Goal: Task Accomplishment & Management: Use online tool/utility

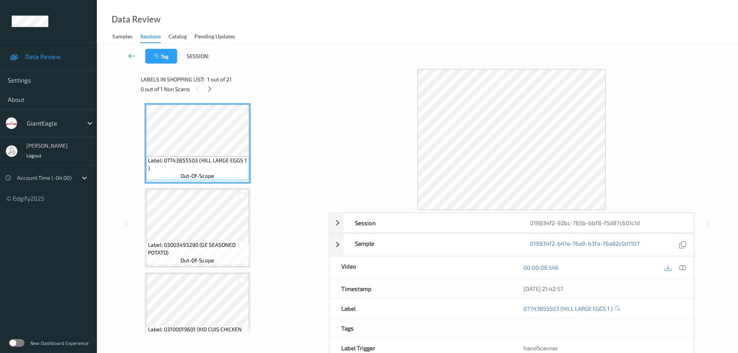
click at [128, 53] on icon at bounding box center [131, 56] width 7 height 8
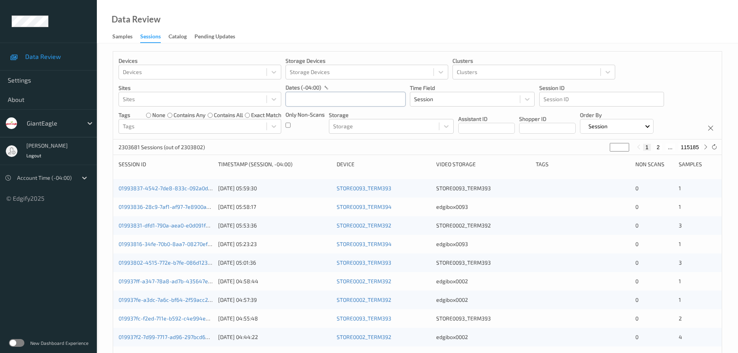
click at [303, 102] on input "text" at bounding box center [345, 99] width 120 height 15
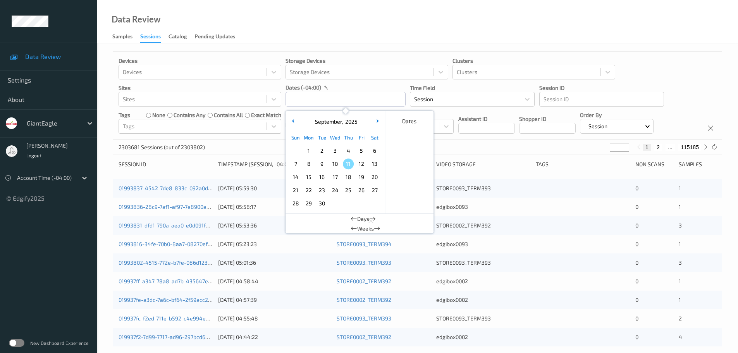
click at [308, 163] on span "8" at bounding box center [308, 163] width 11 height 11
type input "08/09/2025 00:00 -> 08/09/2025 23:59"
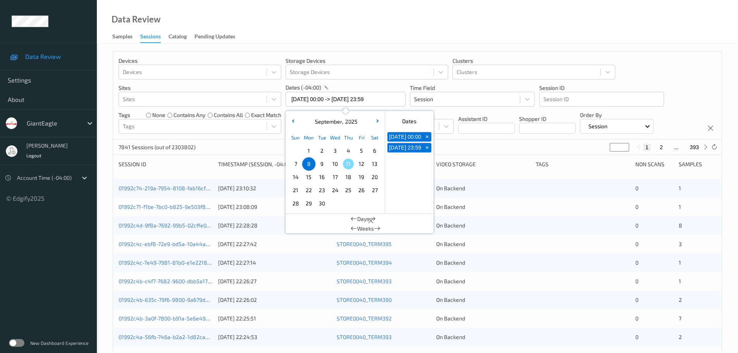
click at [306, 40] on div "Data Review Samples Sessions Catalog Pending Updates" at bounding box center [417, 21] width 641 height 43
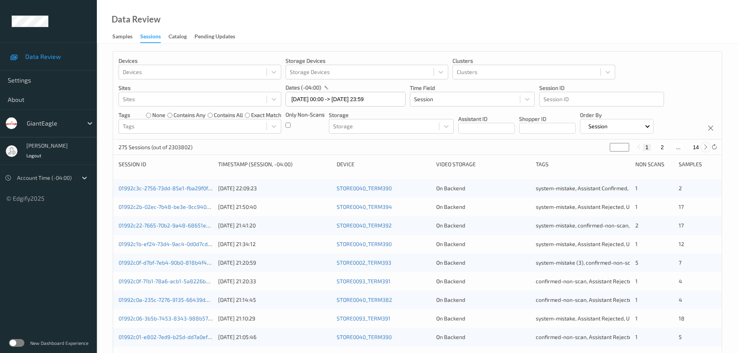
click at [708, 147] on icon at bounding box center [706, 147] width 6 height 6
type input "*"
click at [708, 147] on icon at bounding box center [706, 147] width 6 height 6
type input "*"
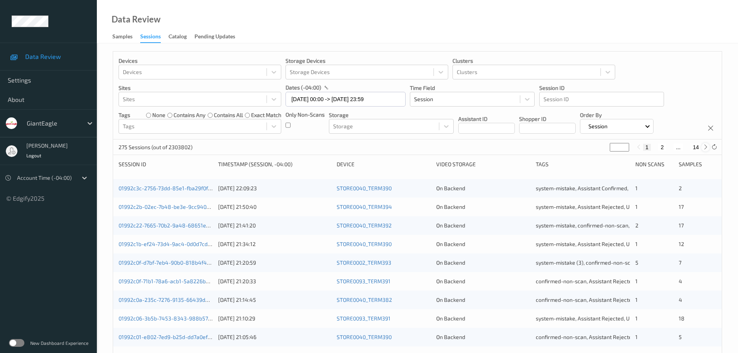
type input "*"
click at [708, 147] on icon at bounding box center [706, 147] width 6 height 6
type input "*"
click at [708, 147] on icon at bounding box center [706, 147] width 6 height 6
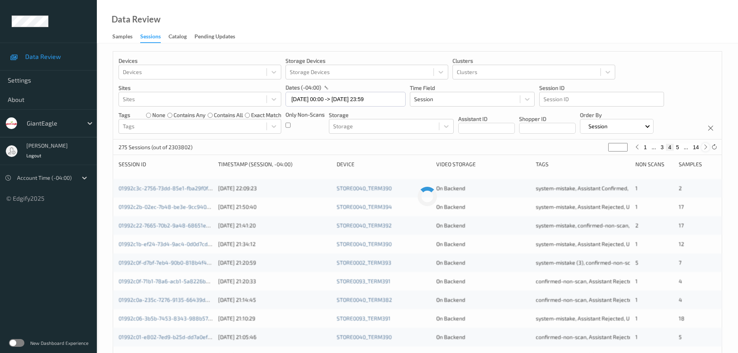
type input "*"
click at [708, 147] on icon at bounding box center [706, 147] width 6 height 6
type input "*"
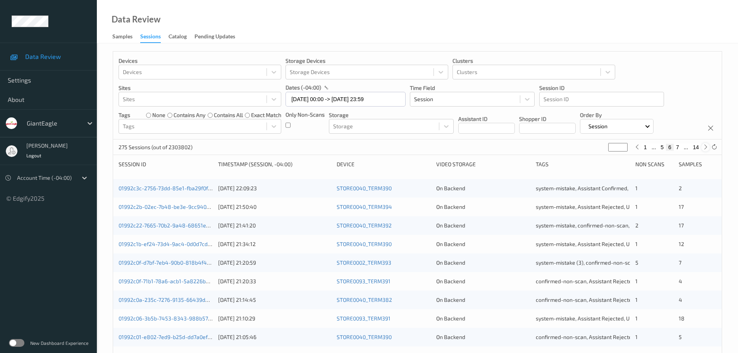
click at [708, 147] on icon at bounding box center [706, 147] width 6 height 6
type input "*"
click at [708, 147] on icon at bounding box center [706, 147] width 6 height 6
type input "*"
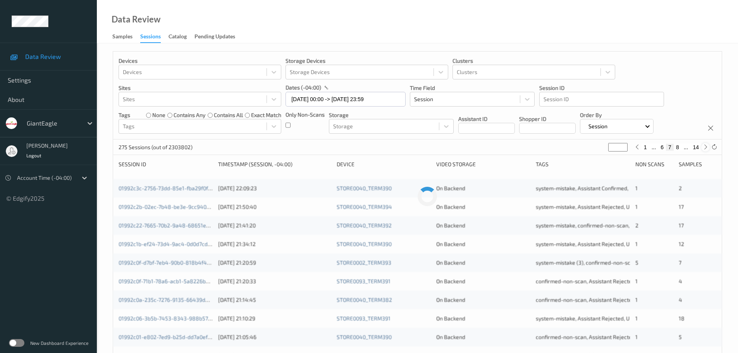
type input "*"
click at [708, 147] on icon at bounding box center [706, 147] width 6 height 6
type input "*"
click at [708, 147] on icon at bounding box center [706, 147] width 6 height 6
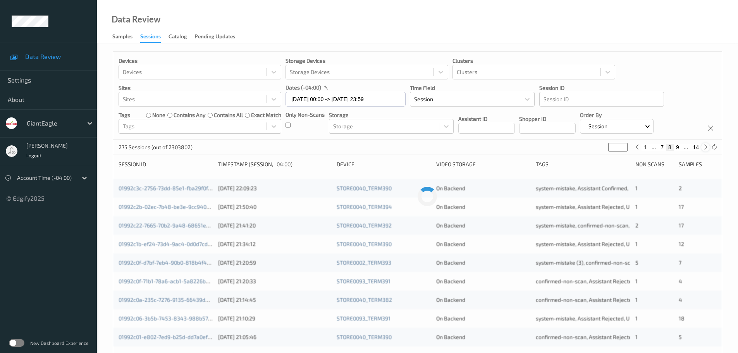
type input "**"
click at [708, 147] on icon at bounding box center [706, 147] width 6 height 6
type input "**"
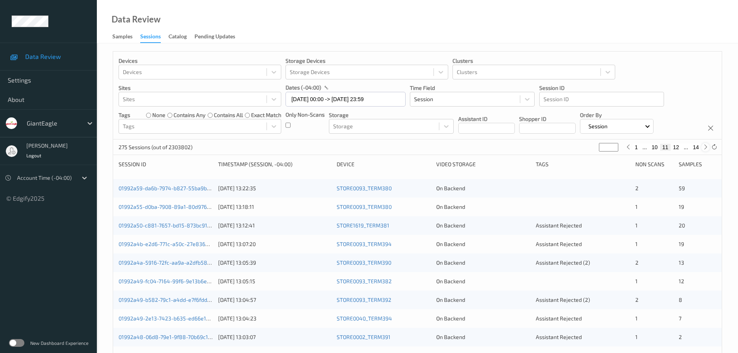
click at [708, 147] on icon at bounding box center [706, 147] width 6 height 6
type input "**"
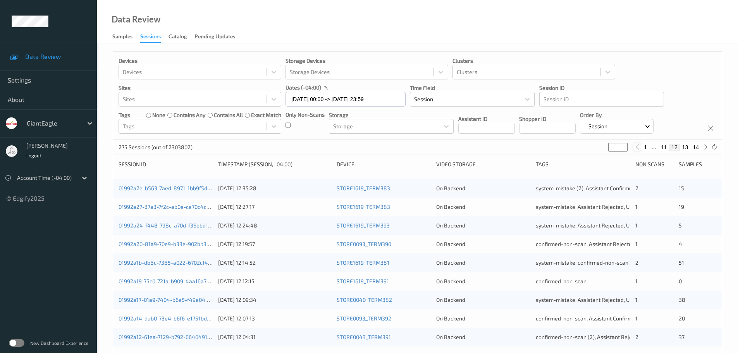
click at [636, 149] on icon at bounding box center [637, 147] width 6 height 6
type input "**"
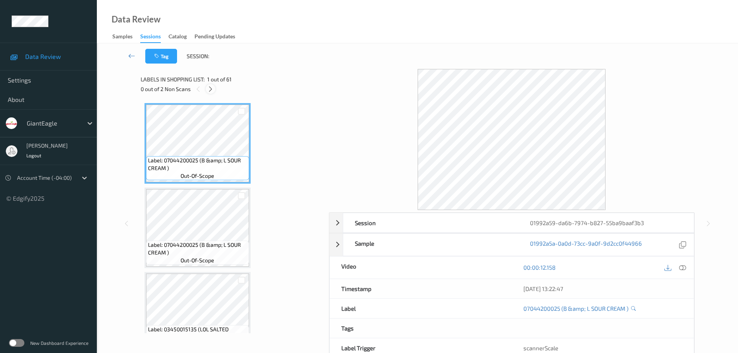
click at [206, 91] on div at bounding box center [211, 89] width 10 height 10
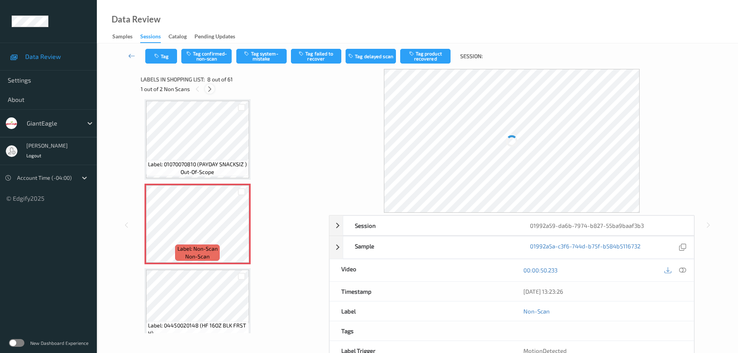
click at [210, 90] on icon at bounding box center [209, 89] width 7 height 7
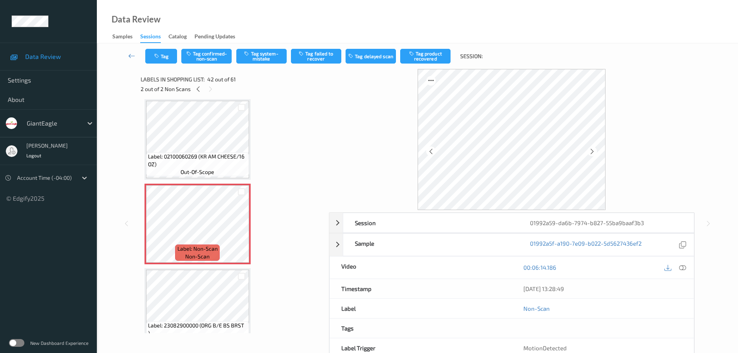
click at [681, 269] on div at bounding box center [682, 267] width 10 height 10
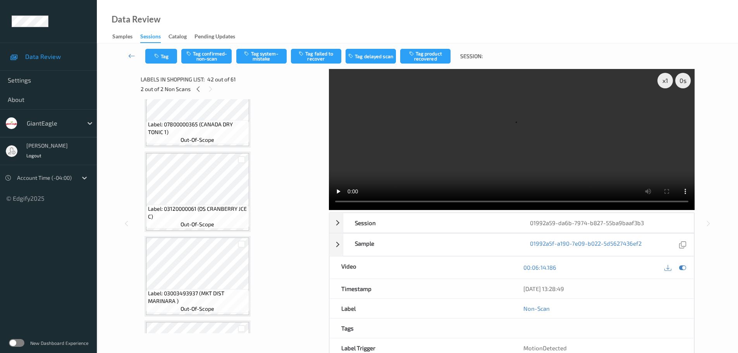
scroll to position [980, 0]
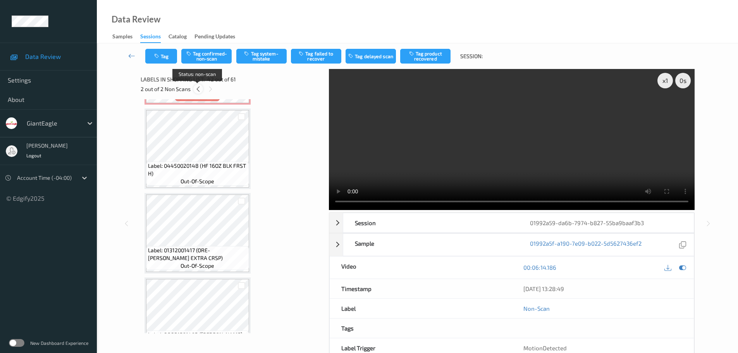
click at [201, 92] on icon at bounding box center [198, 89] width 7 height 7
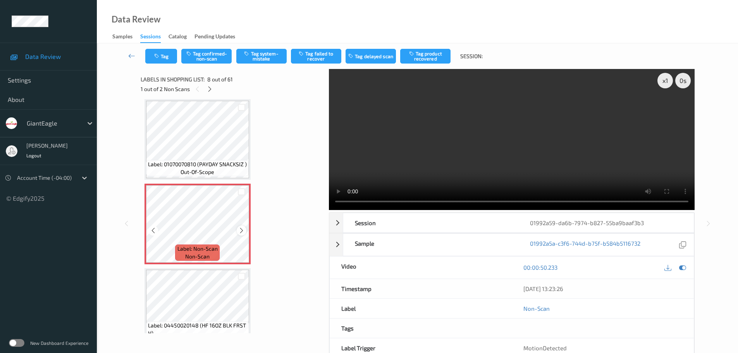
click at [243, 230] on icon at bounding box center [241, 230] width 7 height 7
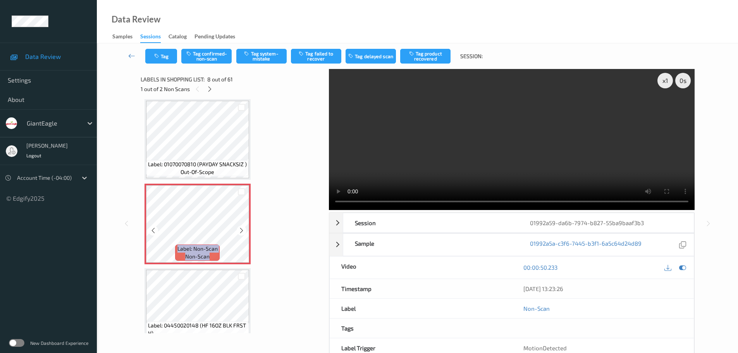
click at [243, 230] on icon at bounding box center [241, 230] width 7 height 7
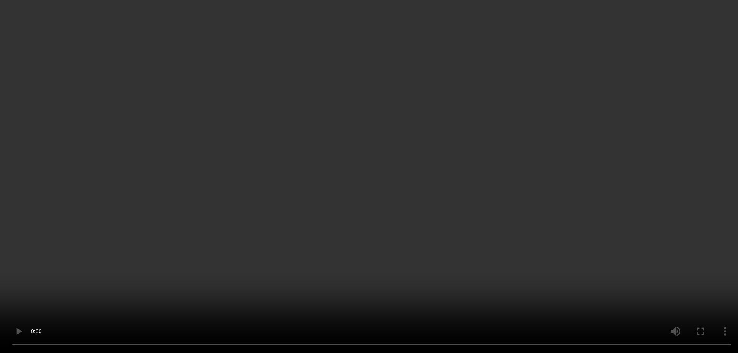
scroll to position [627, 0]
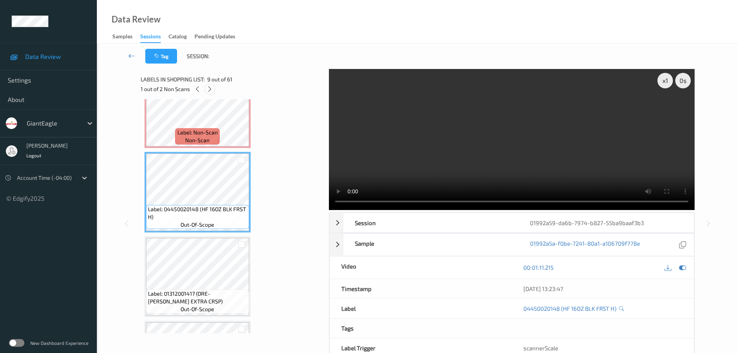
click at [208, 90] on icon at bounding box center [209, 89] width 7 height 7
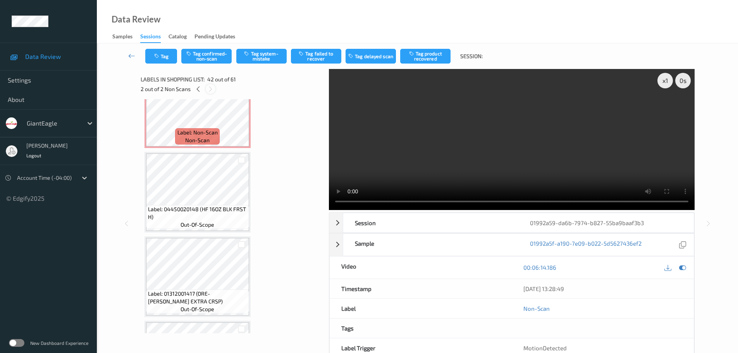
scroll to position [3382, 0]
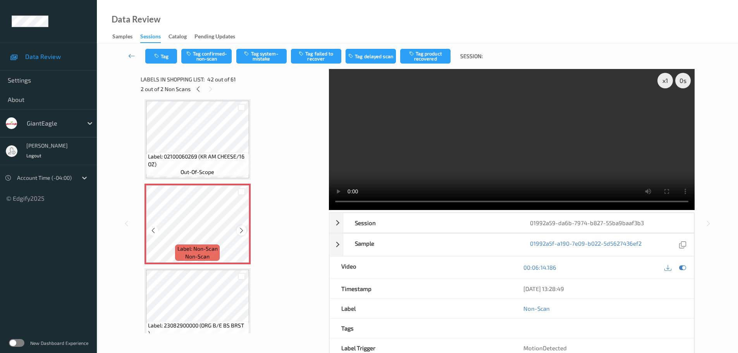
click at [241, 227] on icon at bounding box center [241, 230] width 7 height 7
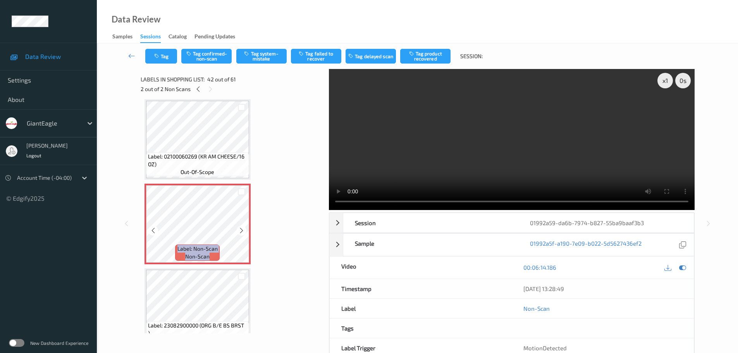
click at [241, 227] on icon at bounding box center [241, 230] width 7 height 7
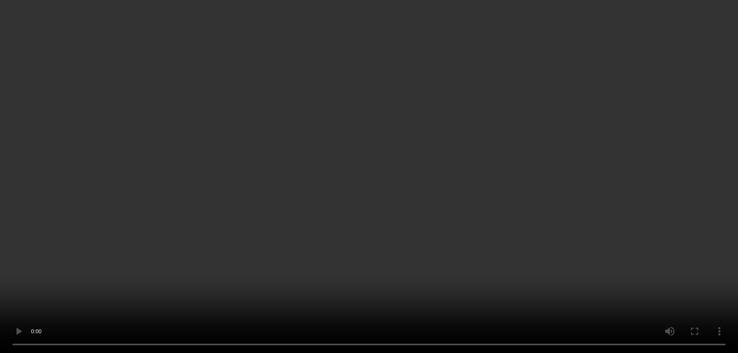
scroll to position [3614, 0]
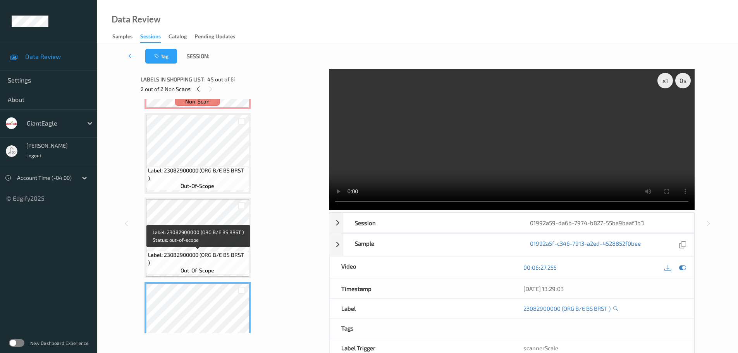
click at [227, 251] on div "Label: 23082900000 (ORG B/E BS BRST ) out-of-scope" at bounding box center [197, 263] width 103 height 24
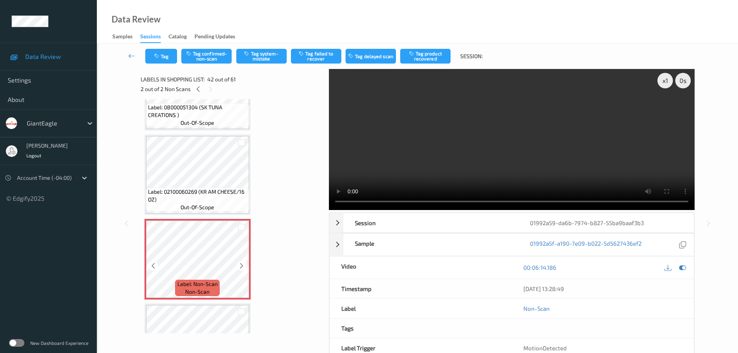
scroll to position [3343, 0]
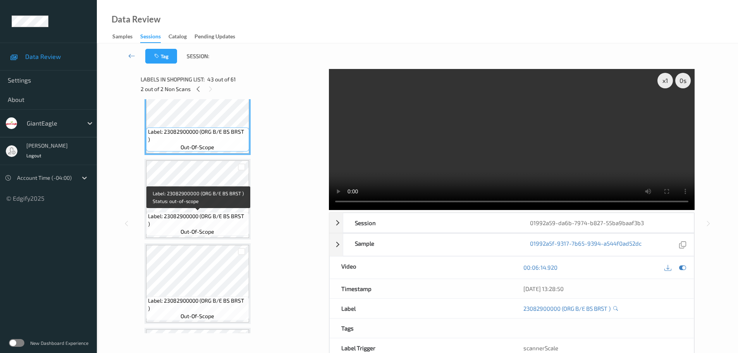
click at [204, 213] on span "Label: 23082900000 (ORG B/E BS BRST )" at bounding box center [197, 219] width 99 height 15
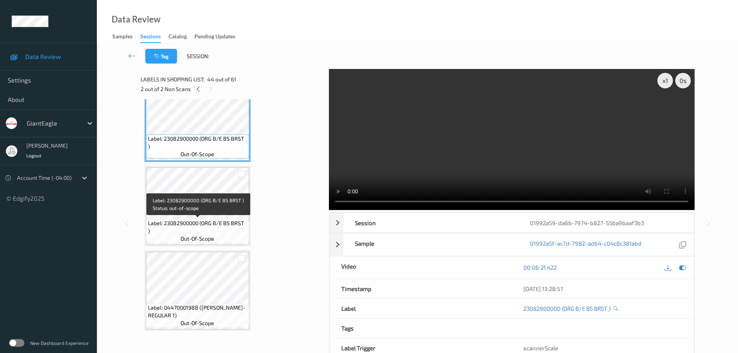
click at [215, 237] on div "Label: 23082900000 (ORG B/E BS BRST ) out-of-scope" at bounding box center [197, 231] width 103 height 24
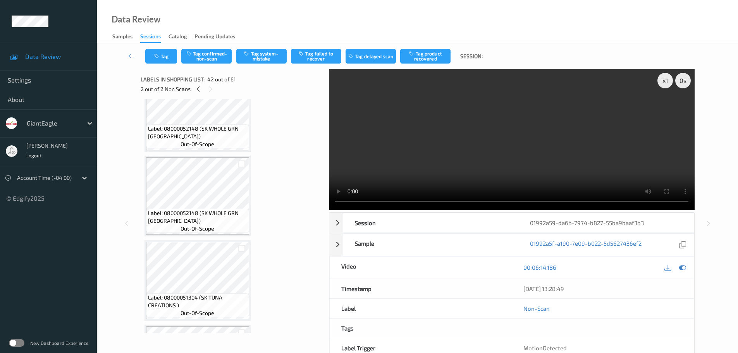
scroll to position [2762, 0]
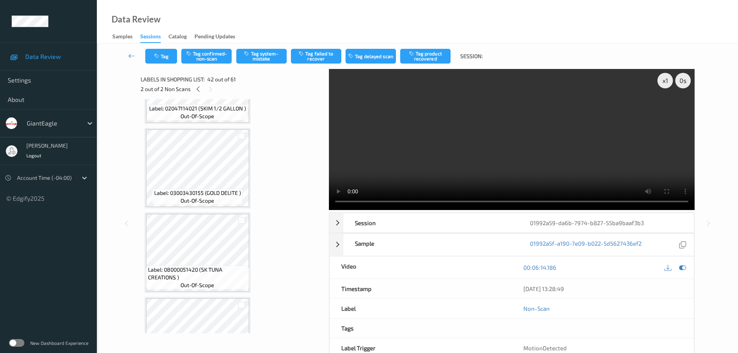
click at [193, 92] on div "2 out of 2 Non Scans" at bounding box center [232, 89] width 183 height 10
click at [198, 91] on icon at bounding box center [198, 89] width 7 height 7
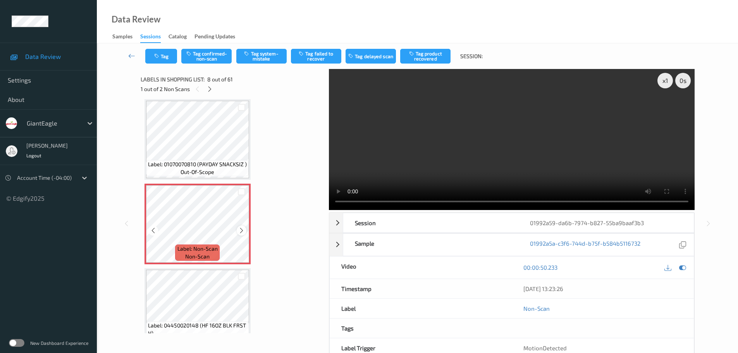
click at [237, 232] on div at bounding box center [242, 230] width 10 height 10
click at [243, 231] on icon at bounding box center [241, 230] width 7 height 7
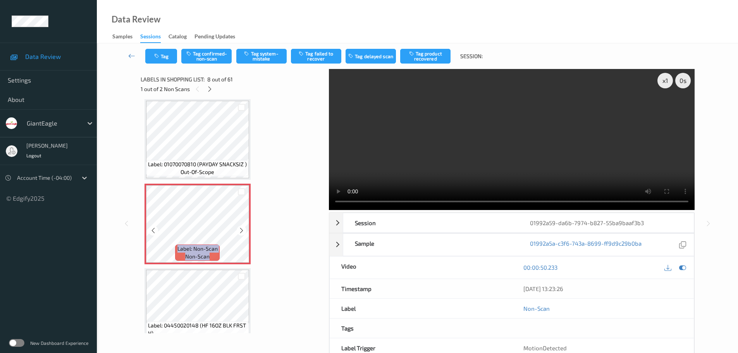
click at [243, 231] on icon at bounding box center [241, 230] width 7 height 7
click at [663, 84] on div "x 1" at bounding box center [664, 80] width 15 height 15
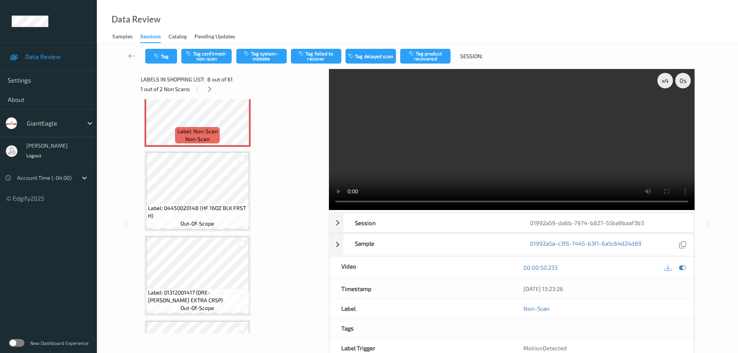
scroll to position [588, 0]
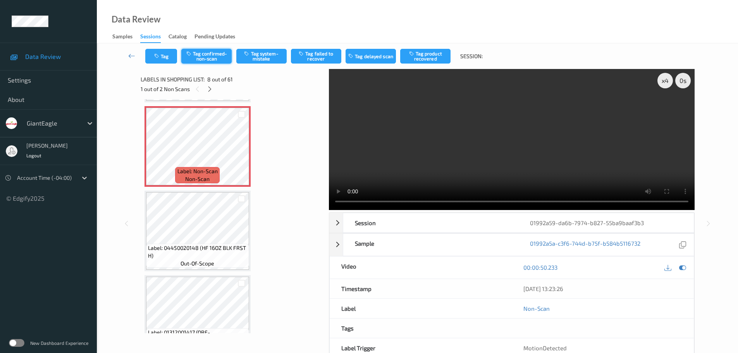
click at [201, 62] on button "Tag confirmed-non-scan" at bounding box center [206, 56] width 50 height 15
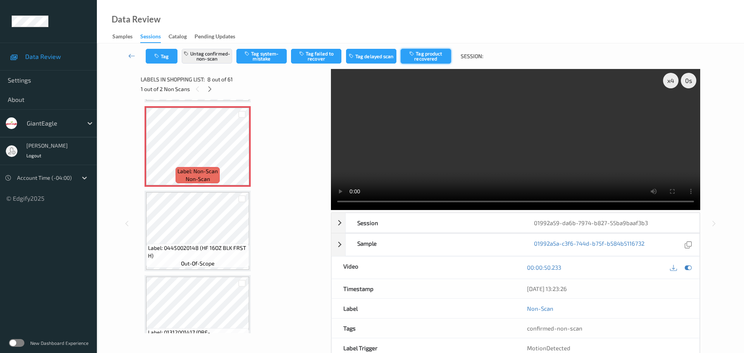
click at [425, 56] on button "Tag product recovered" at bounding box center [426, 56] width 50 height 15
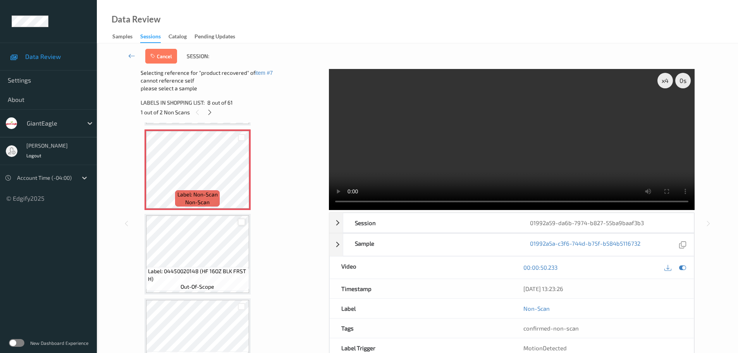
click at [242, 222] on div at bounding box center [241, 221] width 7 height 7
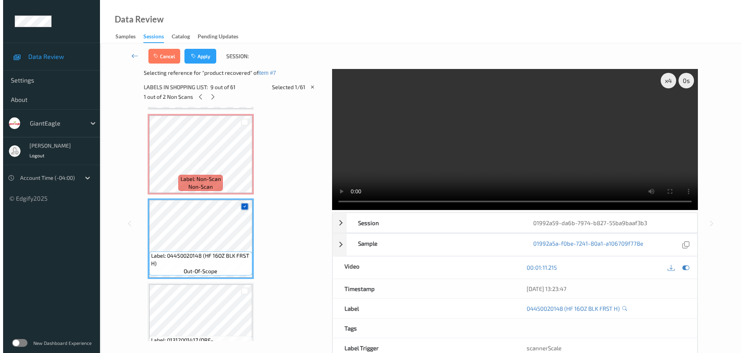
scroll to position [627, 0]
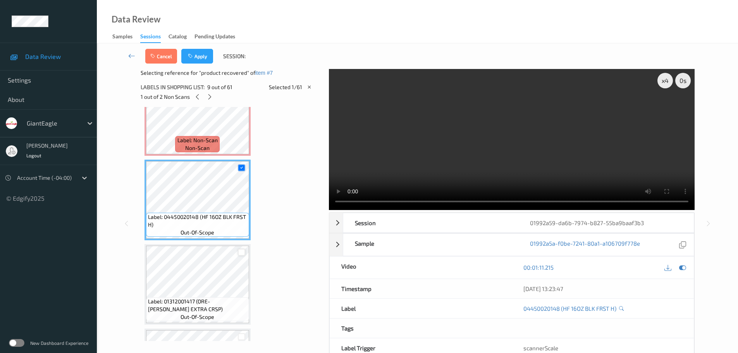
click at [243, 249] on div at bounding box center [241, 252] width 15 height 13
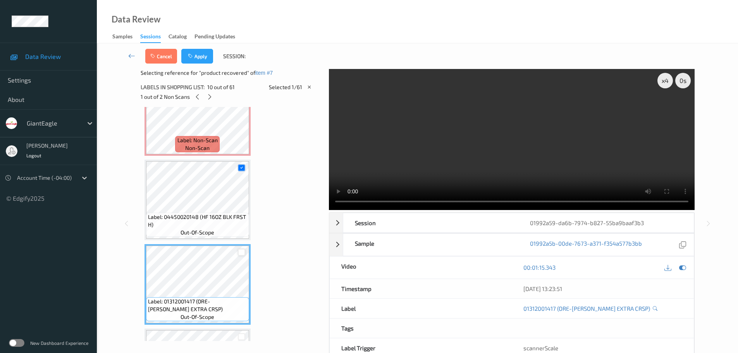
click at [243, 251] on div at bounding box center [241, 252] width 7 height 7
click at [199, 51] on button "Apply" at bounding box center [197, 56] width 32 height 15
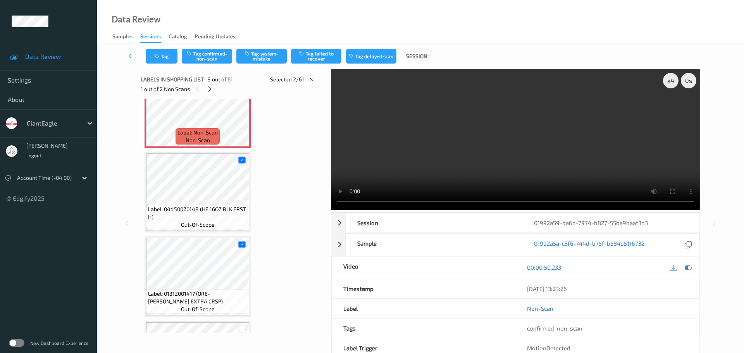
scroll to position [511, 0]
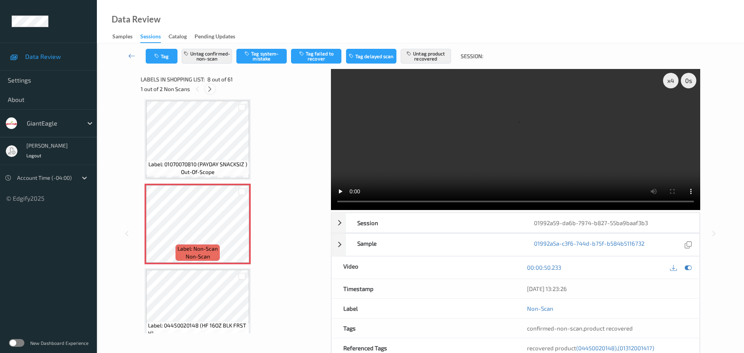
click at [208, 86] on icon at bounding box center [209, 89] width 7 height 7
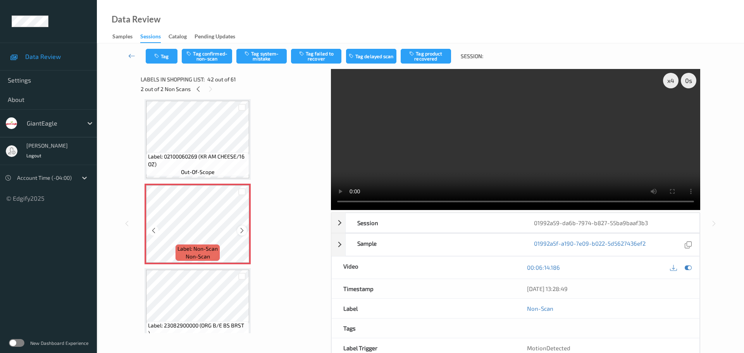
click at [242, 227] on div at bounding box center [242, 230] width 10 height 10
click at [242, 228] on icon at bounding box center [242, 230] width 7 height 7
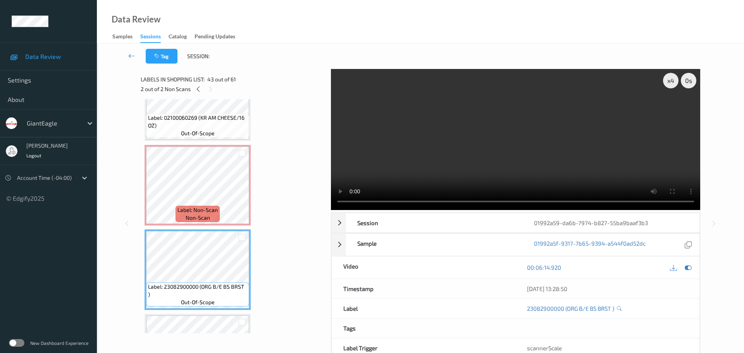
click at [216, 214] on span "Label: Non-Scan" at bounding box center [197, 210] width 40 height 8
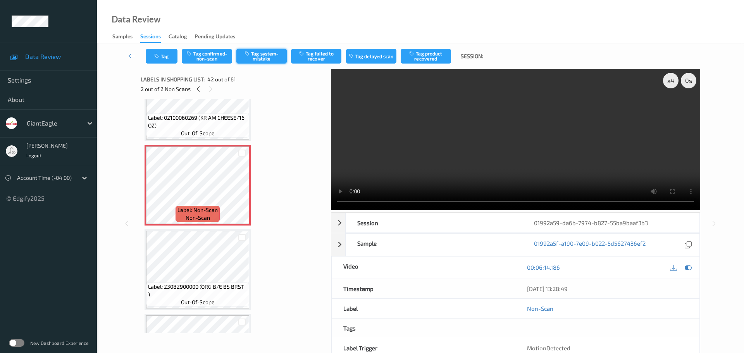
click at [268, 58] on button "Tag system-mistake" at bounding box center [261, 56] width 50 height 15
click at [173, 55] on button "Tag" at bounding box center [162, 56] width 32 height 15
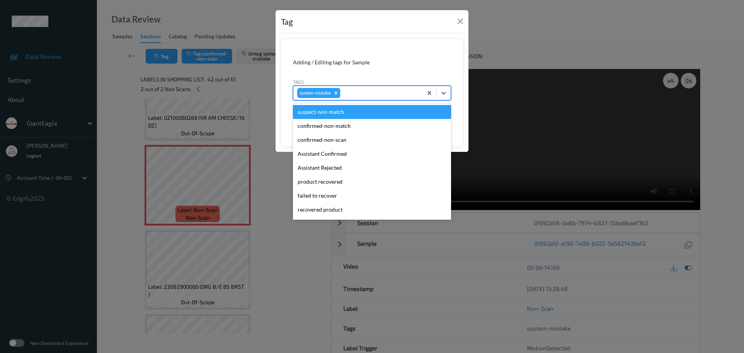
click at [364, 90] on div at bounding box center [380, 92] width 77 height 9
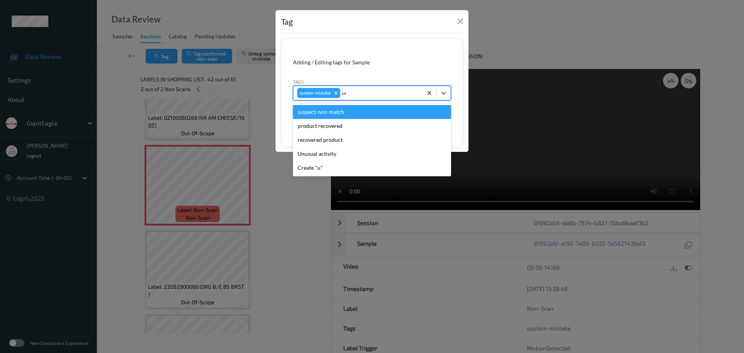
type input "unu"
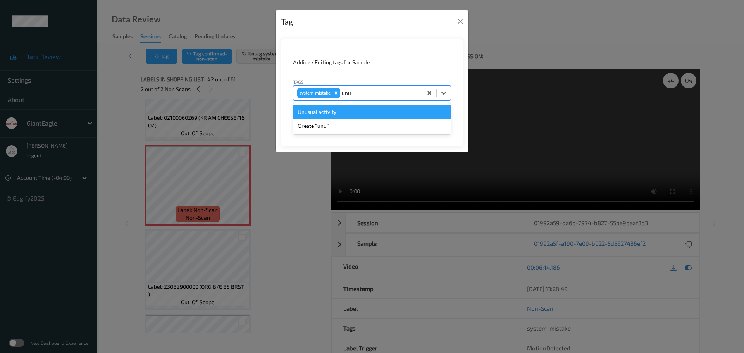
click at [311, 113] on div "Unusual activity" at bounding box center [372, 112] width 158 height 14
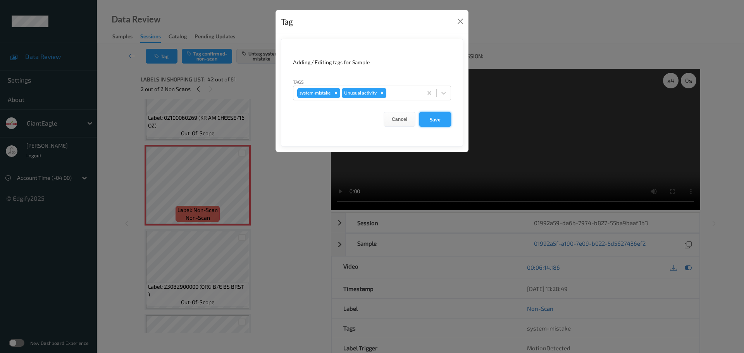
click at [442, 116] on button "Save" at bounding box center [435, 119] width 32 height 15
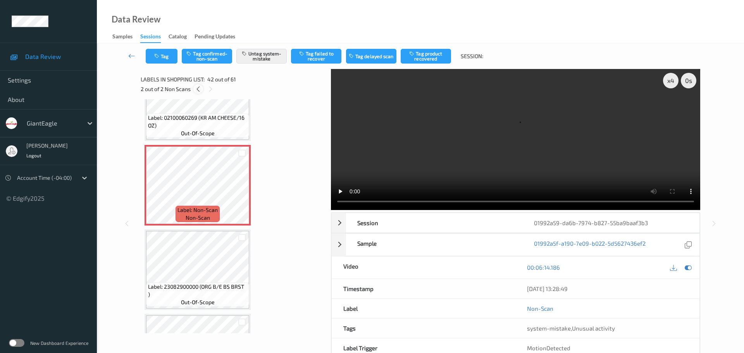
click at [201, 91] on div at bounding box center [198, 89] width 10 height 10
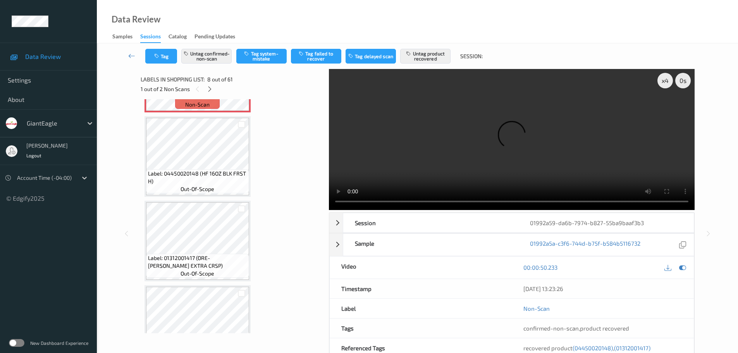
scroll to position [665, 0]
click at [217, 88] on div "1 out of 2 Non Scans" at bounding box center [232, 89] width 183 height 10
click at [214, 88] on div at bounding box center [210, 89] width 10 height 10
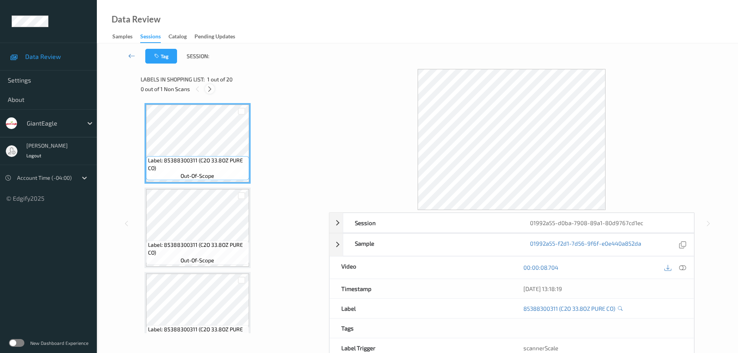
click at [211, 89] on icon at bounding box center [209, 89] width 7 height 7
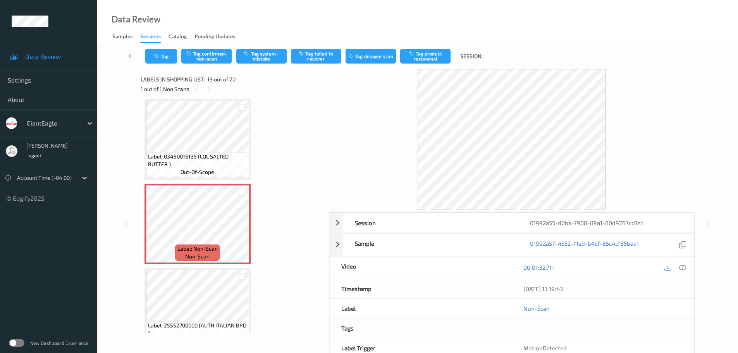
click at [683, 271] on div at bounding box center [682, 267] width 10 height 10
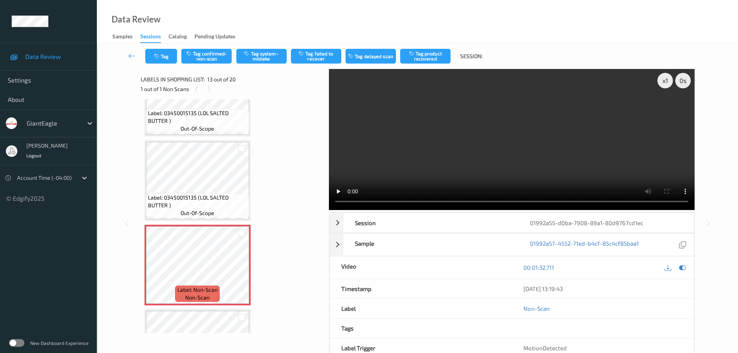
scroll to position [855, 0]
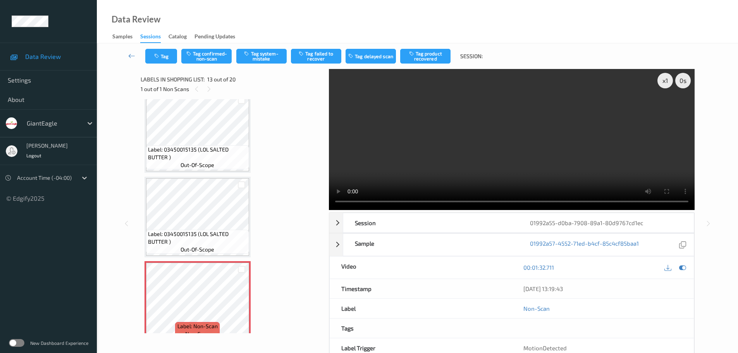
click at [210, 253] on span "out-of-scope" at bounding box center [198, 250] width 34 height 8
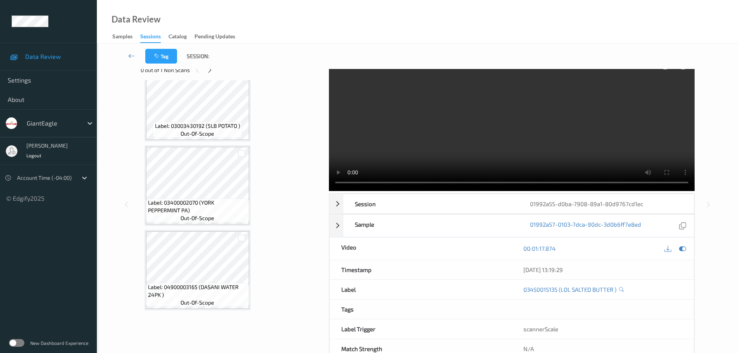
scroll to position [0, 0]
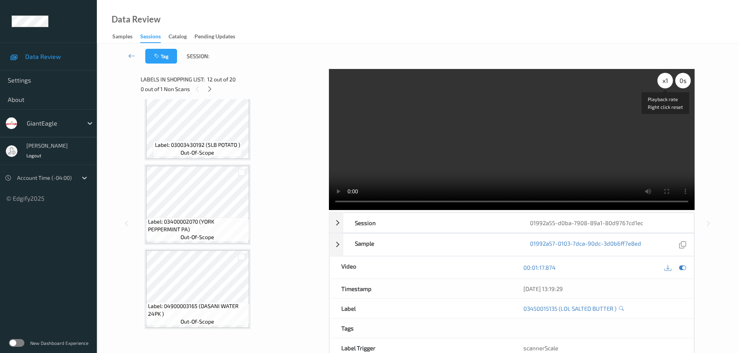
click at [666, 81] on div "x 1" at bounding box center [664, 80] width 15 height 15
click at [666, 81] on div "x 2" at bounding box center [664, 80] width 15 height 15
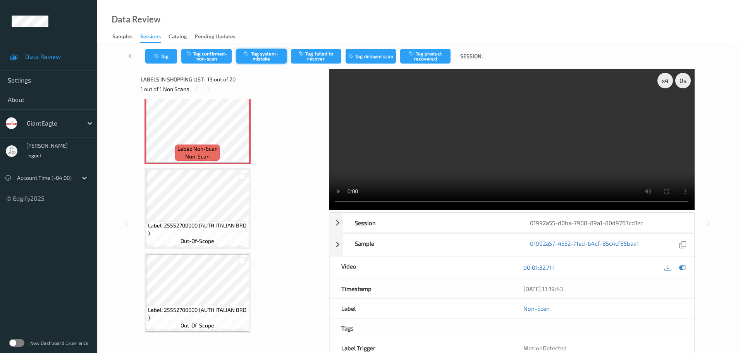
click at [270, 59] on button "Tag system-mistake" at bounding box center [261, 56] width 50 height 15
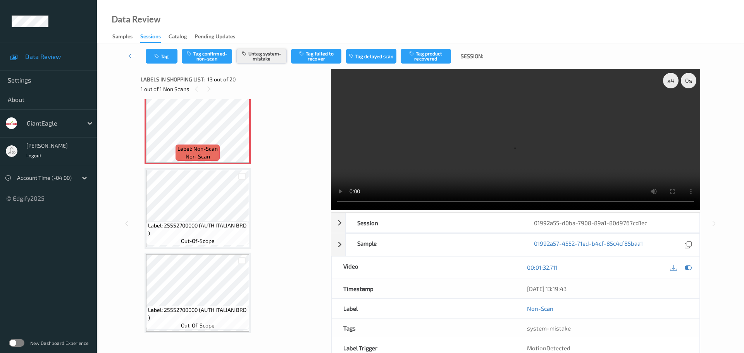
click at [266, 55] on button "Untag system-mistake" at bounding box center [261, 56] width 50 height 15
click at [210, 60] on button "Tag confirmed-non-scan" at bounding box center [207, 56] width 50 height 15
click at [324, 58] on button "Tag failed to recover" at bounding box center [316, 56] width 50 height 15
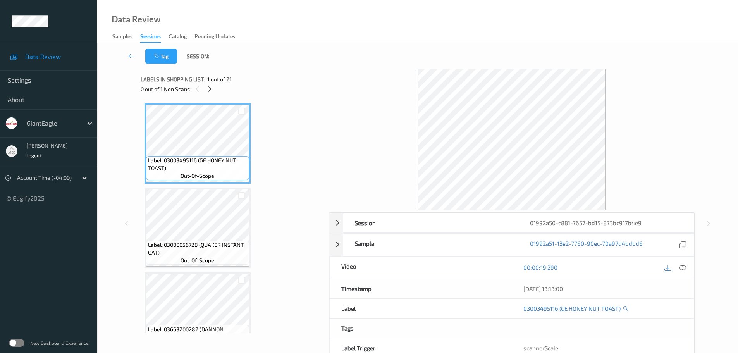
click at [208, 88] on icon at bounding box center [209, 89] width 7 height 7
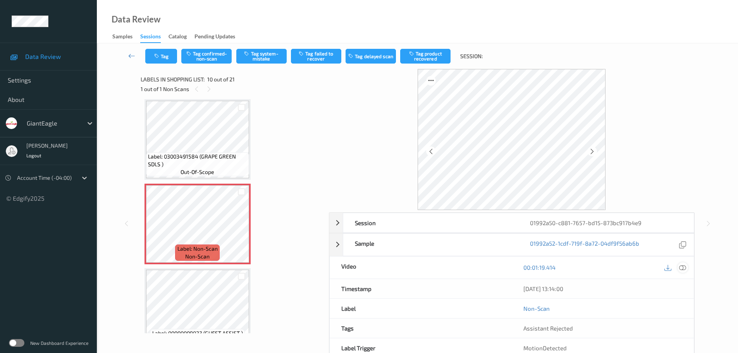
click at [681, 269] on icon at bounding box center [682, 267] width 7 height 7
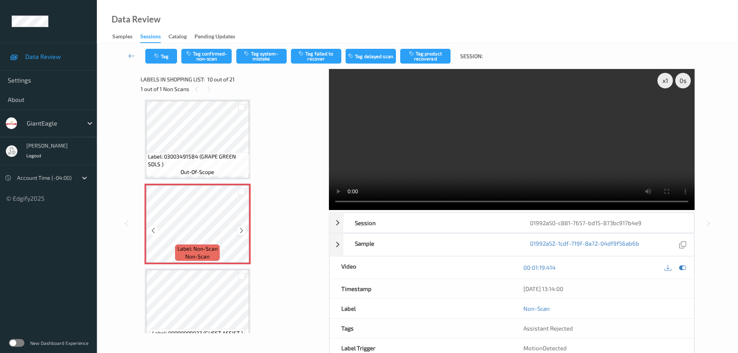
click at [237, 228] on div "Label: Non-Scan non-scan" at bounding box center [197, 224] width 106 height 81
click at [239, 229] on icon at bounding box center [241, 230] width 7 height 7
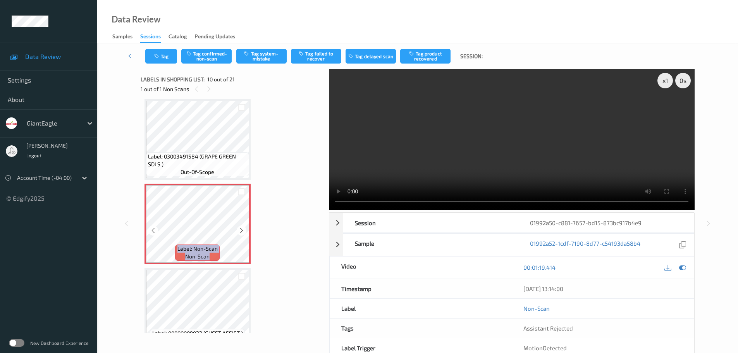
click at [239, 229] on icon at bounding box center [241, 230] width 7 height 7
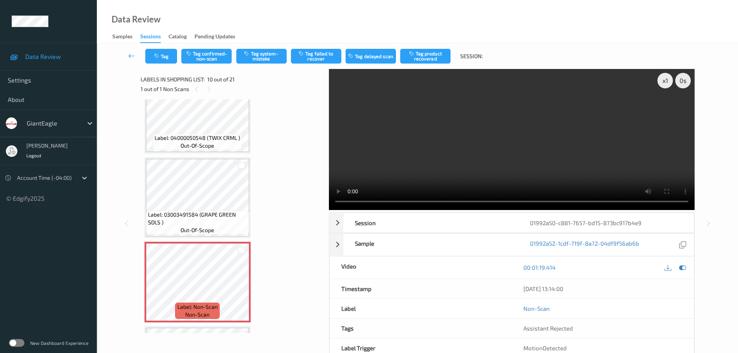
scroll to position [602, 0]
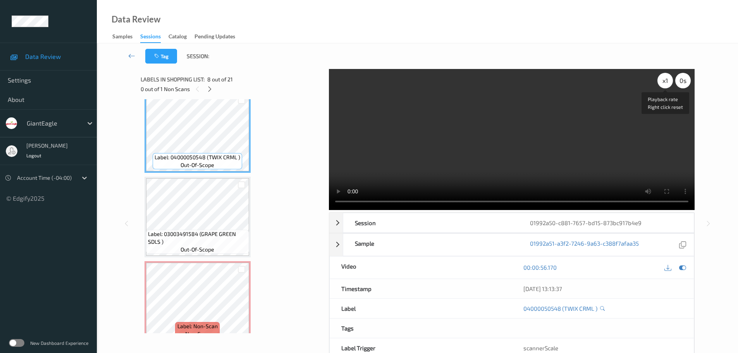
click at [662, 79] on div "x 1" at bounding box center [664, 80] width 15 height 15
click at [667, 87] on div "x 2" at bounding box center [664, 80] width 15 height 15
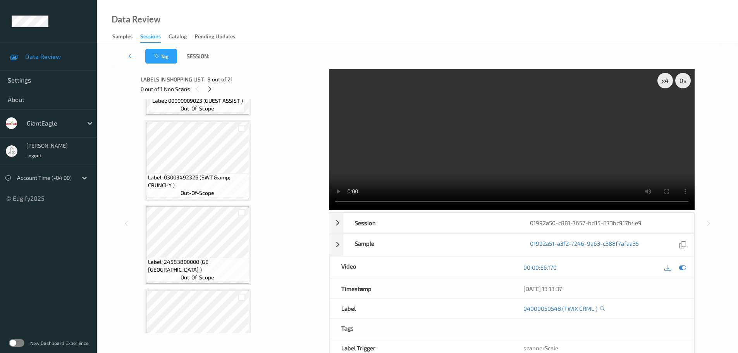
scroll to position [718, 0]
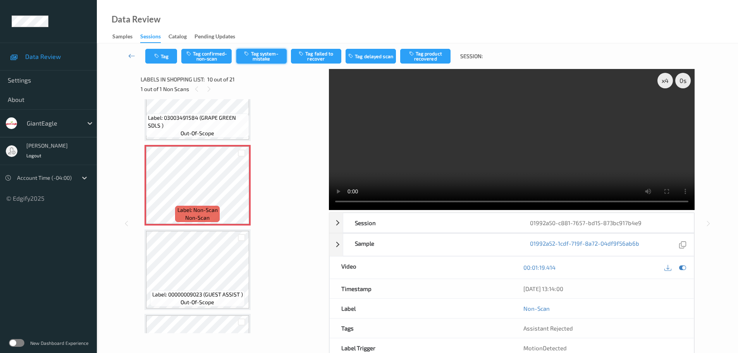
click at [260, 60] on button "Tag system-mistake" at bounding box center [261, 56] width 50 height 15
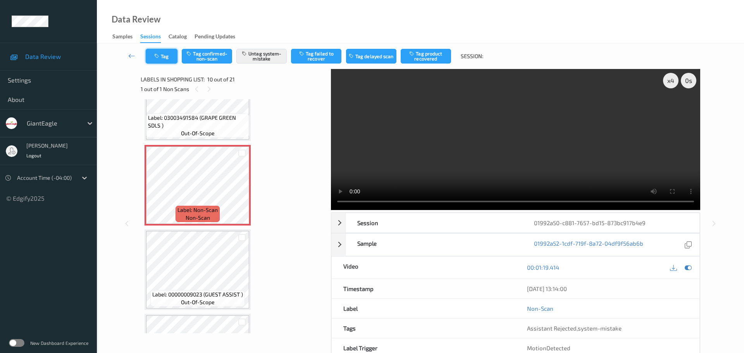
click at [158, 58] on icon "button" at bounding box center [157, 55] width 7 height 5
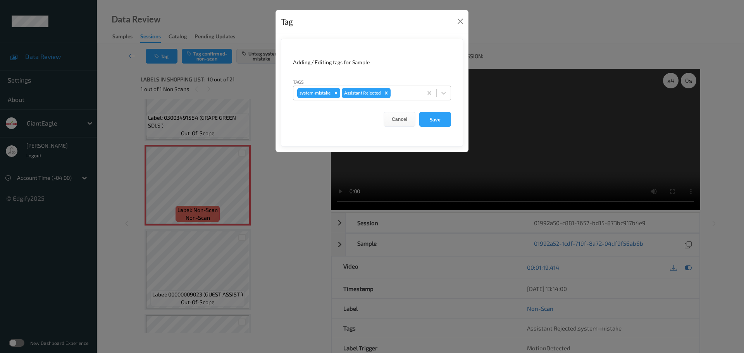
click at [395, 95] on div at bounding box center [405, 92] width 26 height 9
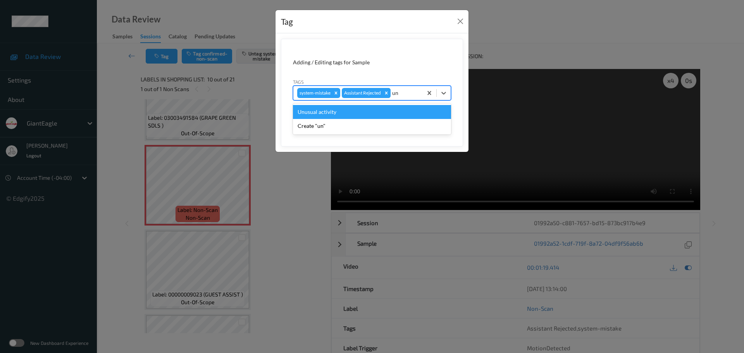
type input "unu"
click at [349, 111] on div "Unusual activity" at bounding box center [372, 112] width 158 height 14
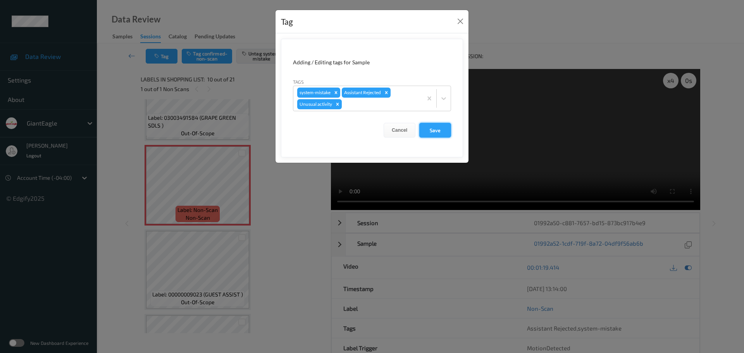
click at [438, 129] on button "Save" at bounding box center [435, 130] width 32 height 15
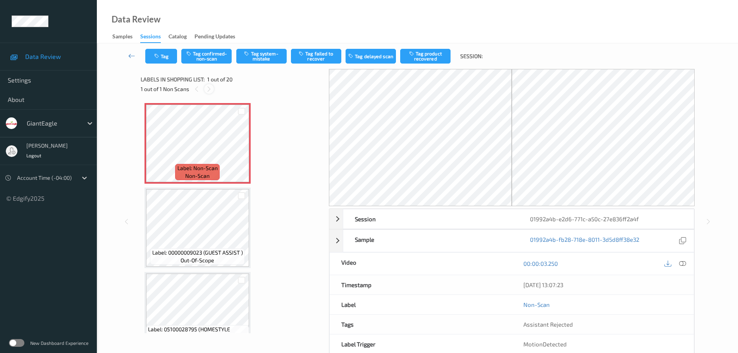
click at [212, 91] on div at bounding box center [209, 89] width 10 height 10
drag, startPoint x: 684, startPoint y: 265, endPoint x: 676, endPoint y: 264, distance: 8.7
click at [685, 266] on icon at bounding box center [682, 263] width 7 height 7
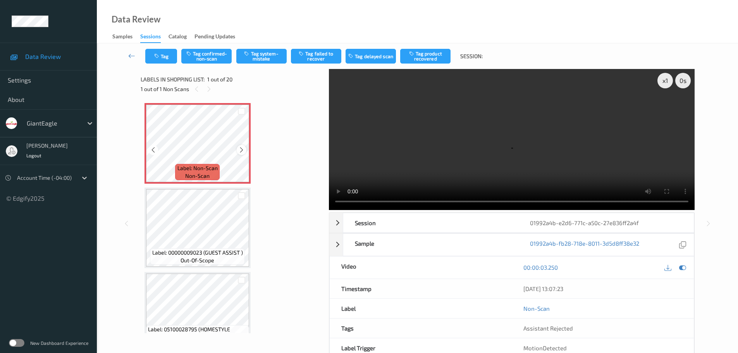
click at [241, 147] on icon at bounding box center [241, 149] width 7 height 7
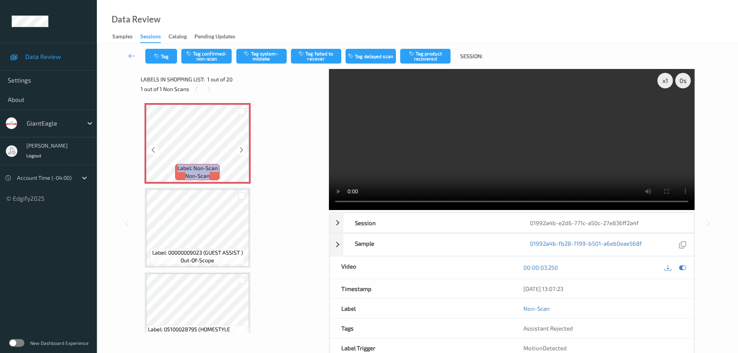
click at [241, 147] on icon at bounding box center [241, 149] width 7 height 7
click at [670, 79] on div "x 1" at bounding box center [664, 80] width 15 height 15
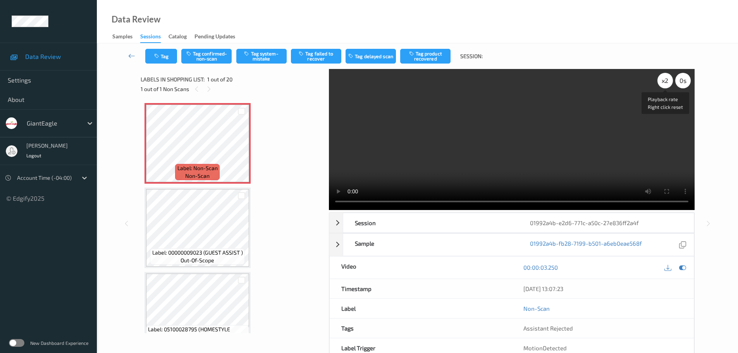
click at [670, 80] on div "x 2" at bounding box center [664, 80] width 15 height 15
click at [266, 56] on button "Tag system-mistake" at bounding box center [261, 56] width 50 height 15
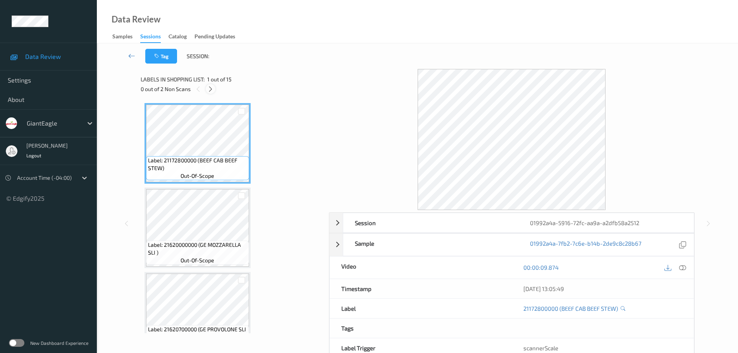
click at [212, 89] on icon at bounding box center [210, 89] width 7 height 7
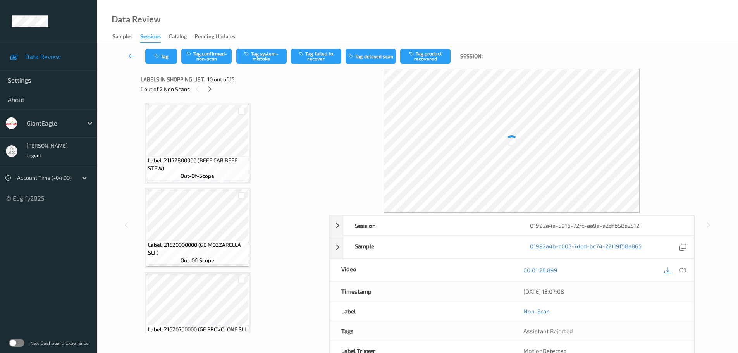
scroll to position [679, 0]
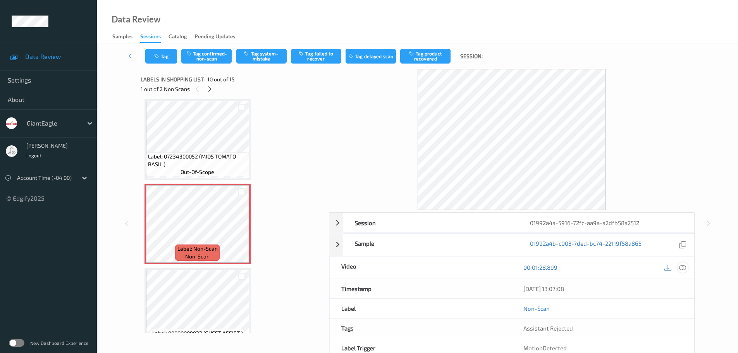
click at [685, 271] on icon at bounding box center [682, 267] width 7 height 7
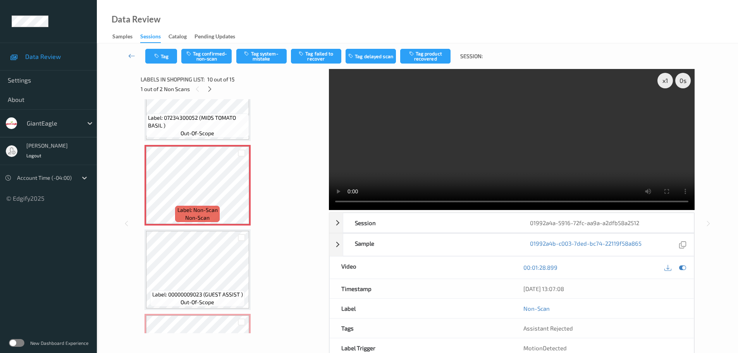
scroll to position [796, 0]
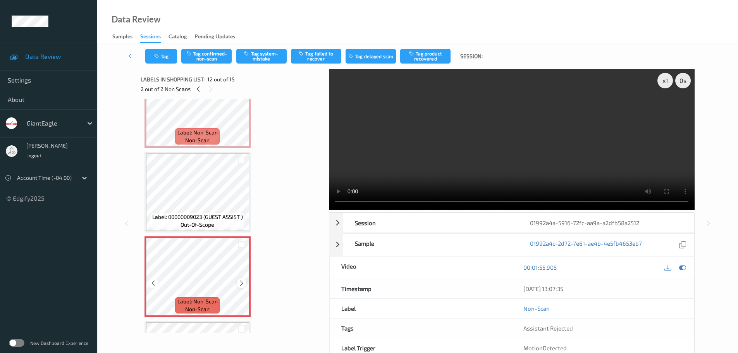
click at [240, 285] on icon at bounding box center [241, 283] width 7 height 7
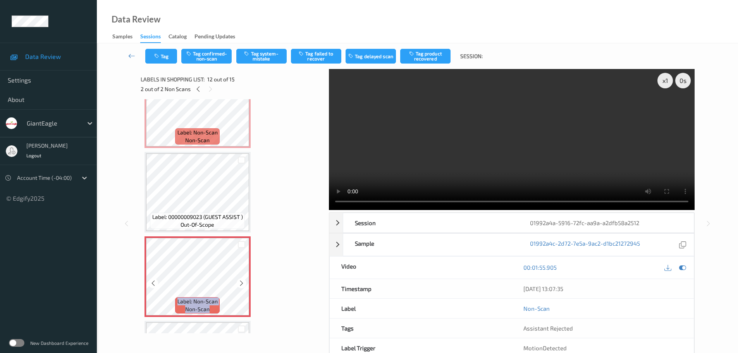
click at [240, 285] on icon at bounding box center [241, 283] width 7 height 7
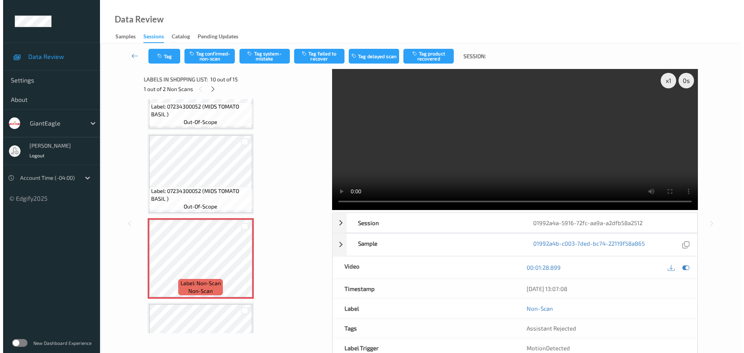
scroll to position [641, 0]
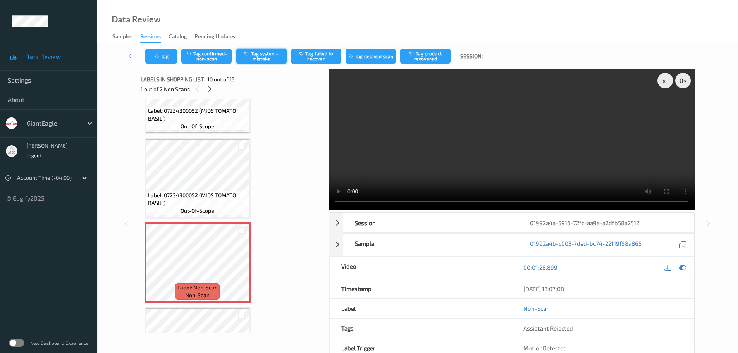
click at [265, 60] on button "Tag system-mistake" at bounding box center [261, 56] width 50 height 15
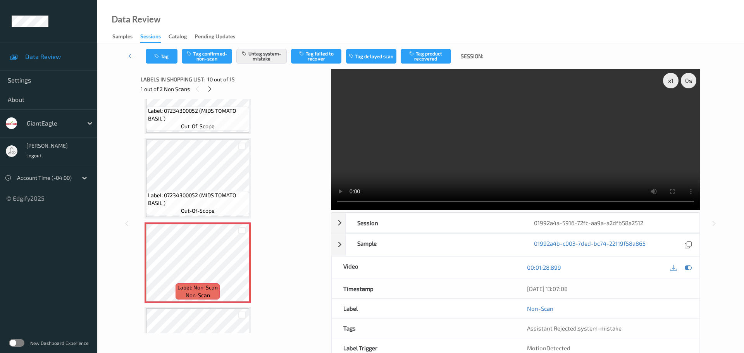
click at [160, 48] on div "Tag Tag confirmed-non-scan Untag system-mistake Tag failed to recover Tag delay…" at bounding box center [420, 56] width 615 height 26
click at [153, 49] on button "Tag" at bounding box center [162, 56] width 32 height 15
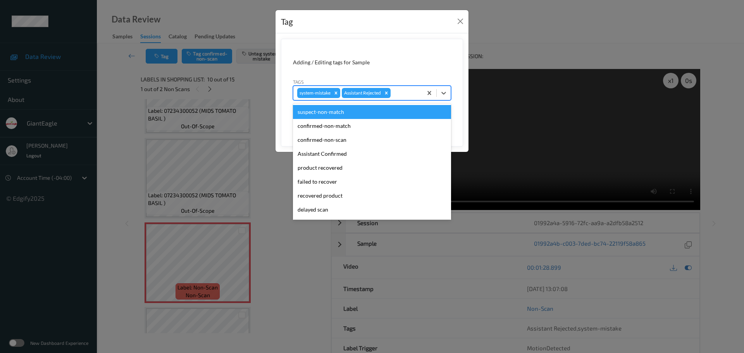
drag, startPoint x: 394, startPoint y: 92, endPoint x: 383, endPoint y: 84, distance: 12.5
click at [394, 92] on div at bounding box center [405, 92] width 26 height 9
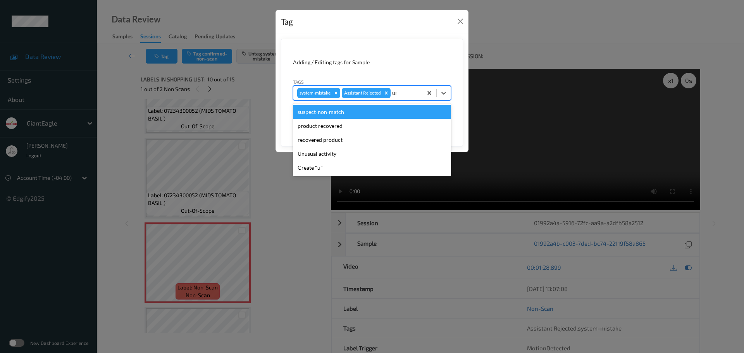
type input "unu"
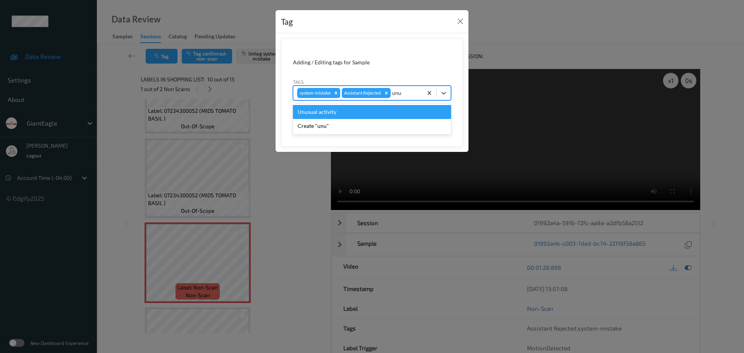
click at [363, 110] on div "Unusual activity" at bounding box center [372, 112] width 158 height 14
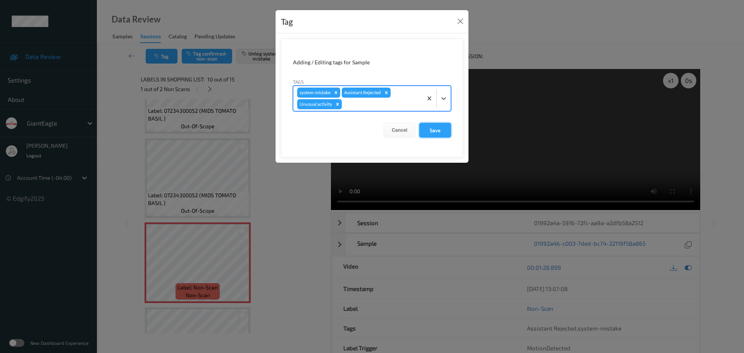
click at [435, 131] on button "Save" at bounding box center [435, 130] width 32 height 15
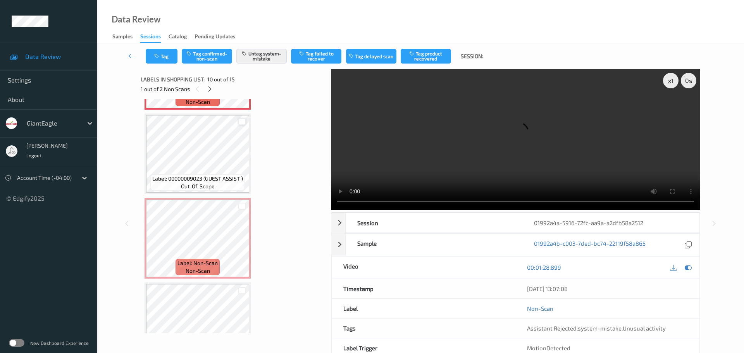
scroll to position [834, 0]
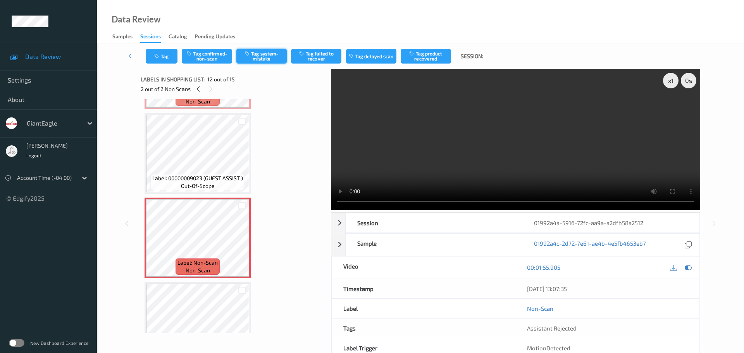
click at [260, 57] on button "Tag system-mistake" at bounding box center [261, 56] width 50 height 15
click at [161, 52] on button "Tag" at bounding box center [162, 56] width 32 height 15
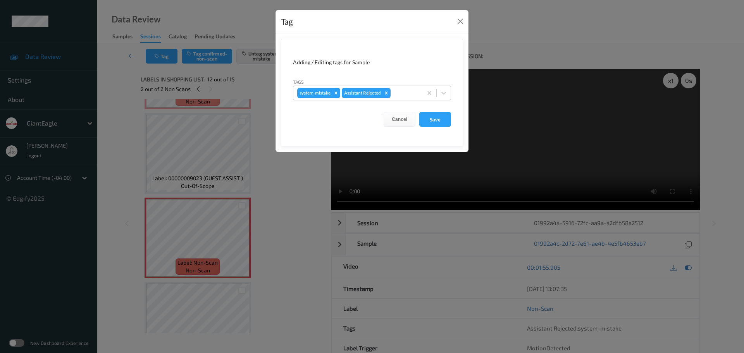
click at [400, 90] on div at bounding box center [405, 92] width 26 height 9
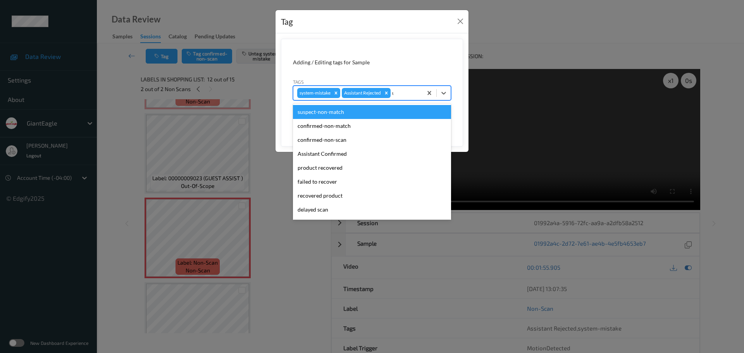
type input "unu"
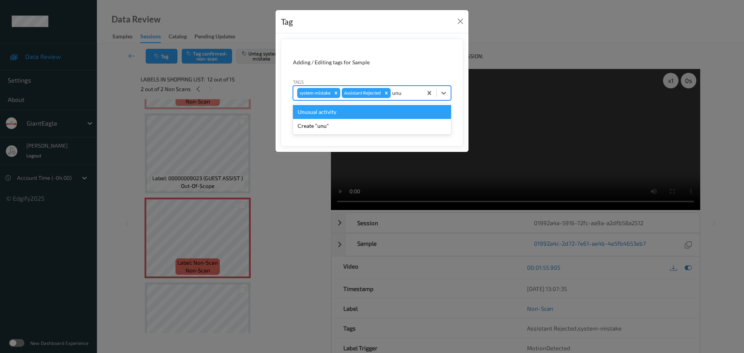
click at [370, 112] on div "Unusual activity" at bounding box center [372, 112] width 158 height 14
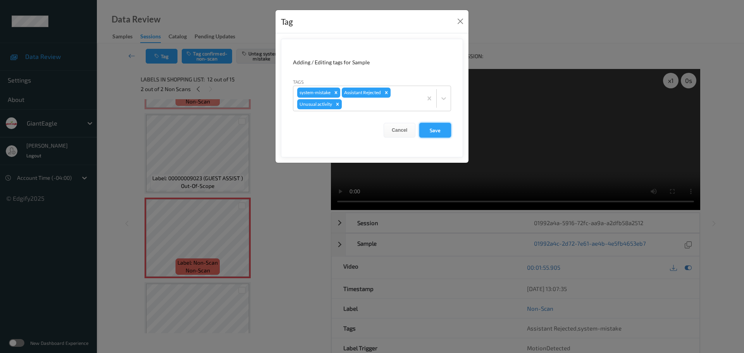
click at [424, 132] on button "Save" at bounding box center [435, 130] width 32 height 15
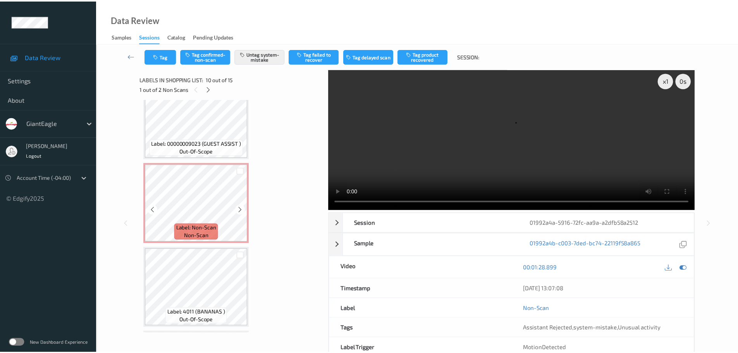
scroll to position [873, 0]
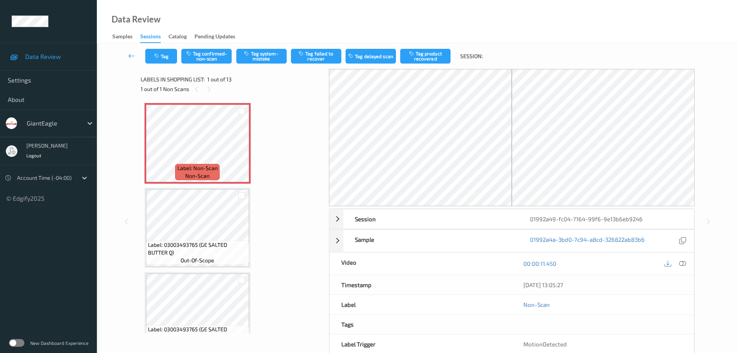
click at [213, 89] on div "1 out of 1 Non Scans" at bounding box center [232, 89] width 183 height 10
click at [683, 265] on icon at bounding box center [682, 263] width 7 height 7
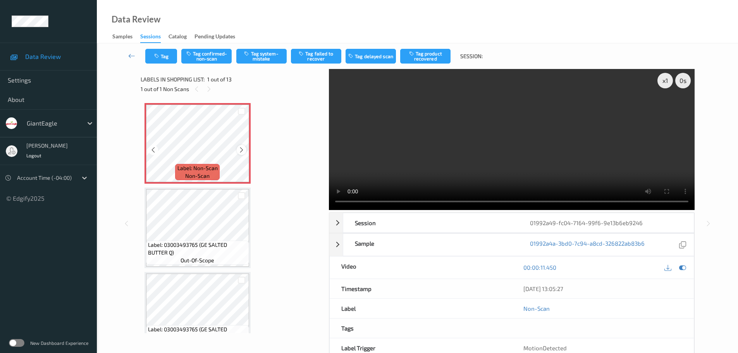
click at [239, 146] on icon at bounding box center [241, 149] width 7 height 7
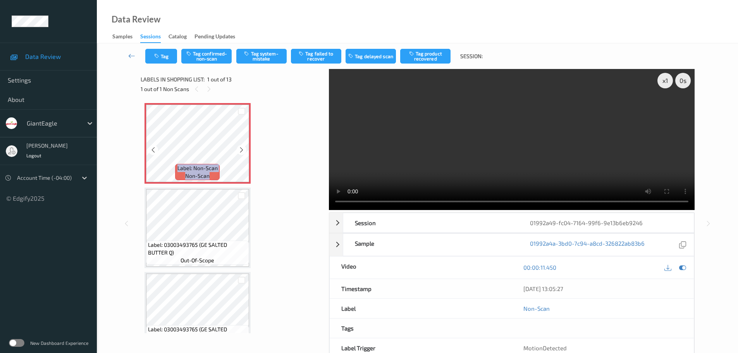
click at [239, 146] on icon at bounding box center [241, 149] width 7 height 7
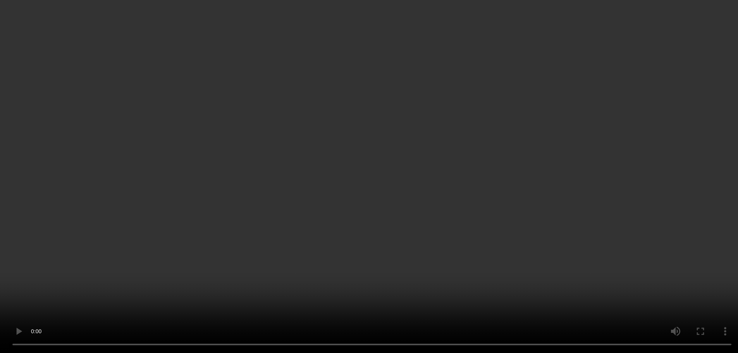
scroll to position [116, 0]
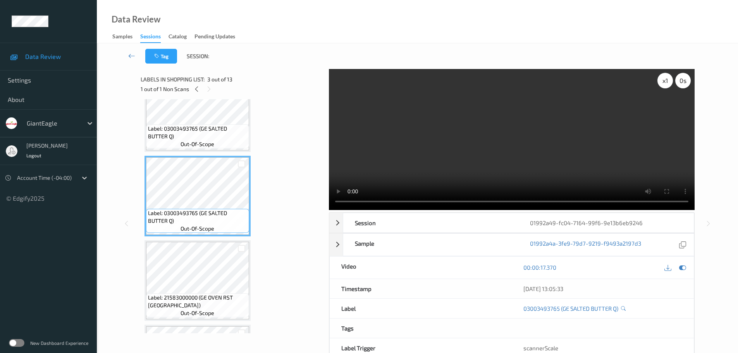
click at [665, 82] on div "x 1" at bounding box center [664, 80] width 15 height 15
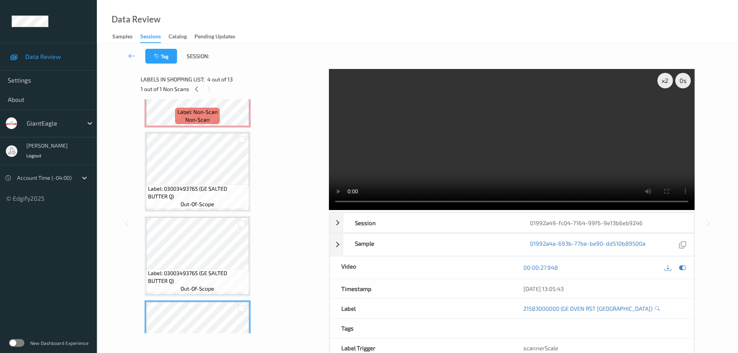
scroll to position [0, 0]
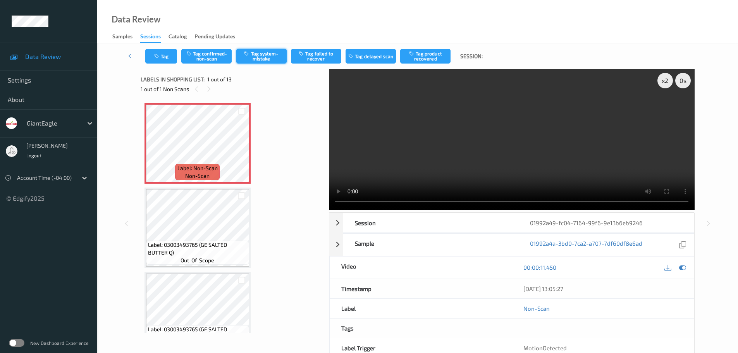
click at [265, 59] on button "Tag system-mistake" at bounding box center [261, 56] width 50 height 15
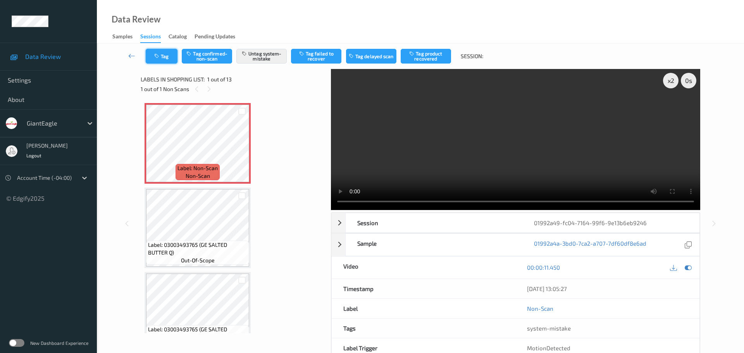
click at [163, 61] on button "Tag" at bounding box center [162, 56] width 32 height 15
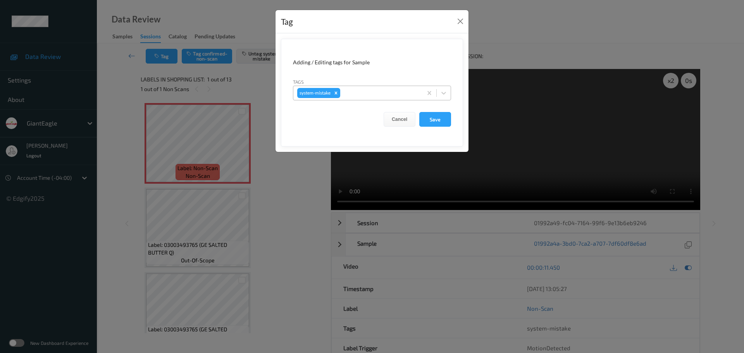
click at [360, 89] on div at bounding box center [380, 92] width 77 height 9
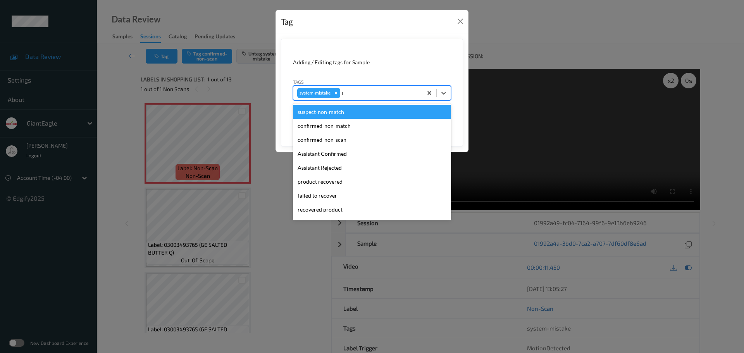
type input "unu"
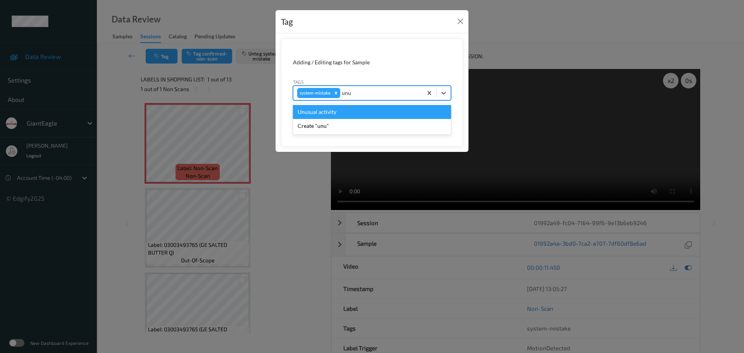
click at [365, 111] on div "Unusual activity" at bounding box center [372, 112] width 158 height 14
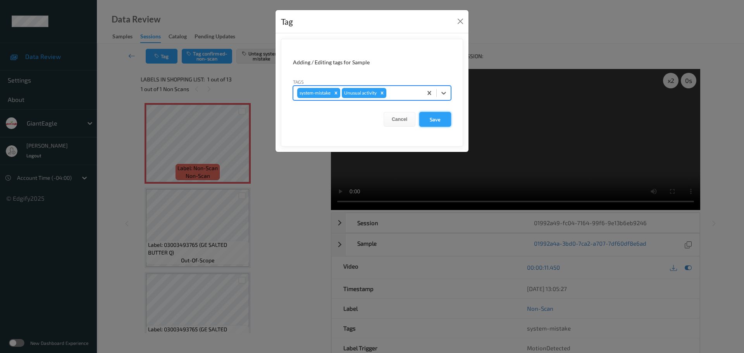
click at [432, 122] on button "Save" at bounding box center [435, 119] width 32 height 15
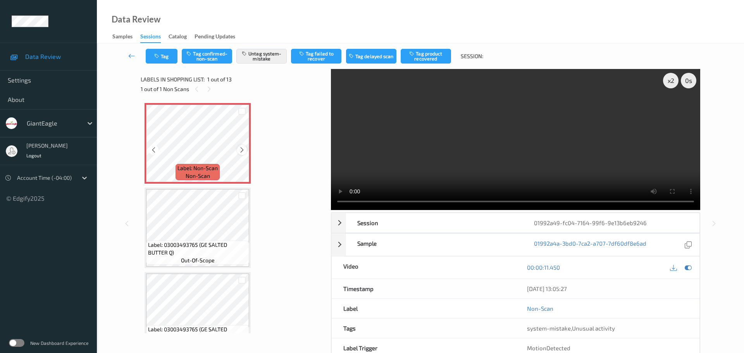
click at [242, 145] on div at bounding box center [242, 150] width 10 height 10
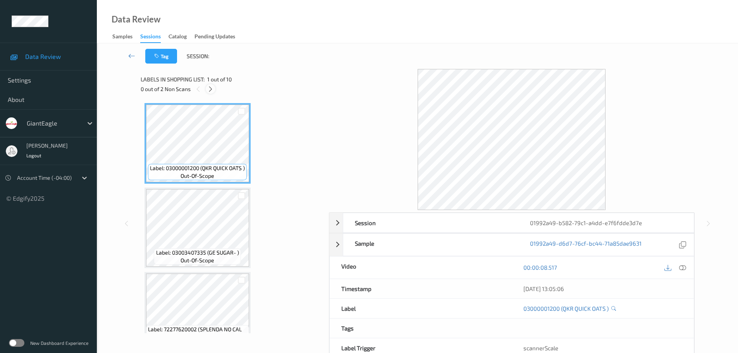
click at [213, 91] on icon at bounding box center [210, 89] width 7 height 7
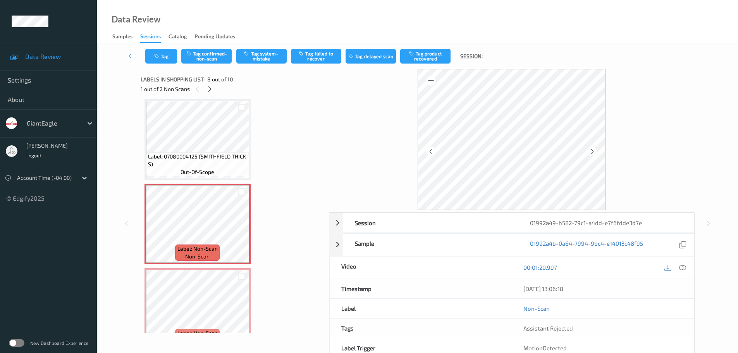
click at [681, 267] on icon at bounding box center [682, 267] width 7 height 7
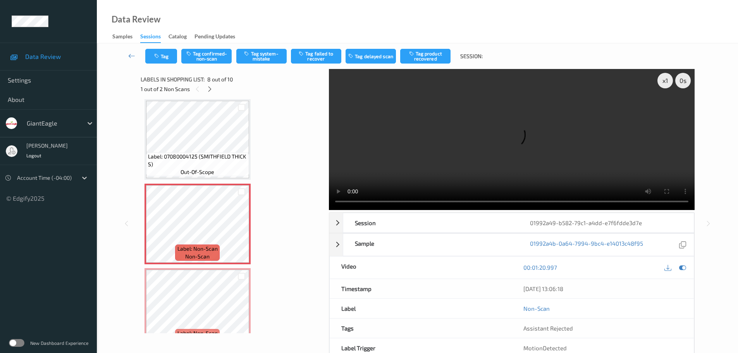
click at [206, 98] on div "Labels in shopping list: 8 out of 10 1 out of 2 Non Scans" at bounding box center [232, 84] width 183 height 30
click at [209, 93] on div at bounding box center [210, 89] width 10 height 10
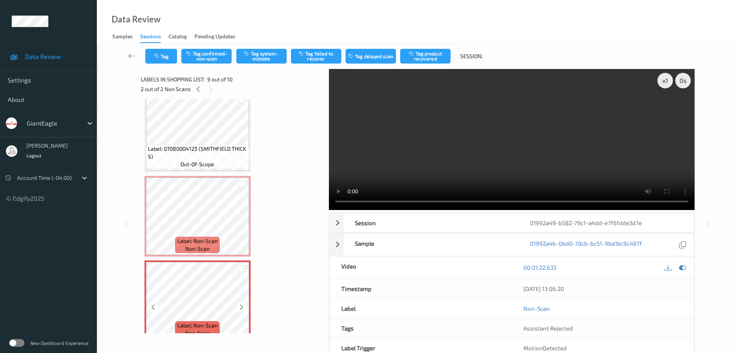
scroll to position [517, 0]
click at [238, 220] on div "Label: Non-Scan non-scan" at bounding box center [197, 217] width 106 height 81
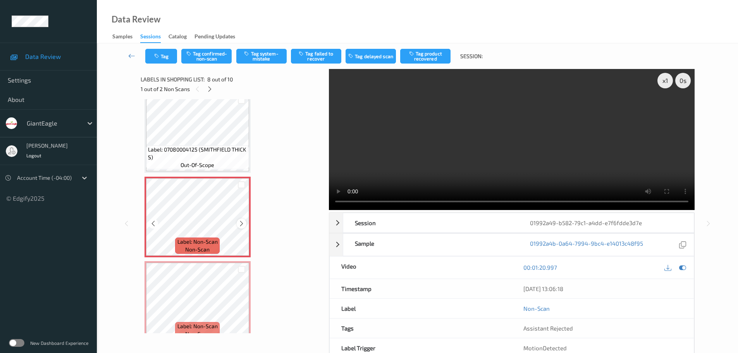
click at [242, 224] on icon at bounding box center [241, 223] width 7 height 7
click at [243, 225] on icon at bounding box center [241, 223] width 7 height 7
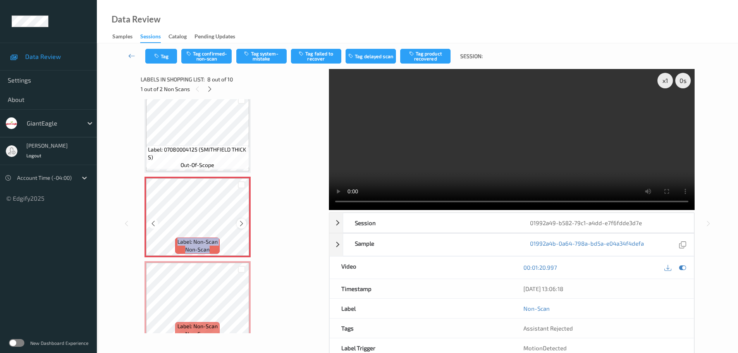
click at [247, 226] on div "Label: Non-Scan non-scan" at bounding box center [197, 217] width 106 height 81
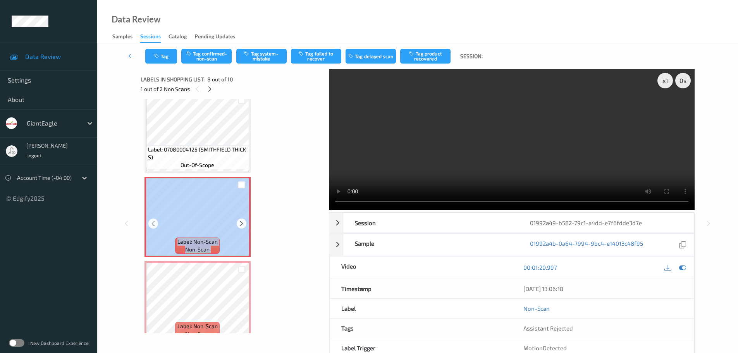
scroll to position [556, 0]
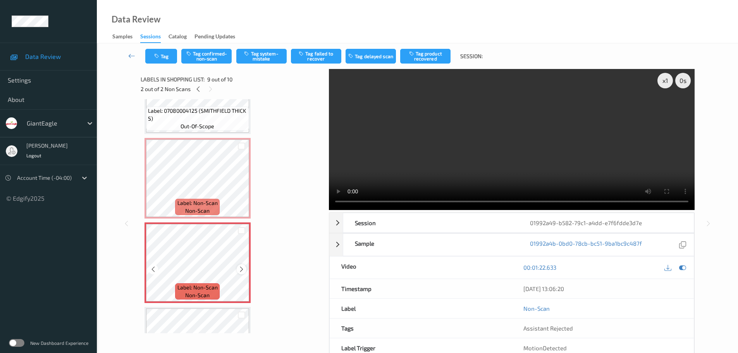
click at [239, 270] on icon at bounding box center [241, 269] width 7 height 7
click at [240, 270] on icon at bounding box center [241, 269] width 7 height 7
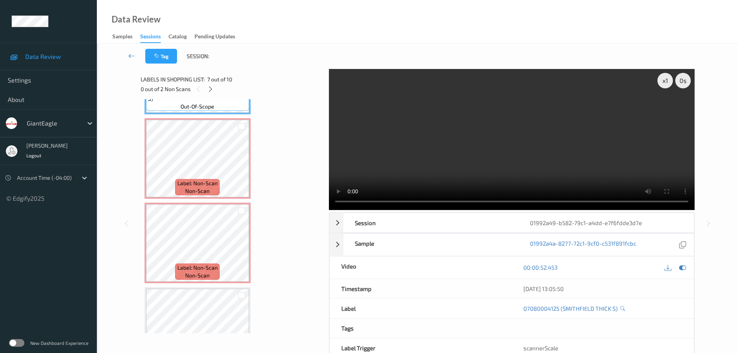
scroll to position [498, 0]
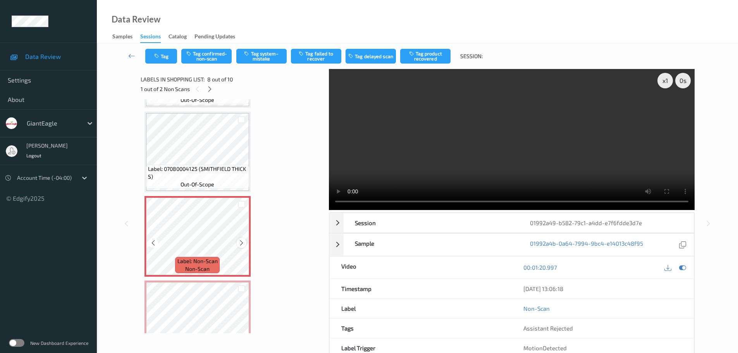
click at [239, 246] on icon at bounding box center [241, 242] width 7 height 7
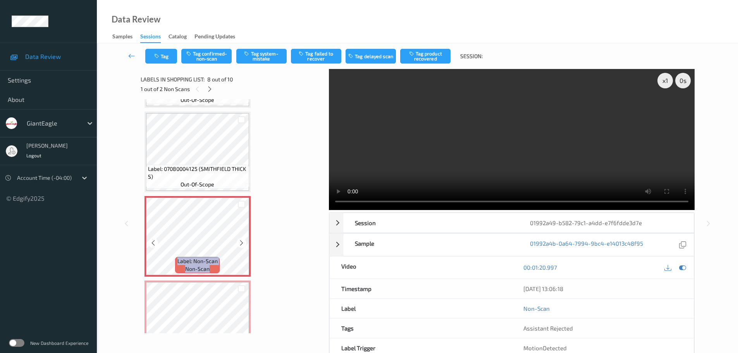
click at [239, 246] on icon at bounding box center [241, 242] width 7 height 7
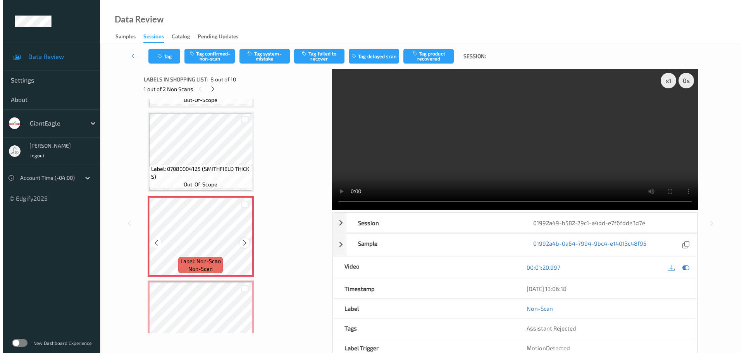
scroll to position [537, 0]
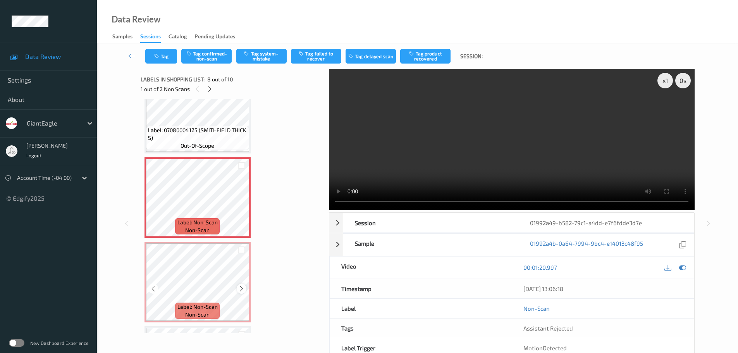
click at [241, 284] on div at bounding box center [242, 289] width 10 height 10
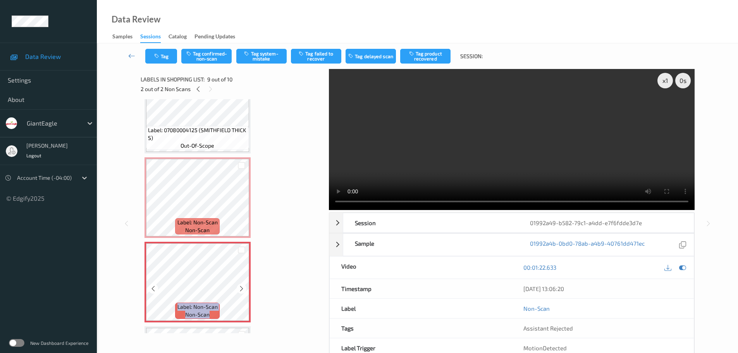
click at [241, 284] on div at bounding box center [242, 289] width 10 height 10
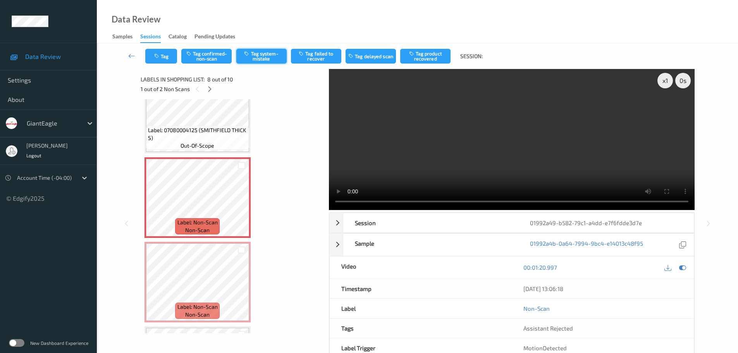
click at [266, 57] on button "Tag system-mistake" at bounding box center [261, 56] width 50 height 15
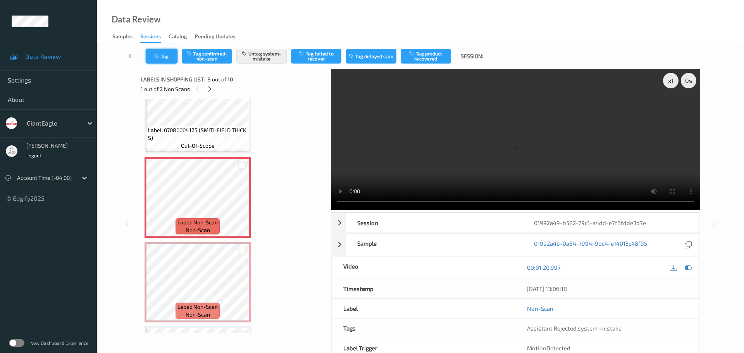
click at [165, 60] on button "Tag" at bounding box center [162, 56] width 32 height 15
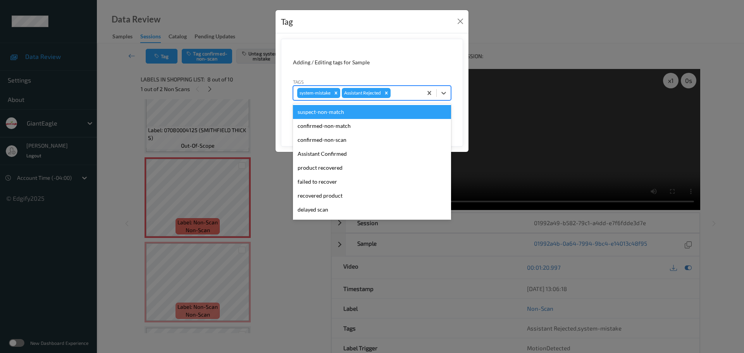
click at [396, 94] on div at bounding box center [405, 92] width 26 height 9
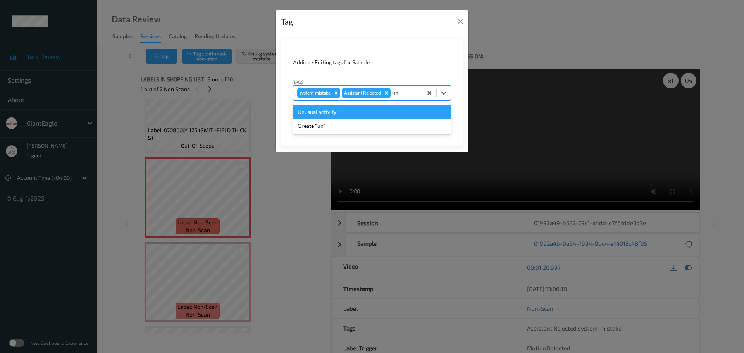
type input "unu"
click at [361, 109] on div "Unusual activity" at bounding box center [372, 112] width 158 height 14
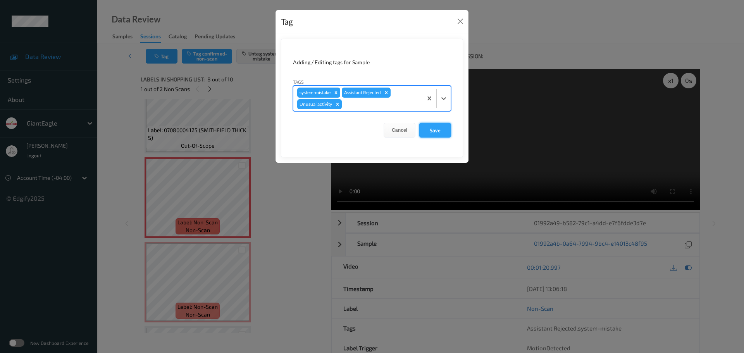
click at [424, 131] on button "Save" at bounding box center [435, 130] width 32 height 15
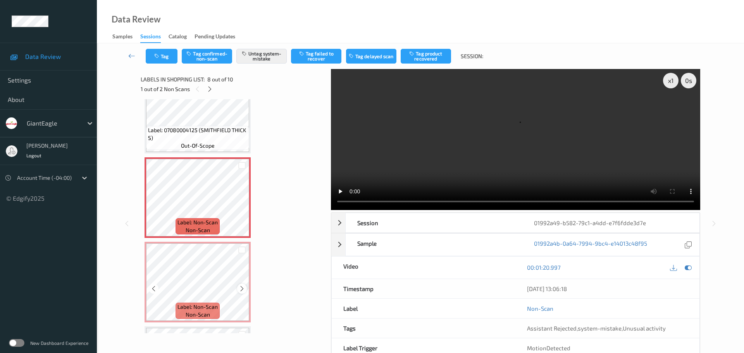
click at [241, 287] on icon at bounding box center [242, 288] width 7 height 7
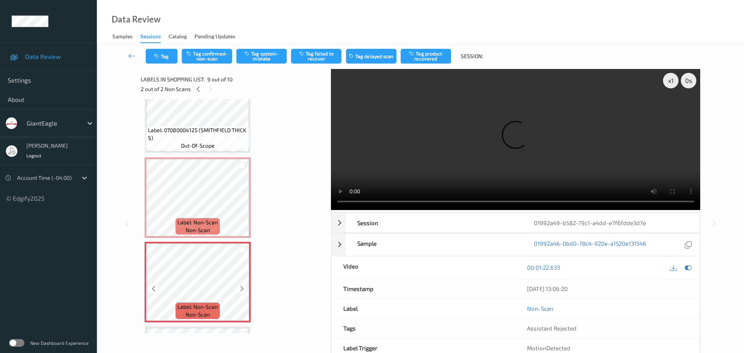
click at [241, 287] on icon at bounding box center [242, 288] width 7 height 7
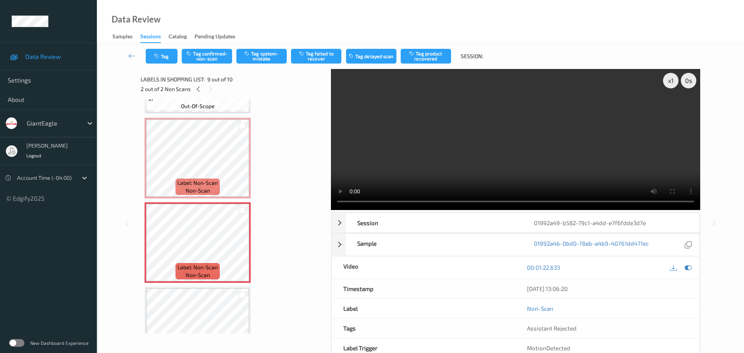
scroll to position [614, 0]
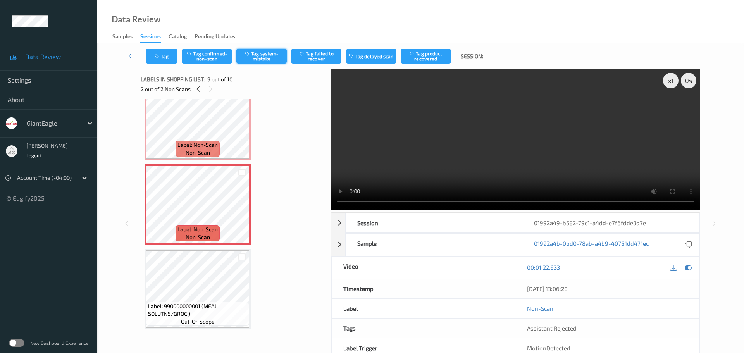
click at [260, 63] on button "Tag system-mistake" at bounding box center [261, 56] width 50 height 15
click at [166, 58] on button "Tag" at bounding box center [162, 56] width 32 height 15
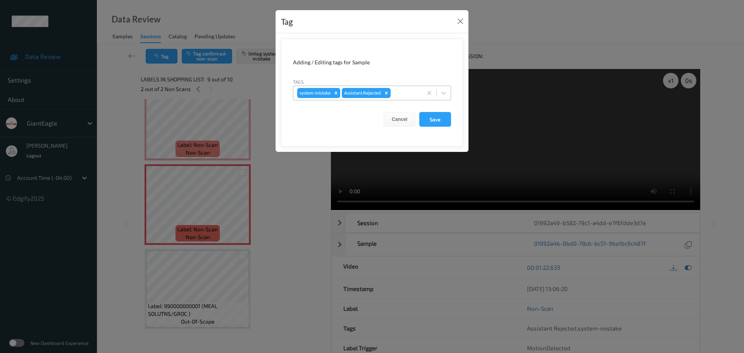
click at [406, 89] on div at bounding box center [405, 92] width 26 height 9
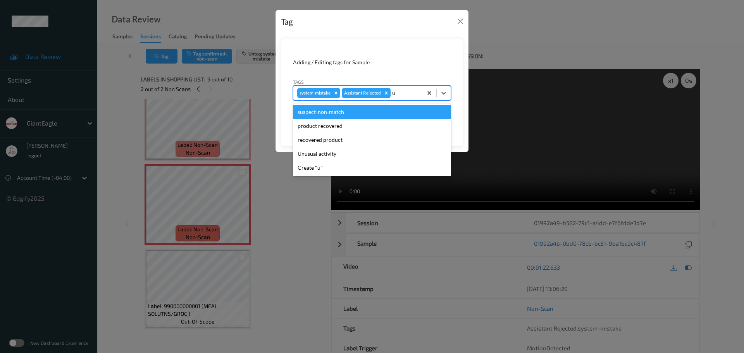
type input "un"
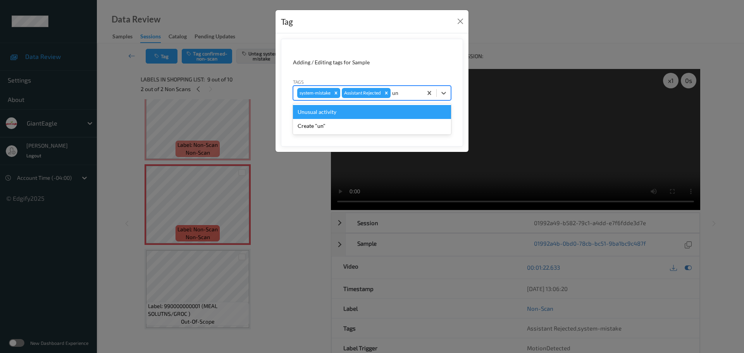
click at [382, 114] on div "Unusual activity" at bounding box center [372, 112] width 158 height 14
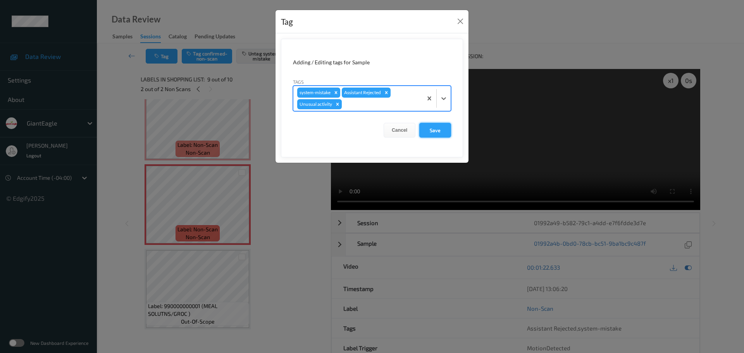
click at [431, 131] on button "Save" at bounding box center [435, 130] width 32 height 15
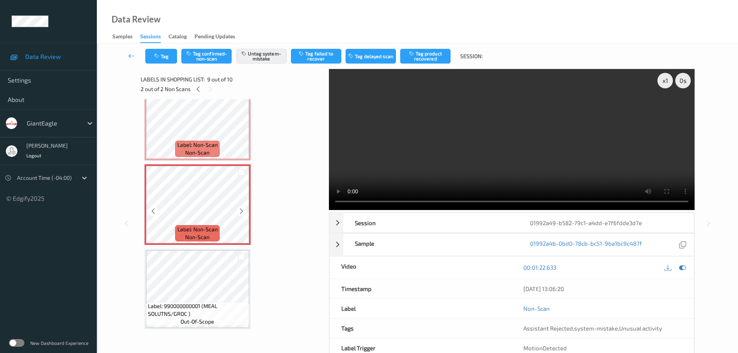
scroll to position [537, 0]
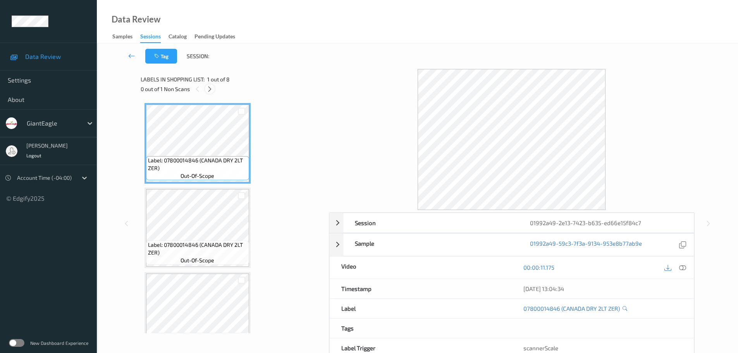
click at [211, 93] on div at bounding box center [210, 89] width 10 height 10
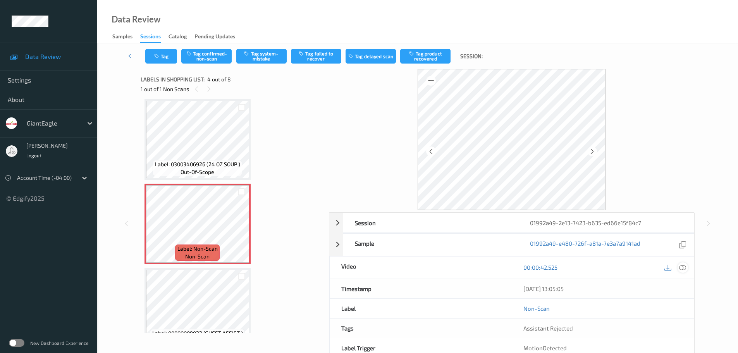
click at [683, 270] on icon at bounding box center [682, 267] width 7 height 7
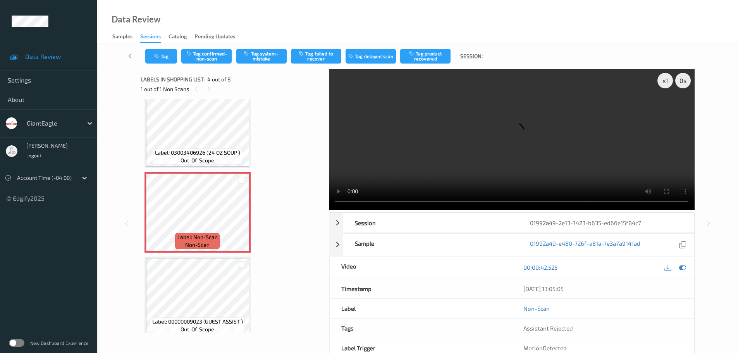
scroll to position [155, 0]
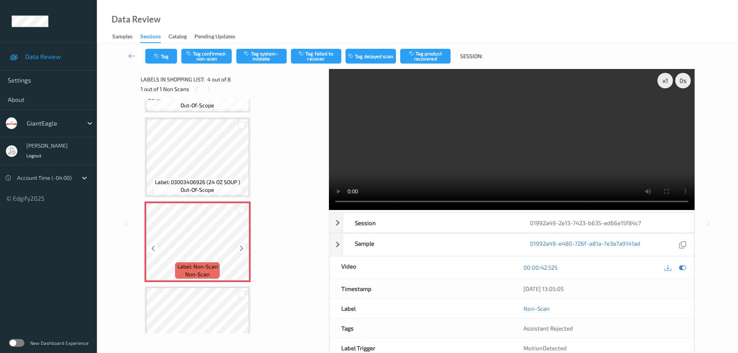
click at [241, 249] on icon at bounding box center [241, 248] width 7 height 7
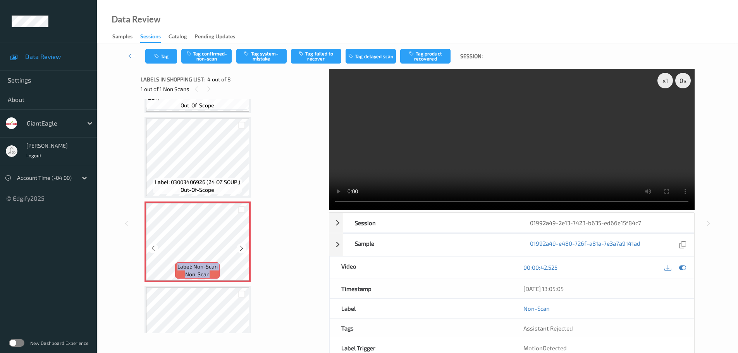
click at [241, 249] on icon at bounding box center [241, 248] width 7 height 7
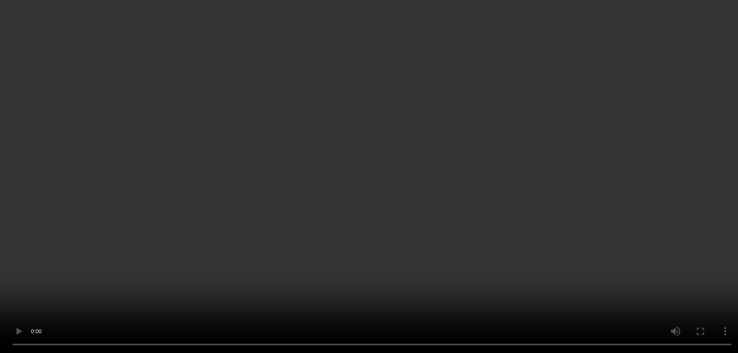
scroll to position [232, 0]
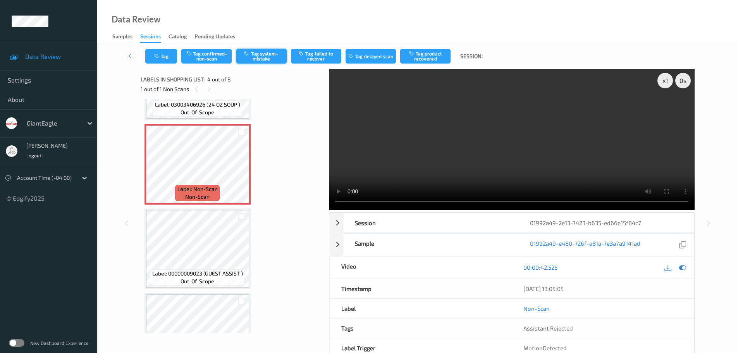
click at [256, 57] on button "Tag system-mistake" at bounding box center [261, 56] width 50 height 15
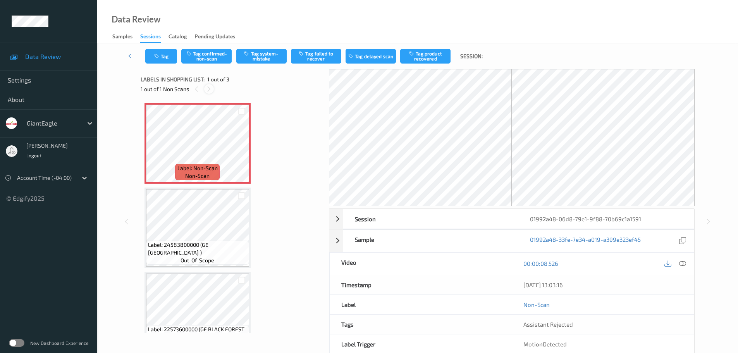
click at [215, 89] on div "1 out of 1 Non Scans" at bounding box center [232, 89] width 183 height 10
click at [212, 90] on div at bounding box center [209, 89] width 10 height 10
drag, startPoint x: 212, startPoint y: 90, endPoint x: 265, endPoint y: 116, distance: 59.1
click at [212, 91] on div at bounding box center [209, 89] width 10 height 10
click at [682, 266] on icon at bounding box center [682, 263] width 7 height 7
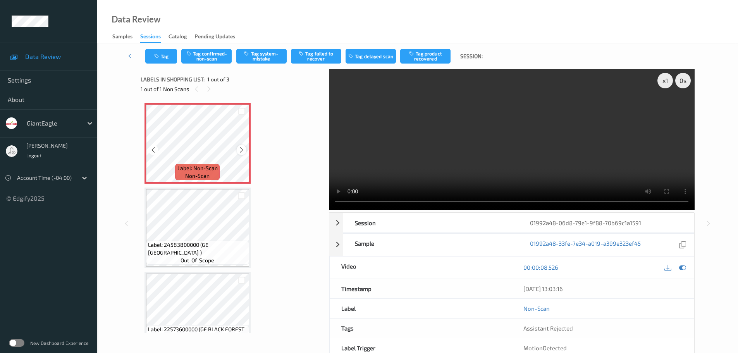
click at [241, 148] on icon at bounding box center [241, 149] width 7 height 7
drag, startPoint x: 205, startPoint y: 168, endPoint x: 201, endPoint y: 186, distance: 18.5
click at [205, 168] on span "Label: Non-Scan" at bounding box center [197, 168] width 40 height 8
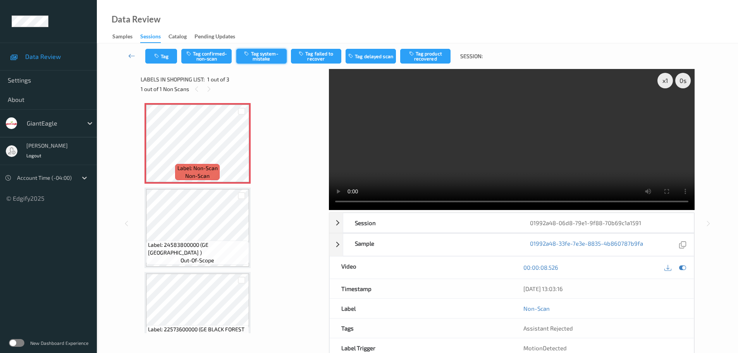
click at [272, 50] on button "Tag system-mistake" at bounding box center [261, 56] width 50 height 15
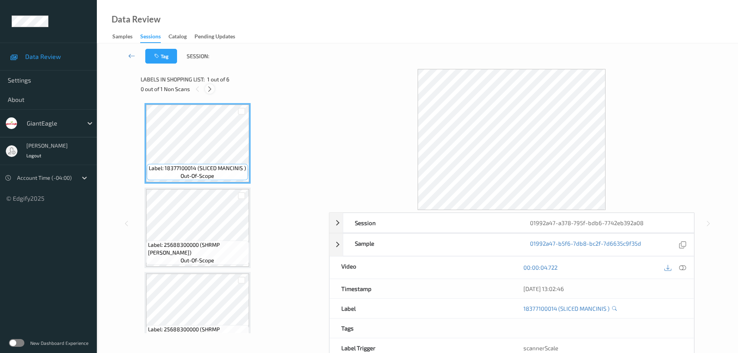
click at [209, 88] on icon at bounding box center [209, 89] width 7 height 7
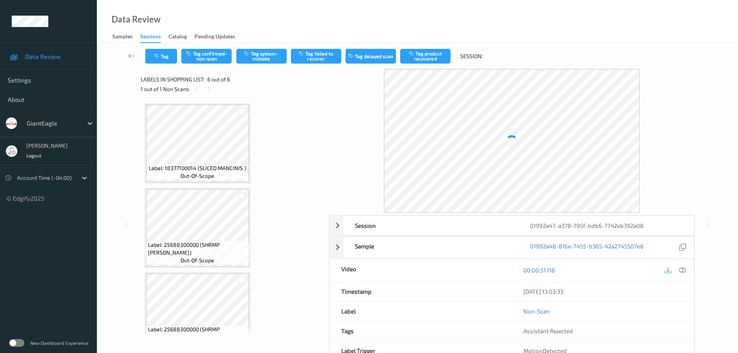
scroll to position [277, 0]
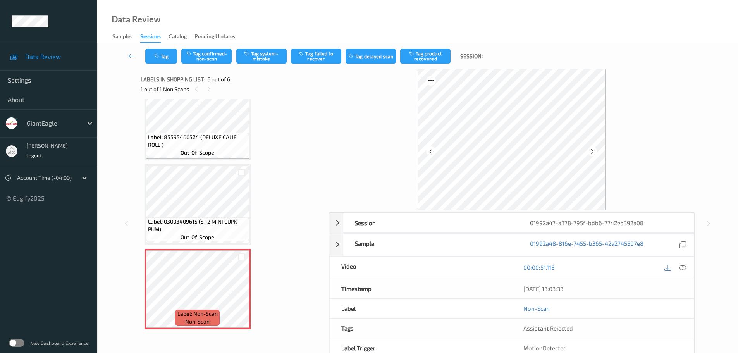
click at [682, 267] on icon at bounding box center [682, 267] width 7 height 7
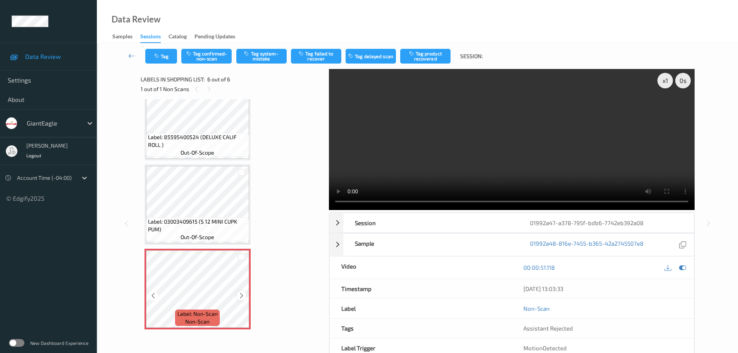
click at [242, 295] on icon at bounding box center [241, 295] width 7 height 7
click at [243, 295] on icon at bounding box center [241, 295] width 7 height 7
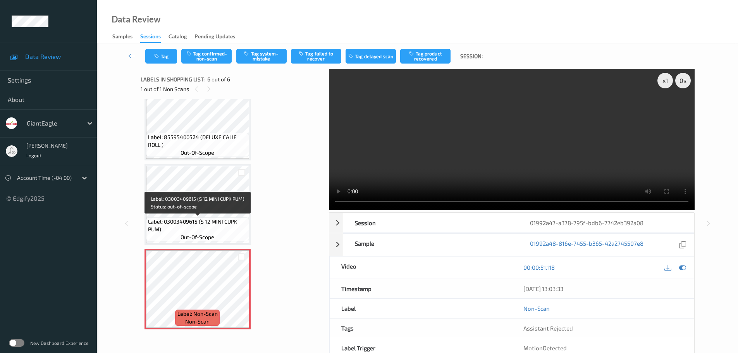
click at [193, 224] on span "Label: 03003409615 (S 12 MINI CUPK PUM)" at bounding box center [197, 225] width 99 height 15
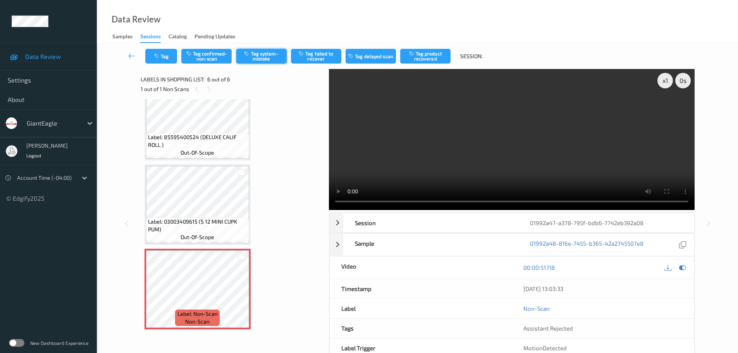
click at [257, 55] on button "Tag system-mistake" at bounding box center [261, 56] width 50 height 15
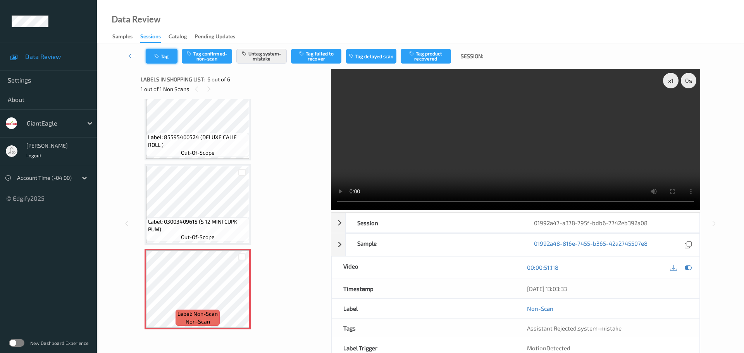
click at [168, 56] on button "Tag" at bounding box center [162, 56] width 32 height 15
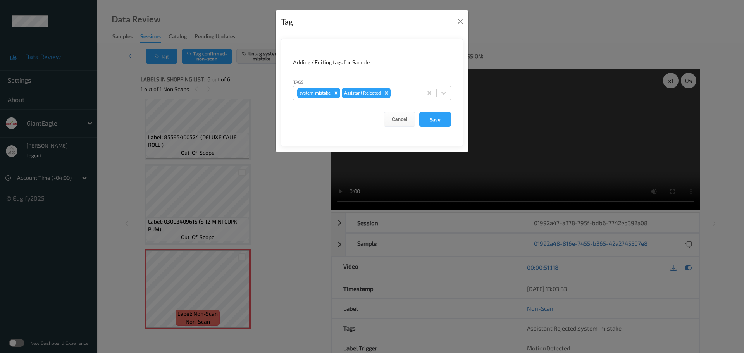
click at [410, 95] on div at bounding box center [405, 92] width 26 height 9
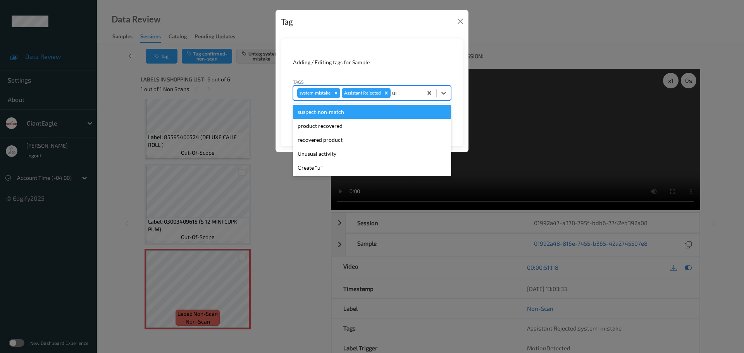
type input "unu"
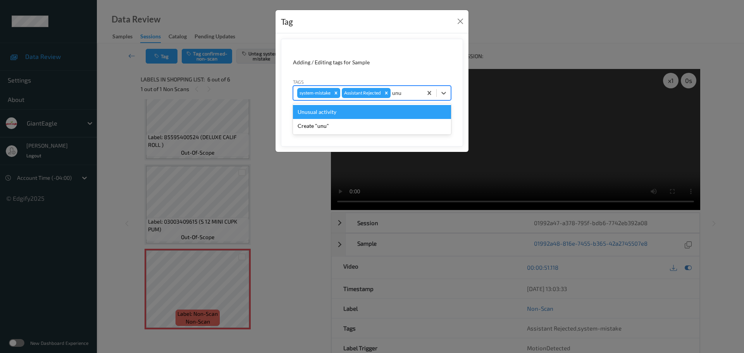
drag, startPoint x: 392, startPoint y: 108, endPoint x: 415, endPoint y: 114, distance: 24.1
click at [392, 108] on div "Unusual activity" at bounding box center [372, 112] width 158 height 14
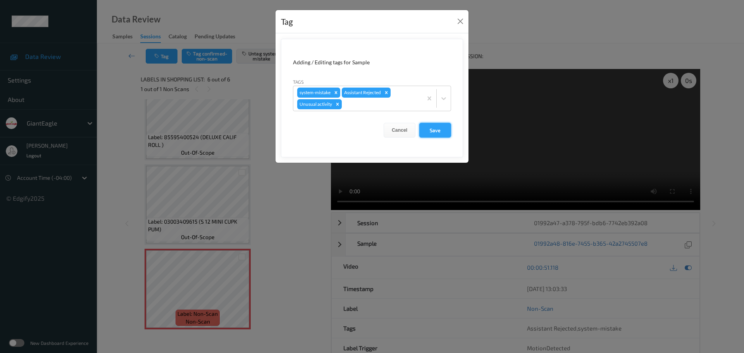
click at [431, 128] on button "Save" at bounding box center [435, 130] width 32 height 15
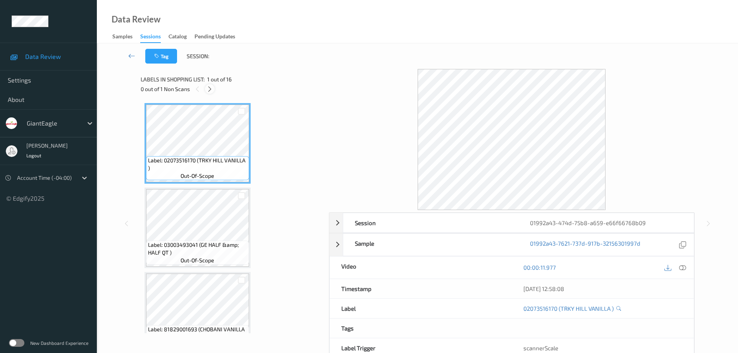
click at [209, 91] on icon at bounding box center [209, 89] width 7 height 7
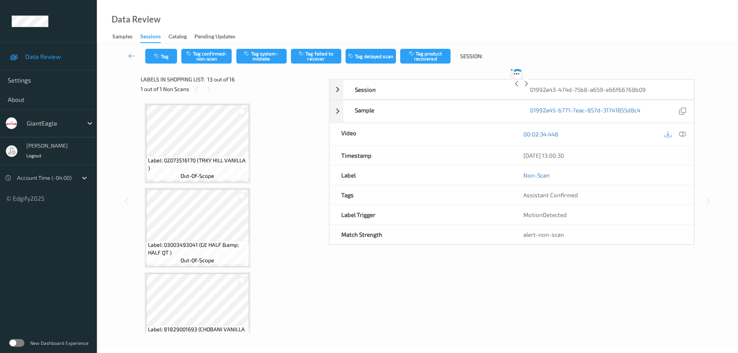
scroll to position [933, 0]
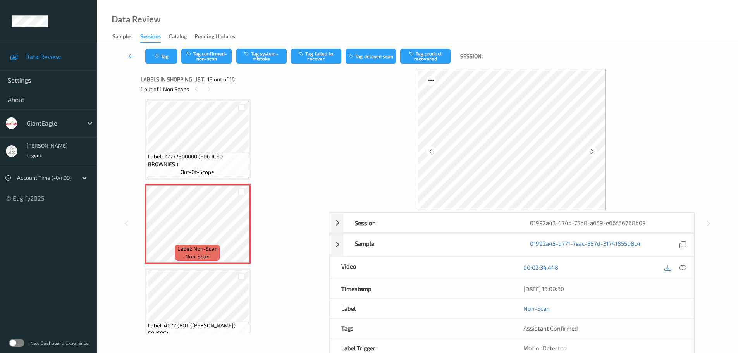
click at [688, 269] on div "00:02:34.448" at bounding box center [603, 267] width 182 height 22
click at [680, 268] on icon at bounding box center [682, 267] width 7 height 7
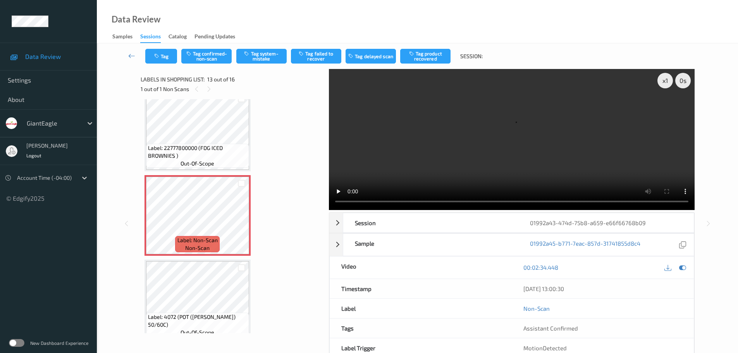
scroll to position [1010, 0]
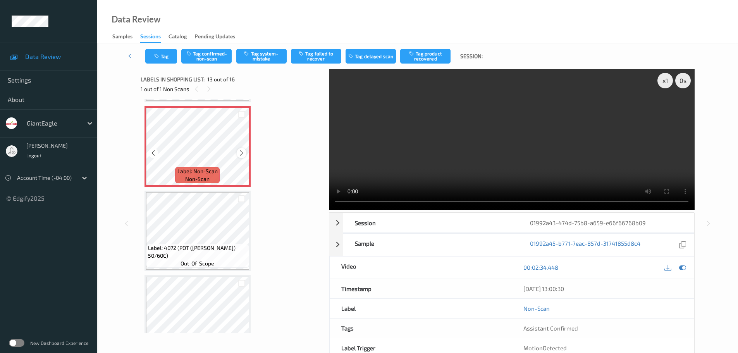
click at [241, 151] on icon at bounding box center [241, 153] width 7 height 7
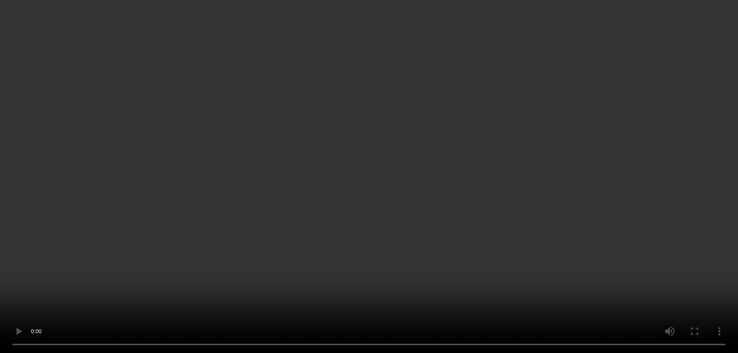
scroll to position [933, 0]
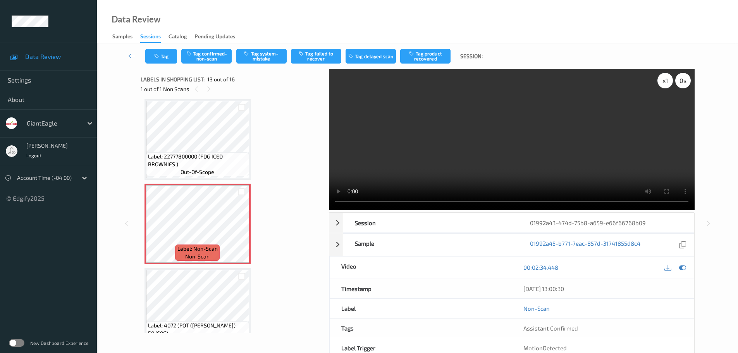
click at [666, 85] on div "x 1" at bounding box center [664, 80] width 15 height 15
click at [241, 229] on icon at bounding box center [241, 230] width 7 height 7
click at [258, 52] on button "Tag system-mistake" at bounding box center [261, 56] width 50 height 15
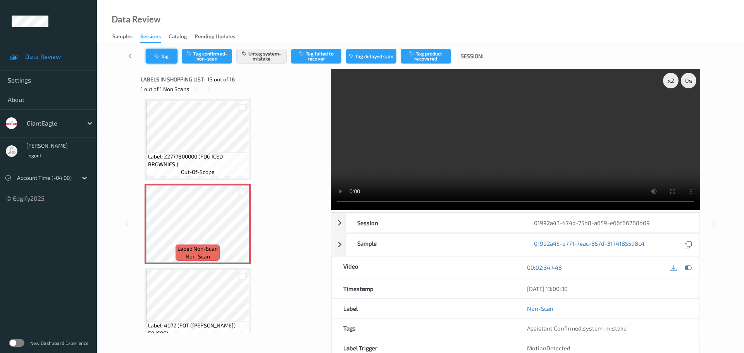
click at [161, 58] on icon "button" at bounding box center [157, 55] width 7 height 5
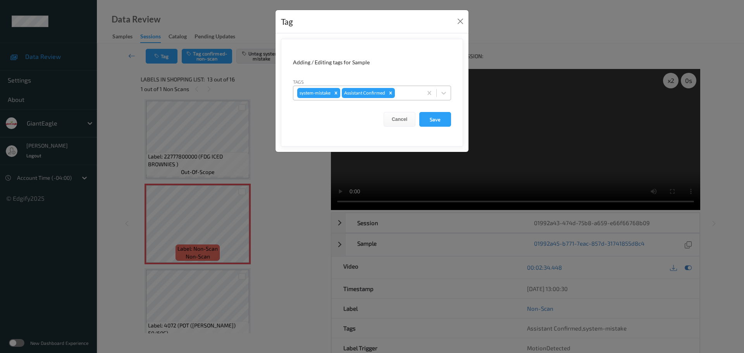
click at [406, 92] on div at bounding box center [407, 92] width 22 height 9
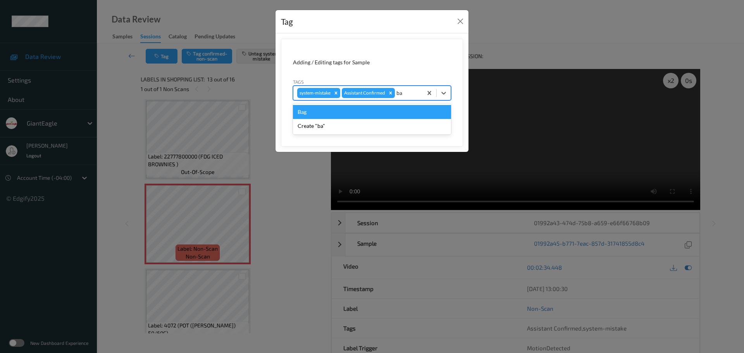
type input "bag"
click at [350, 112] on div "Bag" at bounding box center [372, 112] width 158 height 14
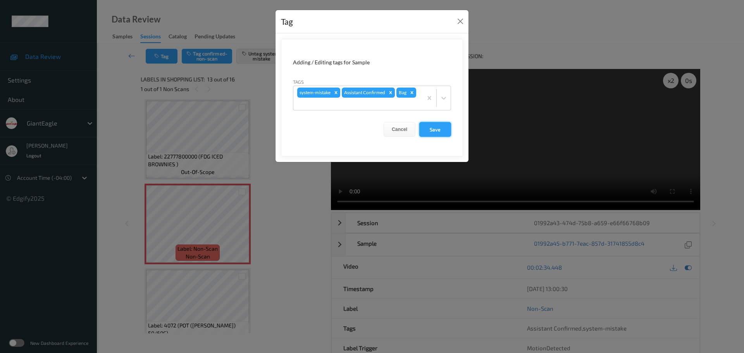
click at [424, 130] on button "Save" at bounding box center [435, 129] width 32 height 15
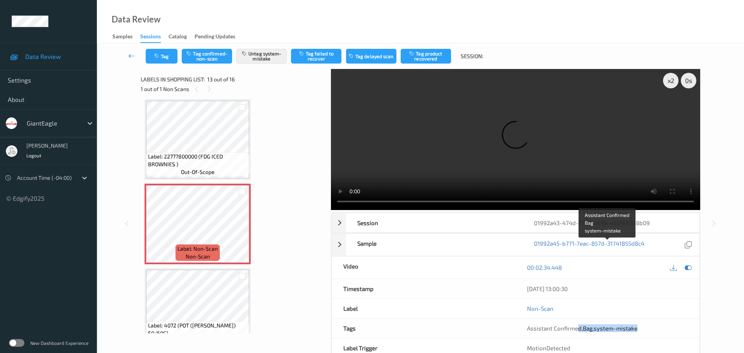
drag, startPoint x: 600, startPoint y: 248, endPoint x: 663, endPoint y: 248, distance: 63.1
click at [664, 324] on div "Assistant Confirmed , Bag , system-mistake" at bounding box center [607, 328] width 161 height 8
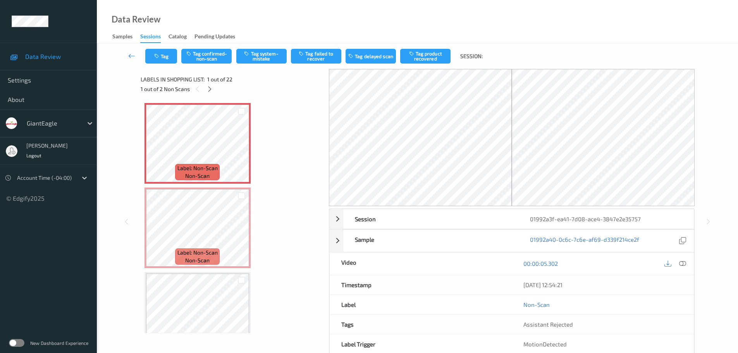
click at [209, 83] on div "Labels in shopping list: 1 out of 22" at bounding box center [232, 79] width 183 height 10
click at [209, 87] on div at bounding box center [210, 89] width 10 height 10
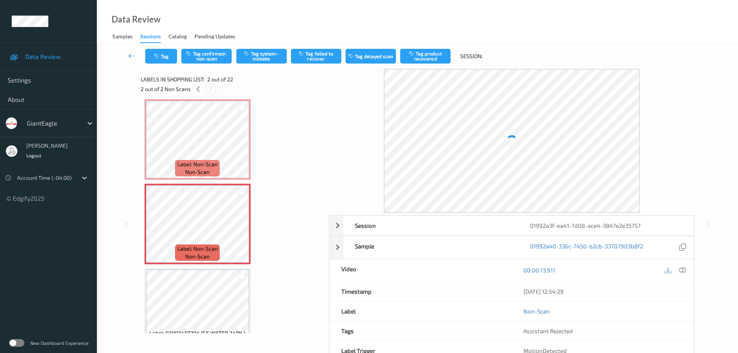
click at [209, 87] on icon at bounding box center [210, 89] width 7 height 7
drag, startPoint x: 683, startPoint y: 269, endPoint x: 626, endPoint y: 241, distance: 63.4
click at [682, 269] on icon at bounding box center [682, 267] width 7 height 7
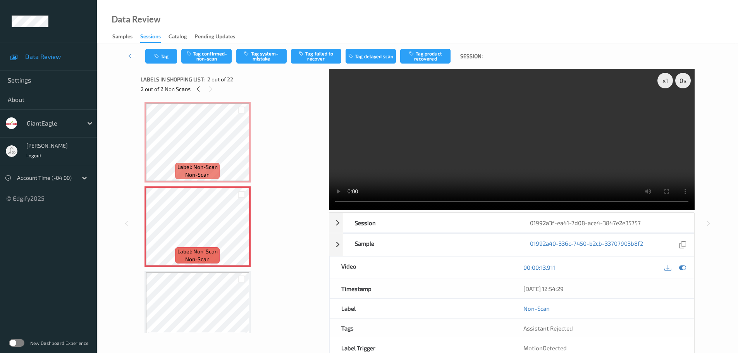
scroll to position [0, 0]
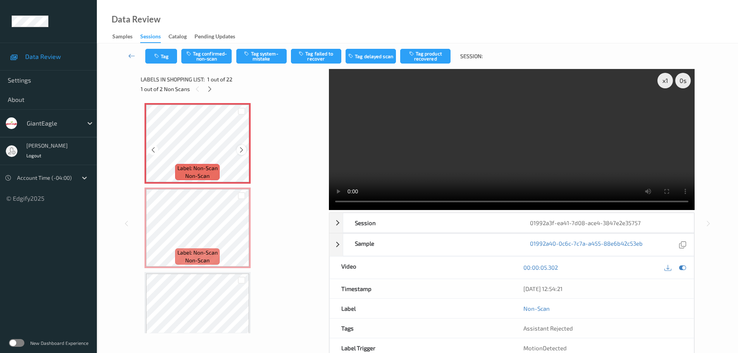
click at [238, 147] on div at bounding box center [242, 150] width 10 height 10
click at [239, 148] on icon at bounding box center [241, 149] width 7 height 7
click at [241, 231] on icon at bounding box center [241, 234] width 7 height 7
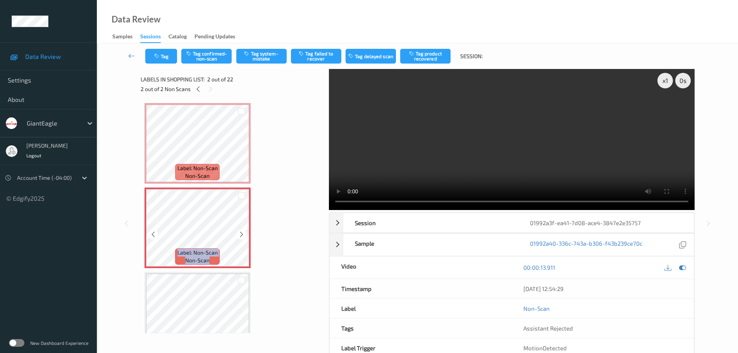
click at [241, 231] on icon at bounding box center [241, 234] width 7 height 7
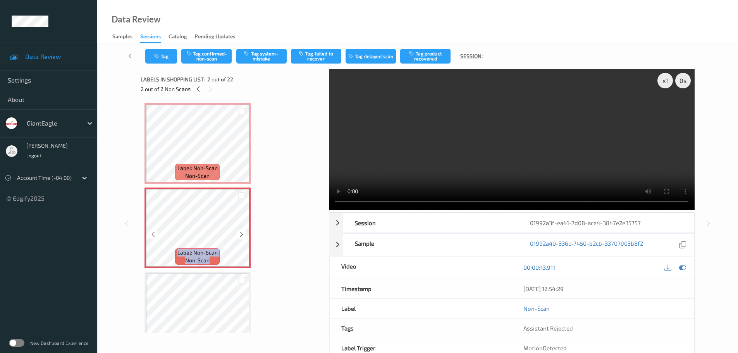
click at [241, 231] on icon at bounding box center [241, 234] width 7 height 7
click at [237, 235] on div at bounding box center [242, 234] width 10 height 10
click at [216, 170] on span "Label: Non-Scan" at bounding box center [197, 168] width 40 height 8
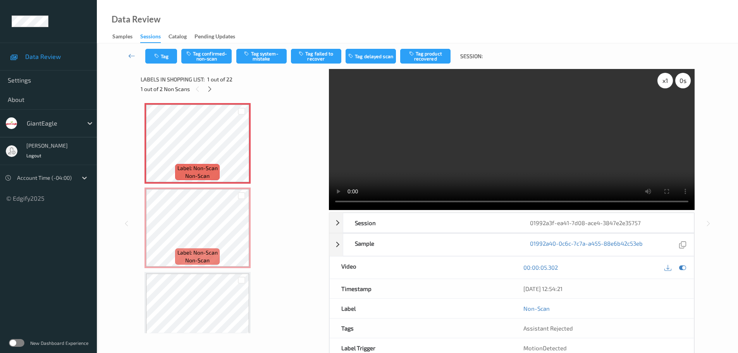
click at [659, 80] on div "x 1" at bounding box center [664, 80] width 15 height 15
click at [265, 56] on button "Tag system-mistake" at bounding box center [261, 56] width 50 height 15
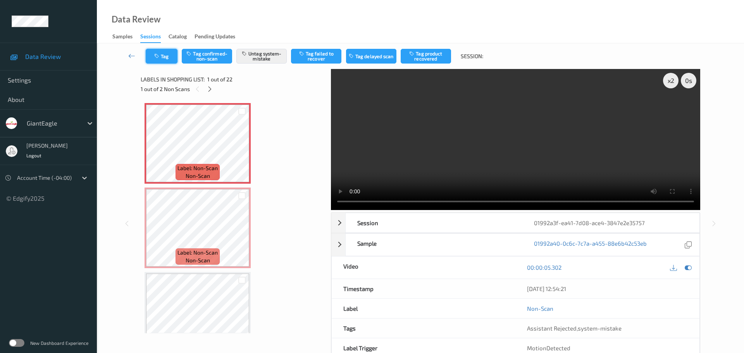
click at [163, 59] on button "Tag" at bounding box center [162, 56] width 32 height 15
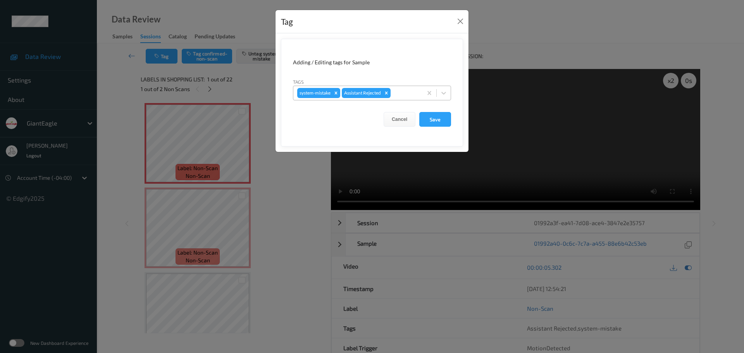
click at [401, 93] on div at bounding box center [405, 92] width 26 height 9
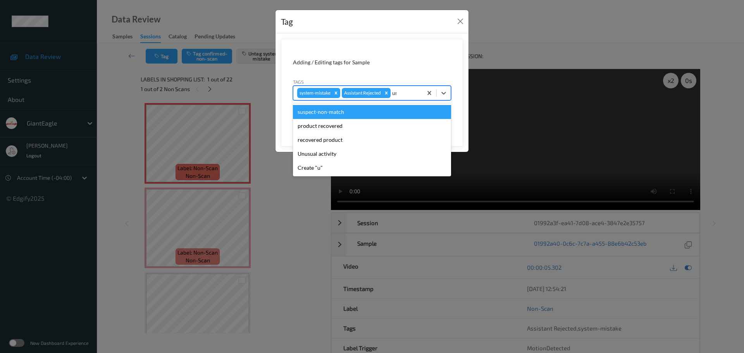
type input "unu"
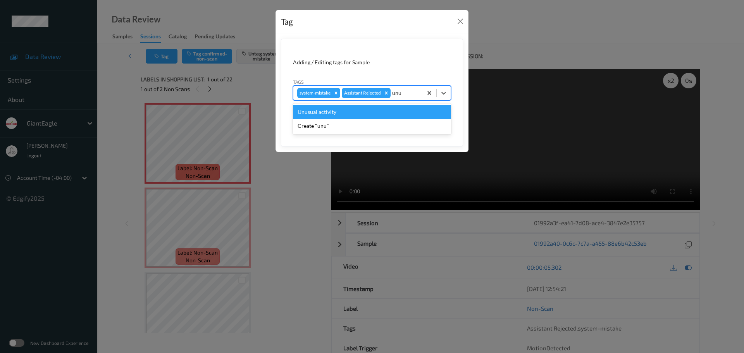
drag, startPoint x: 343, startPoint y: 109, endPoint x: 359, endPoint y: 119, distance: 18.8
click at [343, 109] on div "Unusual activity" at bounding box center [372, 112] width 158 height 14
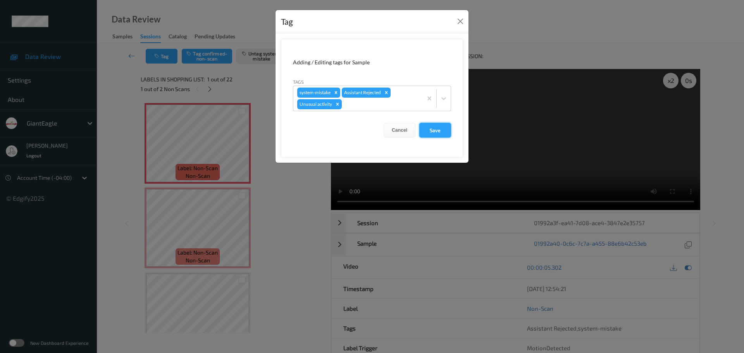
click at [426, 134] on button "Save" at bounding box center [435, 130] width 32 height 15
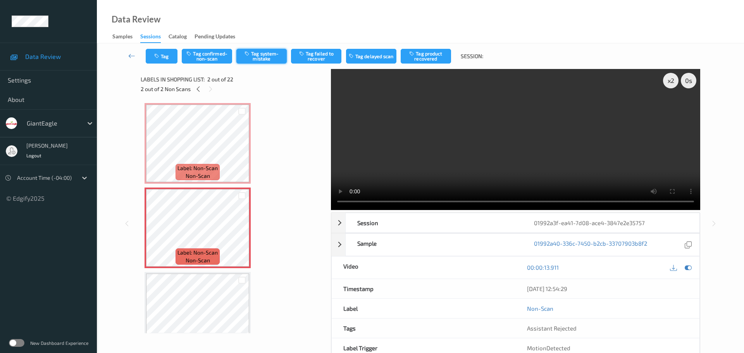
click at [260, 56] on button "Tag system-mistake" at bounding box center [261, 56] width 50 height 15
click at [166, 53] on button "Tag" at bounding box center [162, 56] width 32 height 15
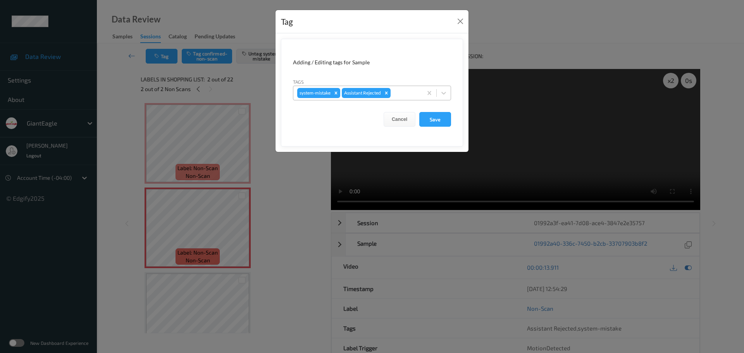
click at [399, 91] on div at bounding box center [405, 92] width 26 height 9
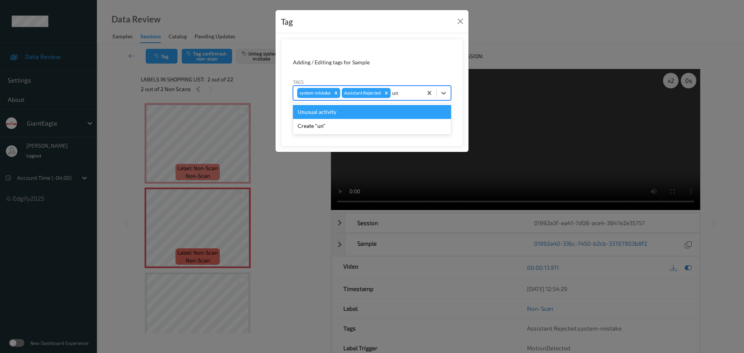
type input "unu"
click at [358, 112] on div "Unusual activity" at bounding box center [372, 112] width 158 height 14
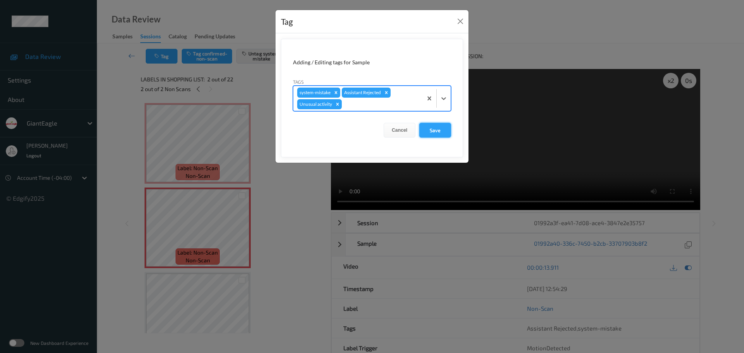
click at [426, 132] on button "Save" at bounding box center [435, 130] width 32 height 15
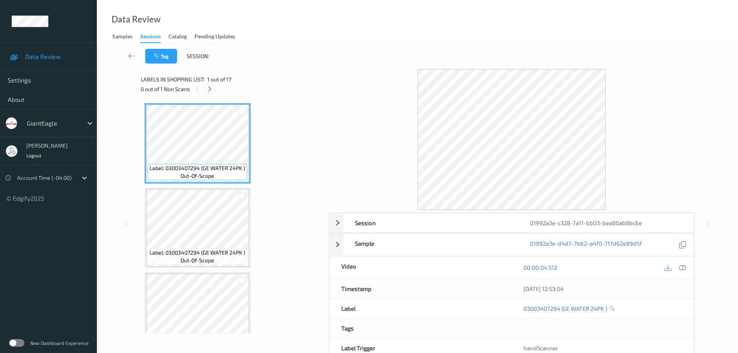
drag, startPoint x: 210, startPoint y: 86, endPoint x: 218, endPoint y: 100, distance: 16.3
click at [210, 86] on icon at bounding box center [209, 89] width 7 height 7
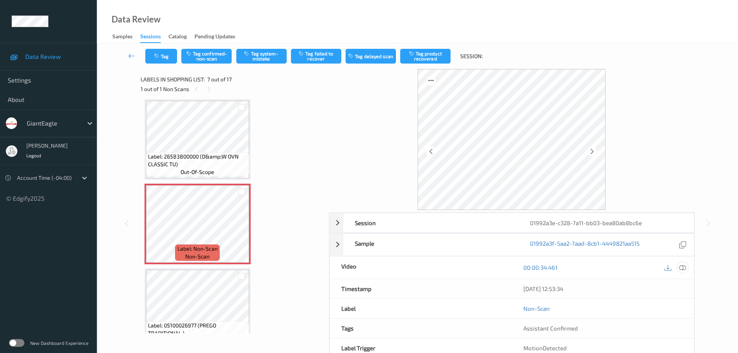
click at [679, 270] on icon at bounding box center [682, 267] width 7 height 7
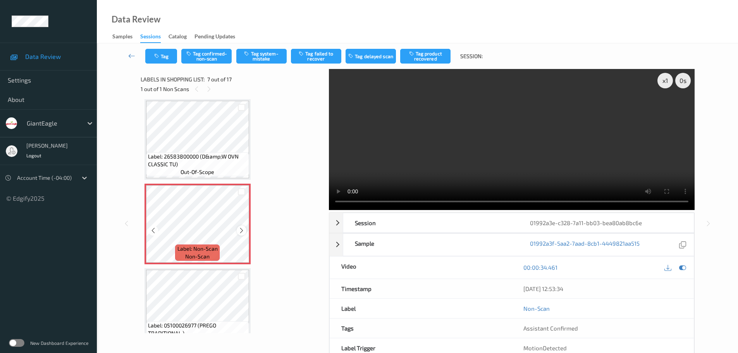
click at [244, 229] on icon at bounding box center [241, 230] width 7 height 7
click at [242, 229] on icon at bounding box center [241, 230] width 7 height 7
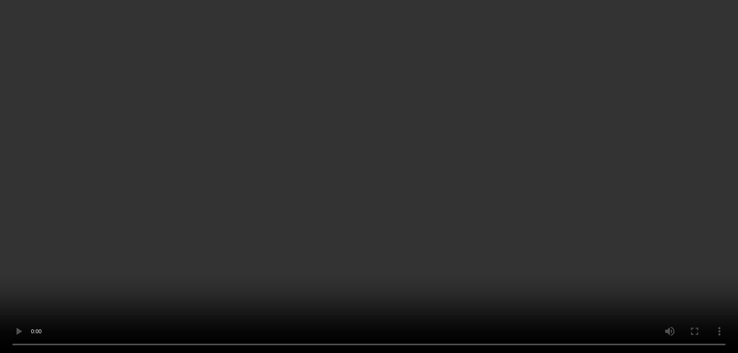
scroll to position [387, 0]
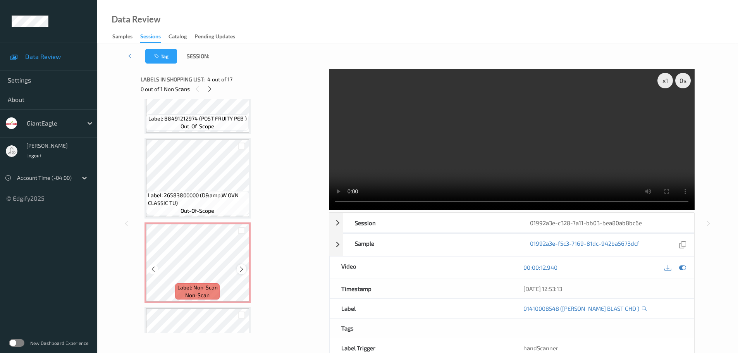
click at [240, 272] on icon at bounding box center [241, 269] width 7 height 7
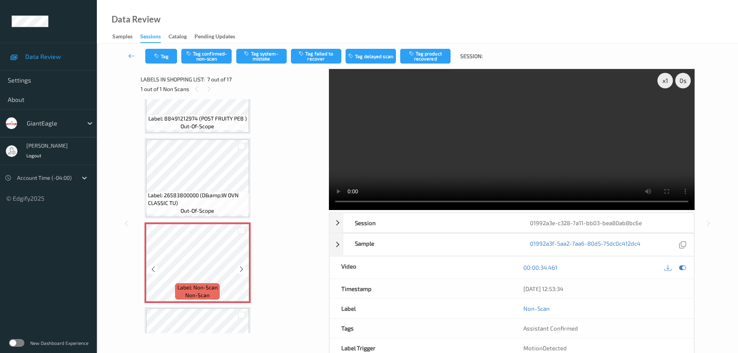
click at [241, 270] on icon at bounding box center [241, 269] width 7 height 7
click at [271, 54] on button "Tag system-mistake" at bounding box center [261, 56] width 50 height 15
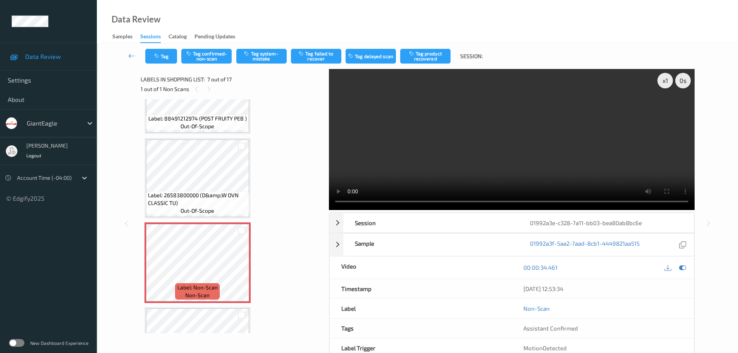
click at [271, 55] on div "Tag Tag confirmed-non-scan Tag system-mistake Tag failed to recover Tag delayed…" at bounding box center [417, 56] width 609 height 26
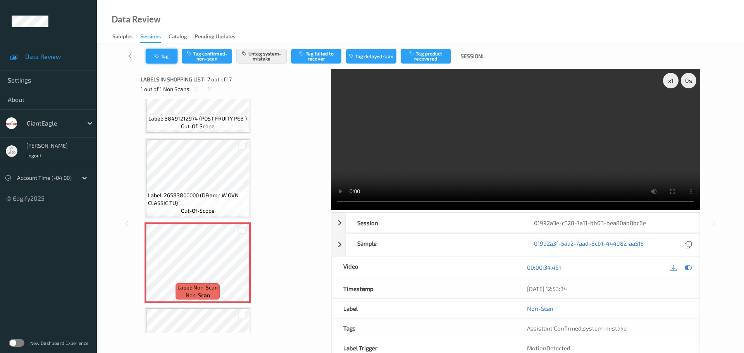
click at [168, 61] on button "Tag" at bounding box center [162, 56] width 32 height 15
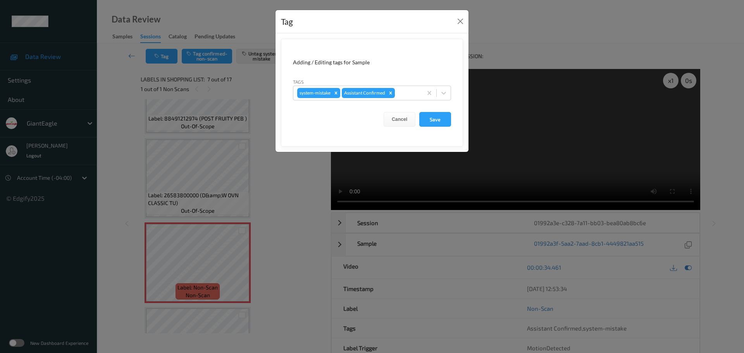
click at [415, 101] on form "Adding / Editing tags for Sample Tags system-mistake Assistant Confirmed Cancel…" at bounding box center [372, 93] width 182 height 108
click at [413, 93] on div at bounding box center [407, 92] width 22 height 9
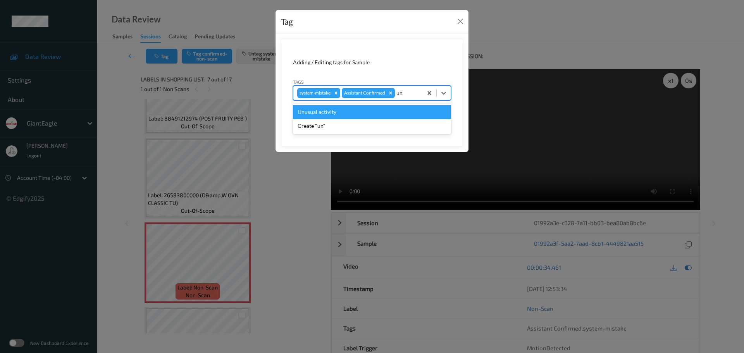
type input "unu"
click at [389, 110] on div "Unusual activity" at bounding box center [372, 112] width 158 height 14
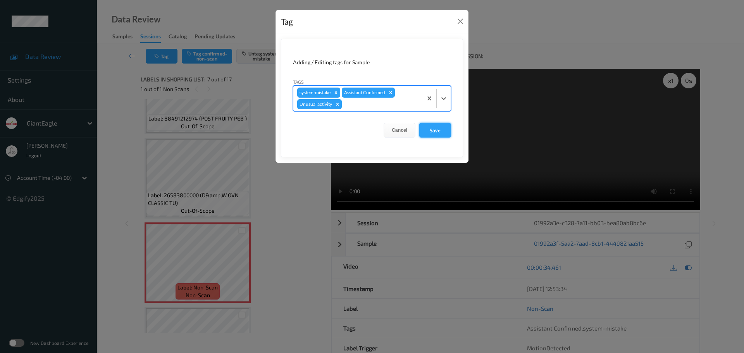
click at [441, 128] on button "Save" at bounding box center [435, 130] width 32 height 15
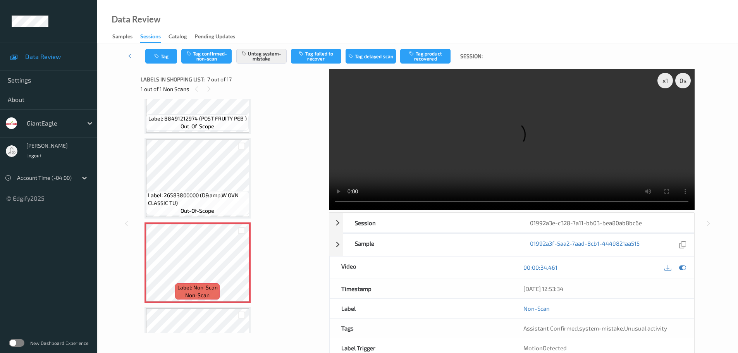
scroll to position [41, 0]
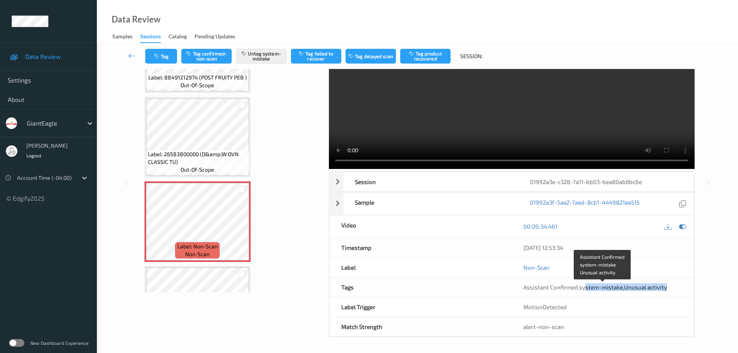
drag, startPoint x: 583, startPoint y: 283, endPoint x: 689, endPoint y: 294, distance: 106.4
click at [689, 294] on div "Assistant Confirmed , system-mistake , Unusual activity" at bounding box center [603, 286] width 182 height 19
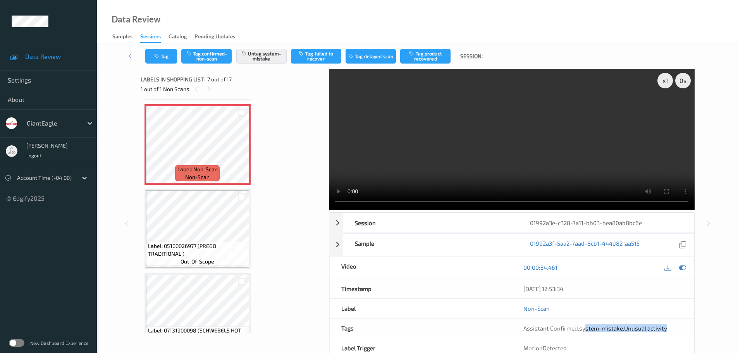
scroll to position [504, 0]
click at [242, 151] on icon at bounding box center [241, 153] width 7 height 7
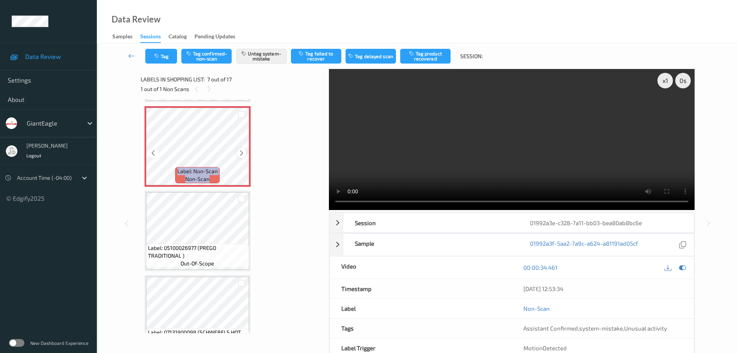
click at [242, 151] on icon at bounding box center [241, 153] width 7 height 7
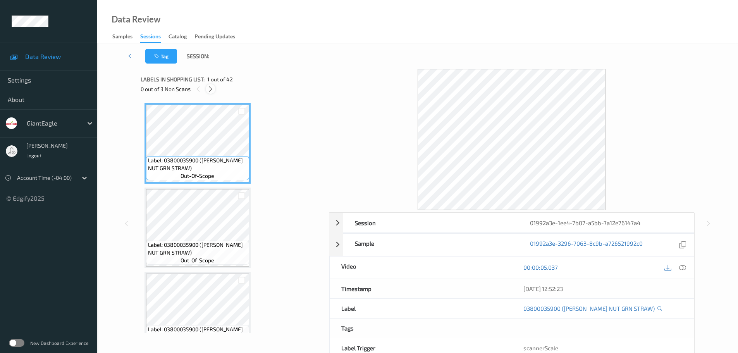
click at [211, 87] on icon at bounding box center [210, 89] width 7 height 7
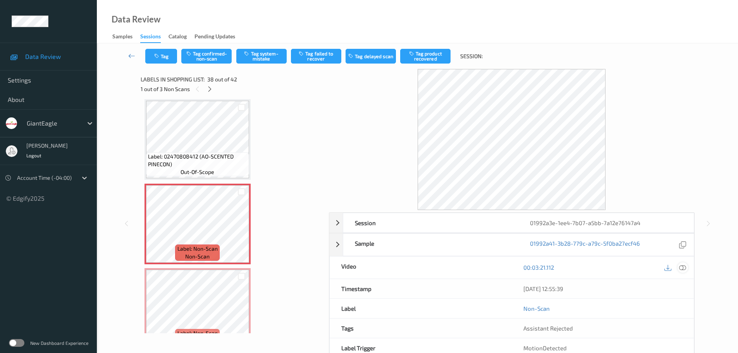
click at [683, 268] on icon at bounding box center [682, 267] width 7 height 7
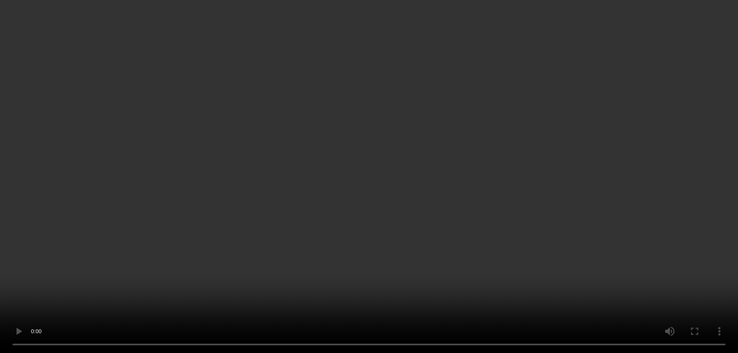
scroll to position [0, 0]
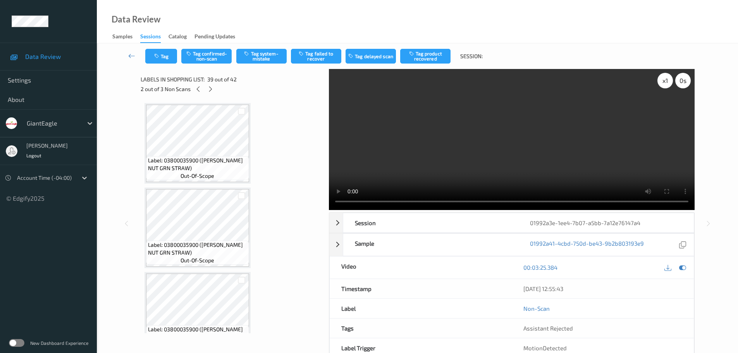
click at [664, 86] on div "x 1" at bounding box center [664, 80] width 15 height 15
click at [664, 86] on div "x 2" at bounding box center [664, 80] width 15 height 15
click at [664, 86] on div "x 4" at bounding box center [664, 80] width 15 height 15
click at [664, 81] on div "x 8" at bounding box center [664, 80] width 15 height 15
click at [664, 81] on div "x 1" at bounding box center [664, 80] width 15 height 15
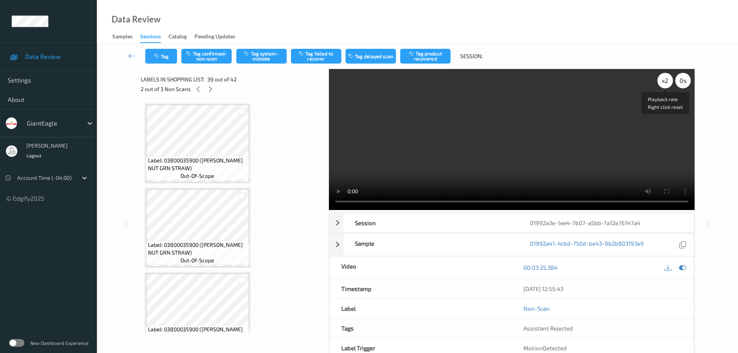
click at [665, 83] on div "x 2" at bounding box center [664, 80] width 15 height 15
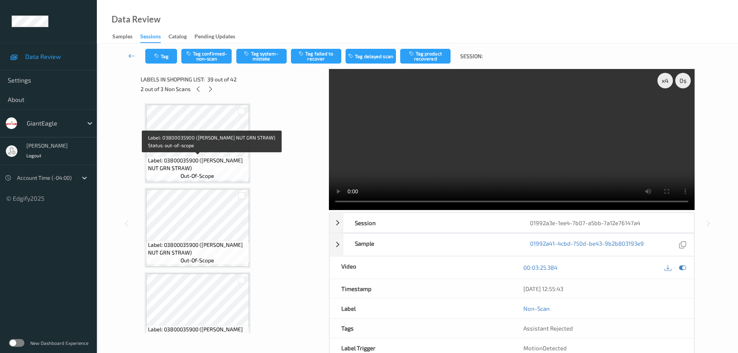
click at [224, 163] on span "Label: 03800035900 ([PERSON_NAME] NUT GRN STRAW)" at bounding box center [197, 163] width 99 height 15
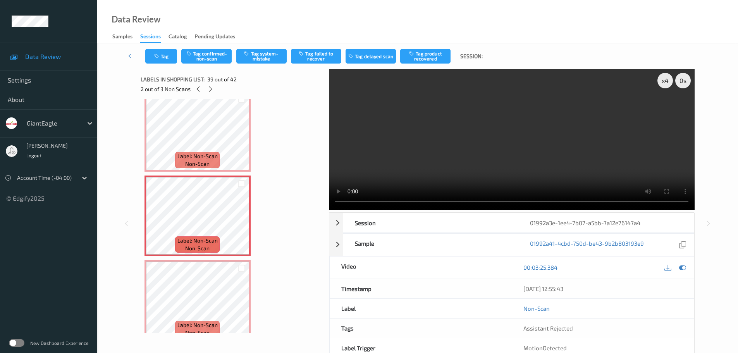
scroll to position [3123, 0]
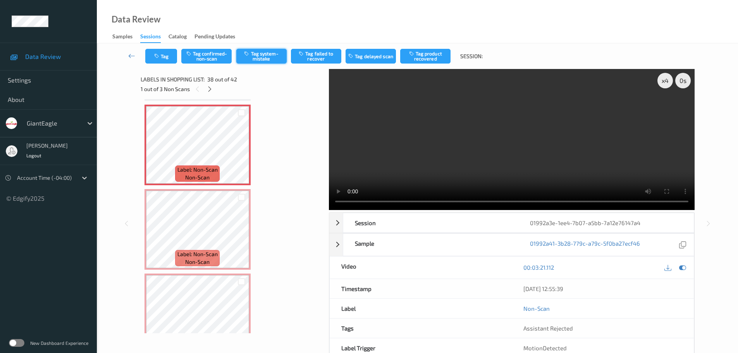
click at [255, 58] on button "Tag system-mistake" at bounding box center [261, 56] width 50 height 15
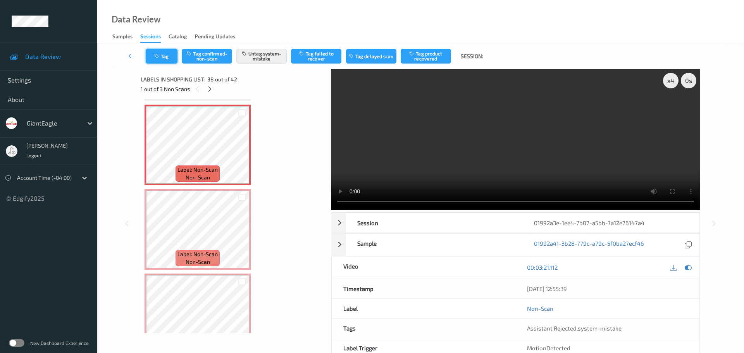
click at [166, 58] on button "Tag" at bounding box center [162, 56] width 32 height 15
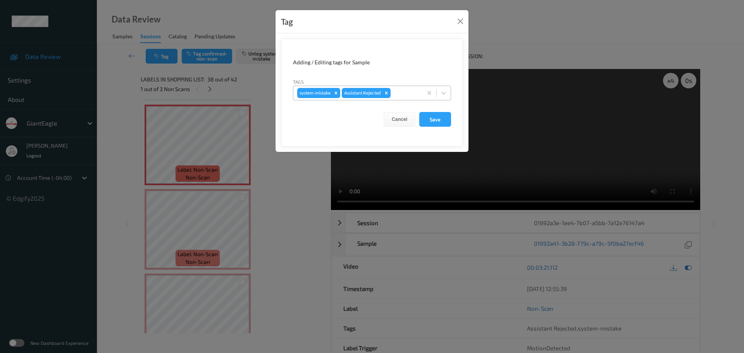
click at [413, 95] on div at bounding box center [405, 92] width 26 height 9
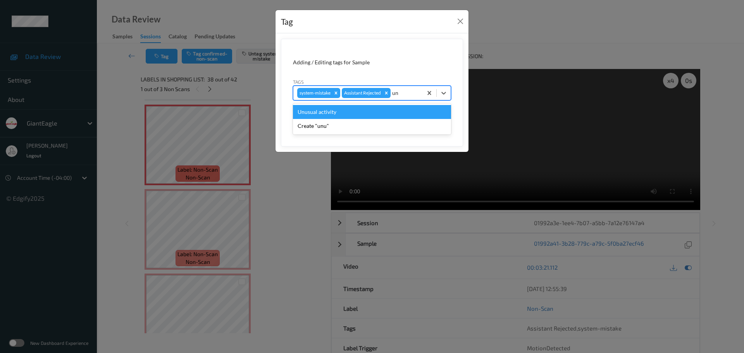
type input "unu"
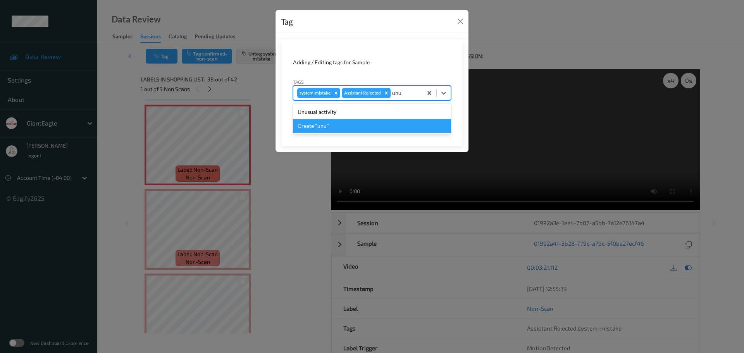
click at [355, 113] on div "Unusual activity" at bounding box center [372, 112] width 158 height 14
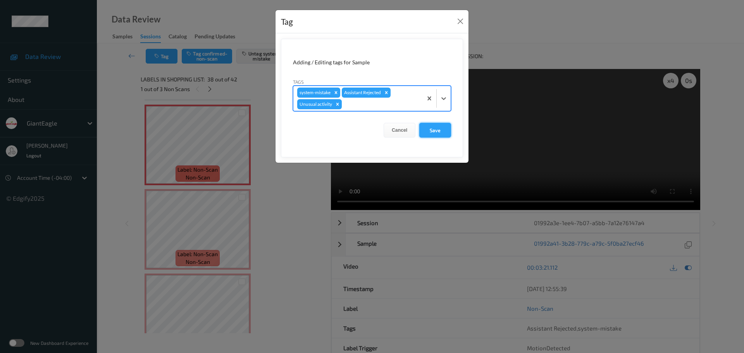
click at [429, 129] on button "Save" at bounding box center [435, 130] width 32 height 15
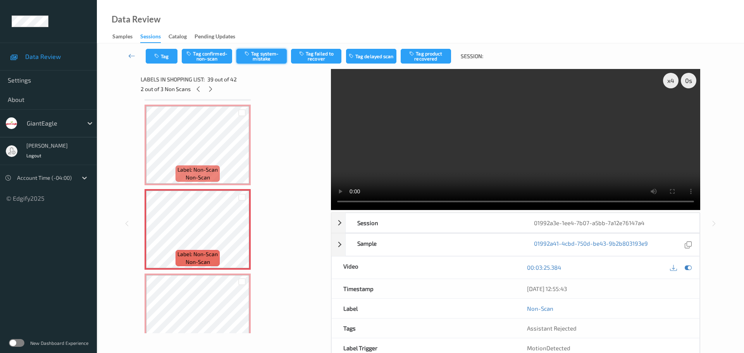
click at [272, 50] on button "Tag system-mistake" at bounding box center [261, 56] width 50 height 15
click at [168, 61] on button "Tag" at bounding box center [162, 56] width 32 height 15
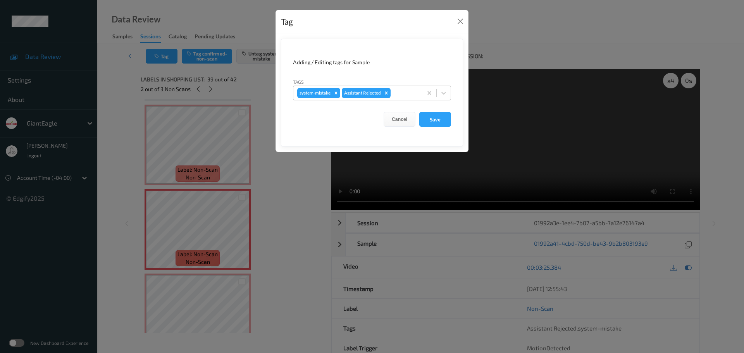
click at [398, 93] on div at bounding box center [405, 92] width 26 height 9
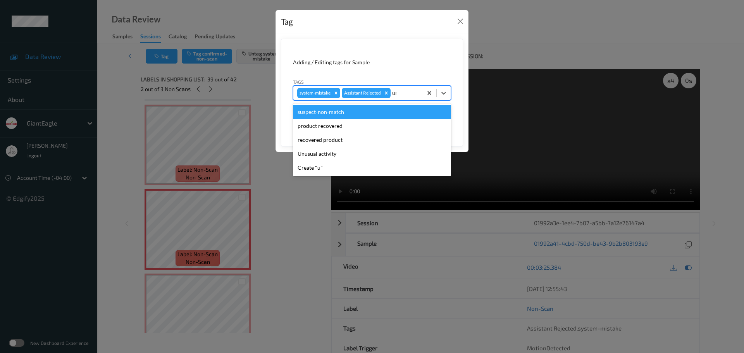
type input "unu"
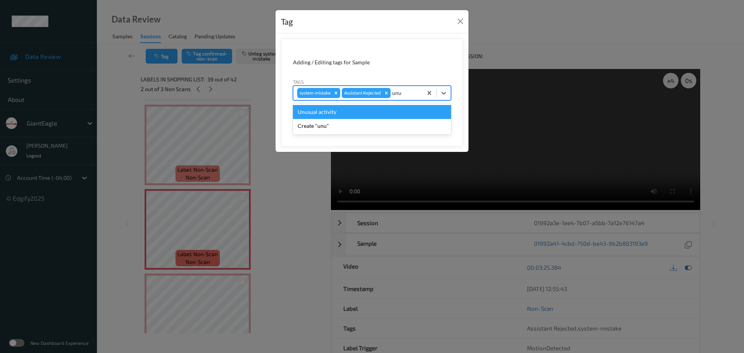
click at [370, 115] on div "Unusual activity" at bounding box center [372, 112] width 158 height 14
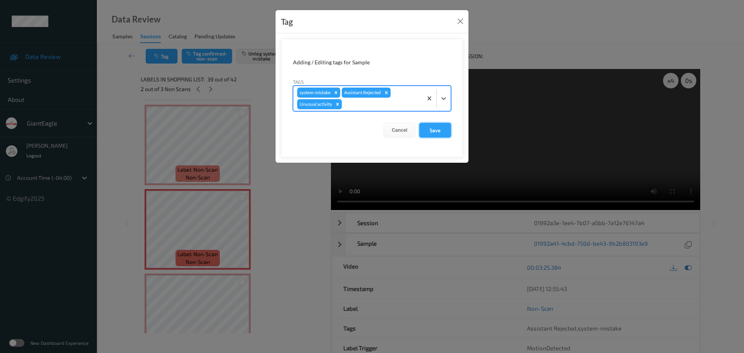
click at [424, 129] on button "Save" at bounding box center [435, 130] width 32 height 15
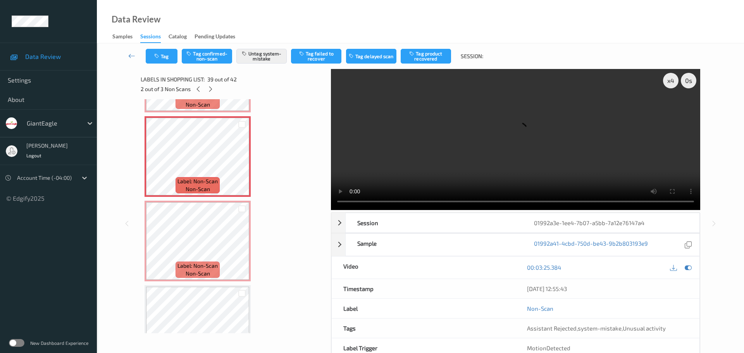
scroll to position [3200, 0]
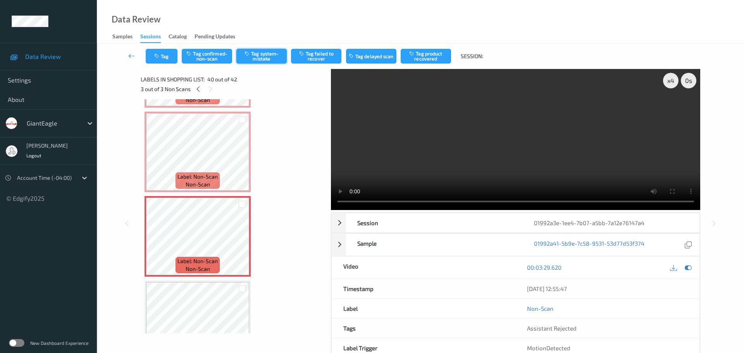
click at [270, 59] on button "Tag system-mistake" at bounding box center [261, 56] width 50 height 15
click at [172, 51] on button "Tag" at bounding box center [162, 56] width 32 height 15
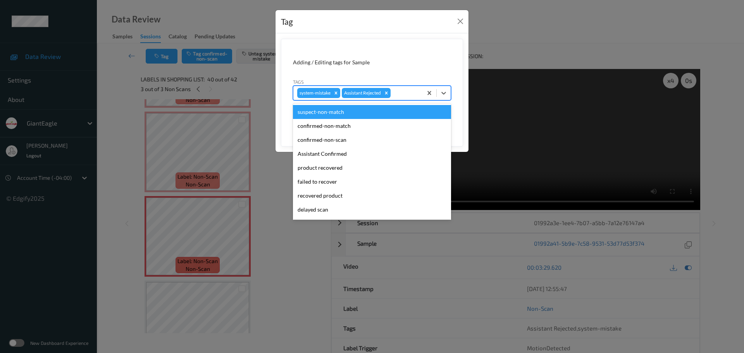
click at [397, 93] on div at bounding box center [405, 92] width 26 height 9
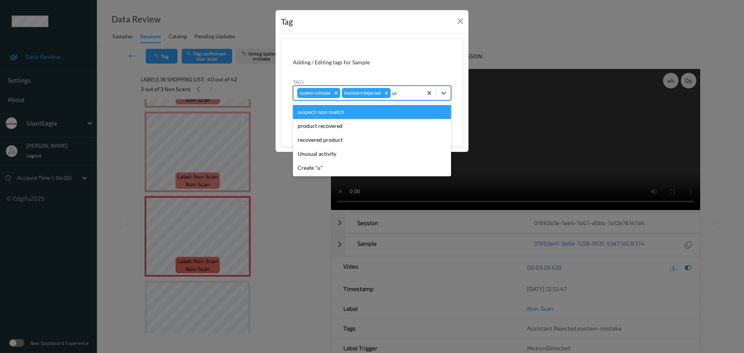
type input "unu"
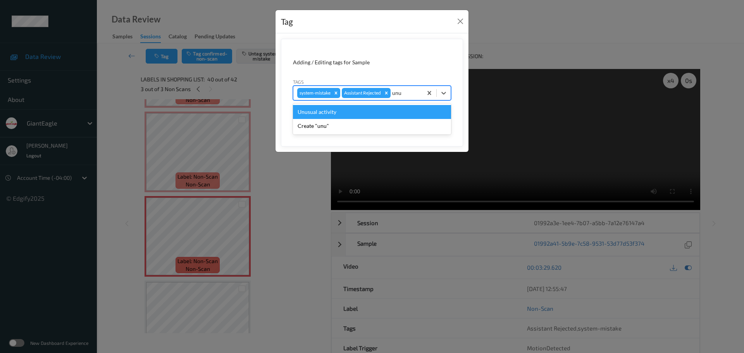
click at [368, 107] on div "Unusual activity" at bounding box center [372, 112] width 158 height 14
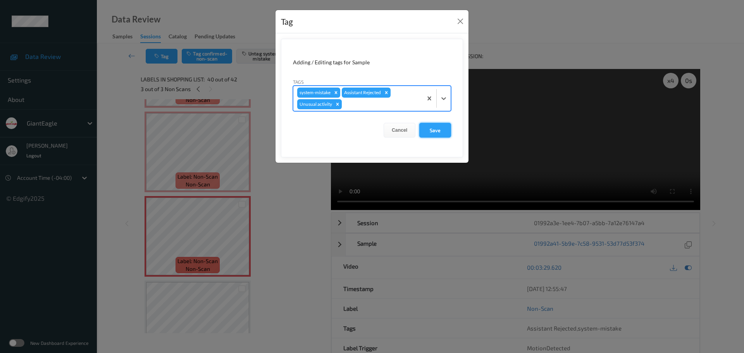
click at [429, 132] on button "Save" at bounding box center [435, 130] width 32 height 15
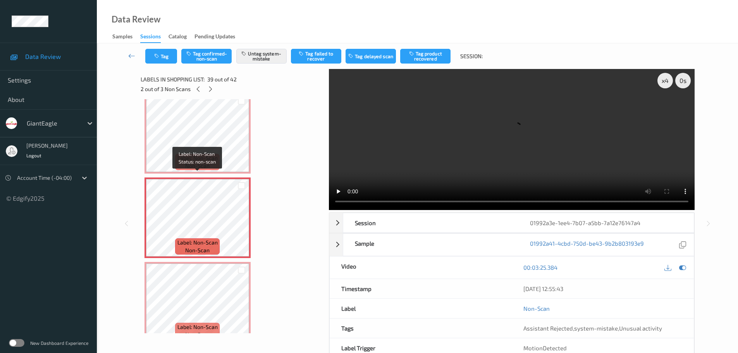
scroll to position [3123, 0]
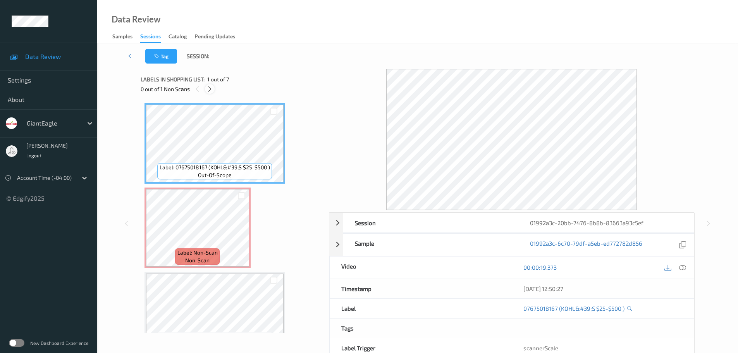
click at [211, 89] on icon at bounding box center [209, 89] width 7 height 7
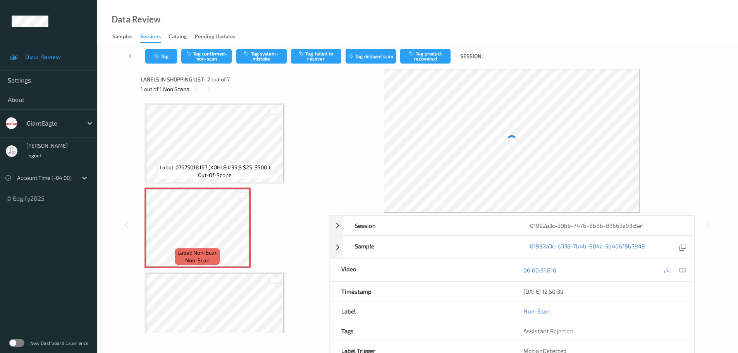
scroll to position [4, 0]
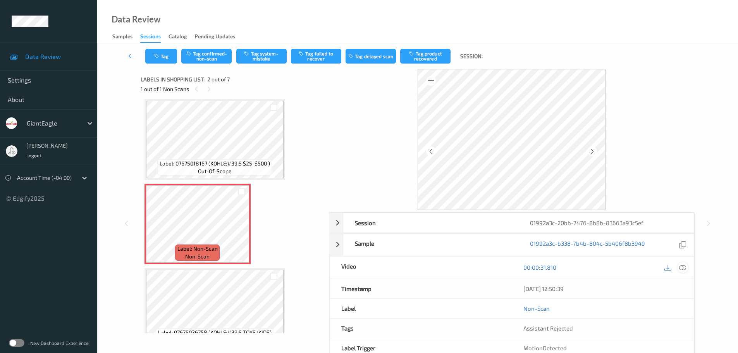
click at [682, 269] on icon at bounding box center [682, 267] width 7 height 7
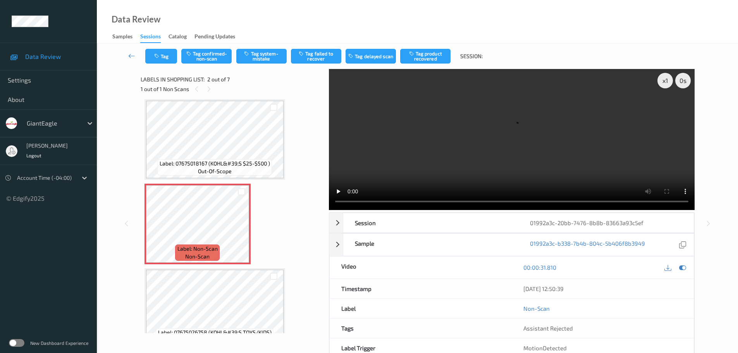
scroll to position [0, 0]
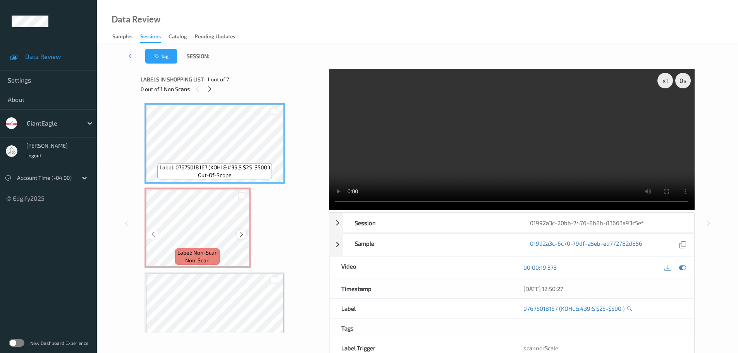
click at [237, 234] on div at bounding box center [242, 234] width 10 height 10
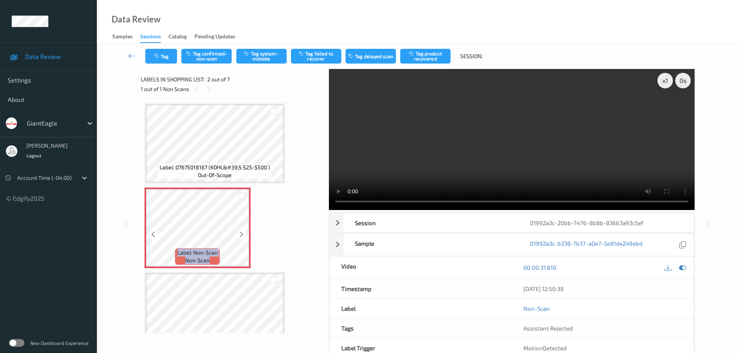
click at [237, 234] on div at bounding box center [242, 234] width 10 height 10
click at [261, 53] on button "Tag system-mistake" at bounding box center [261, 56] width 50 height 15
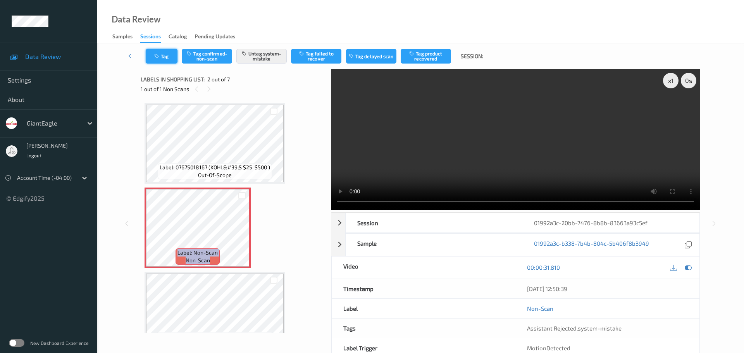
click at [160, 56] on icon "button" at bounding box center [157, 55] width 7 height 5
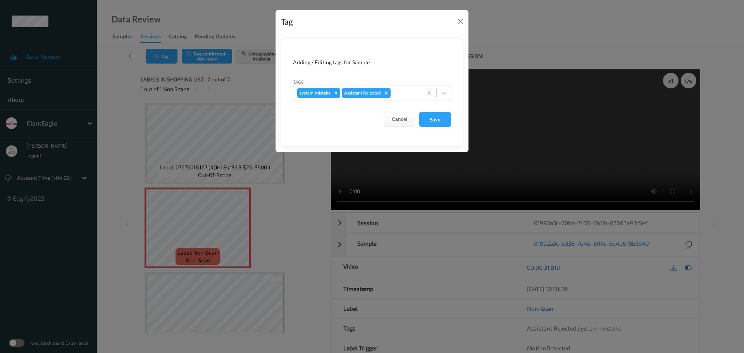
click at [405, 95] on div at bounding box center [405, 92] width 26 height 9
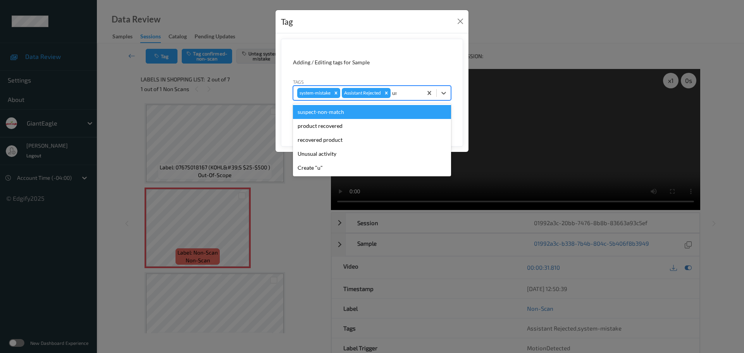
type input "unu"
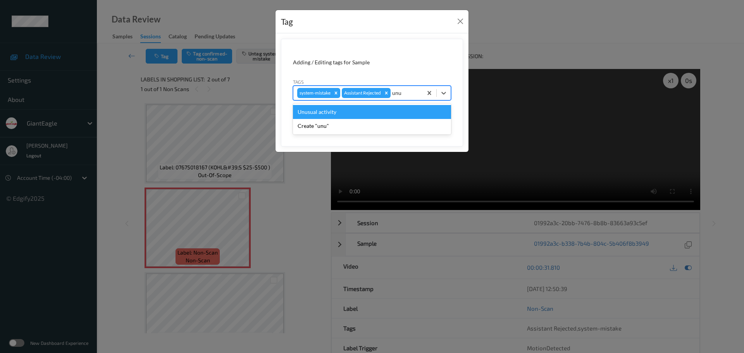
click at [405, 113] on div "Unusual activity" at bounding box center [372, 112] width 158 height 14
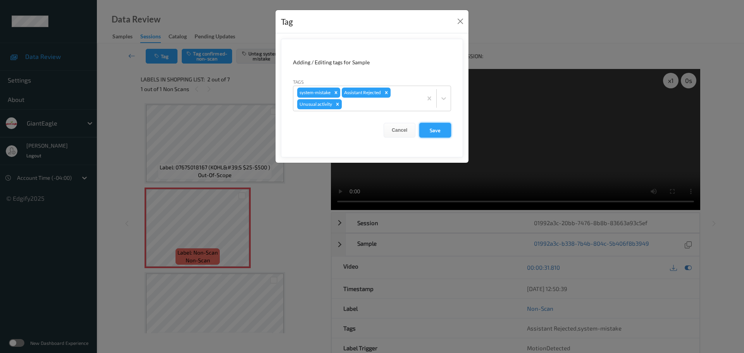
click at [429, 130] on button "Save" at bounding box center [435, 130] width 32 height 15
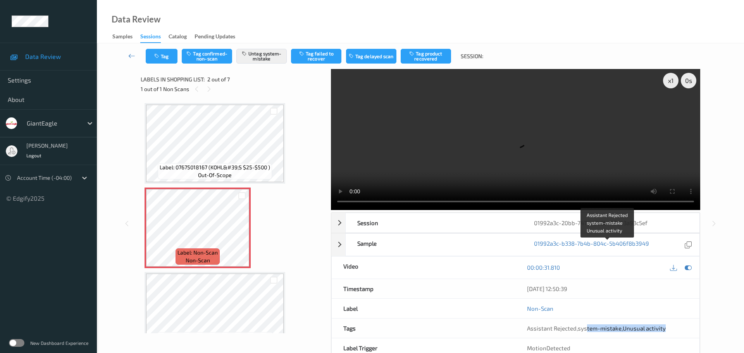
drag, startPoint x: 586, startPoint y: 246, endPoint x: 667, endPoint y: 249, distance: 80.6
click at [667, 318] on div "Assistant Rejected , system-mistake , Unusual activity" at bounding box center [607, 327] width 184 height 19
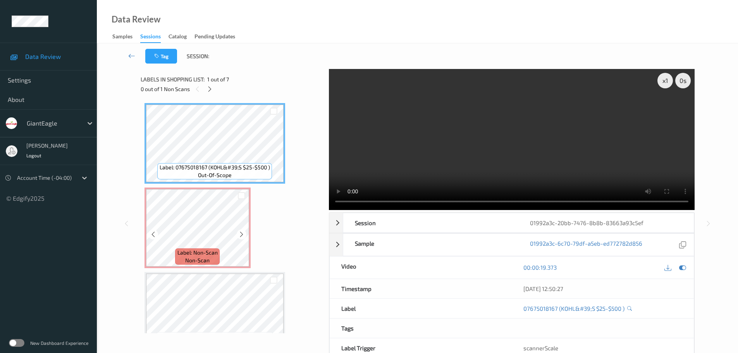
scroll to position [39, 0]
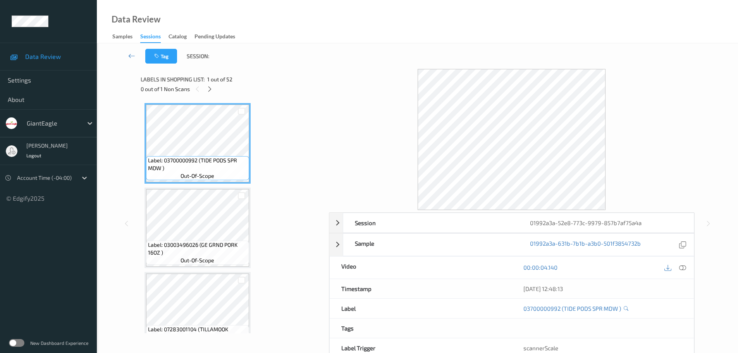
click at [204, 89] on div "0 out of 1 Non Scans" at bounding box center [232, 89] width 183 height 10
click at [213, 87] on div at bounding box center [210, 89] width 10 height 10
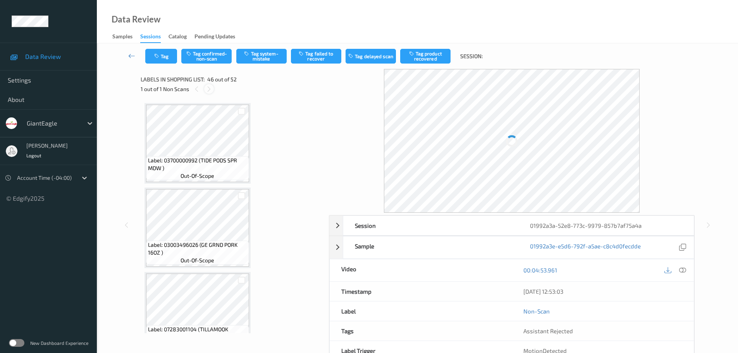
scroll to position [3719, 0]
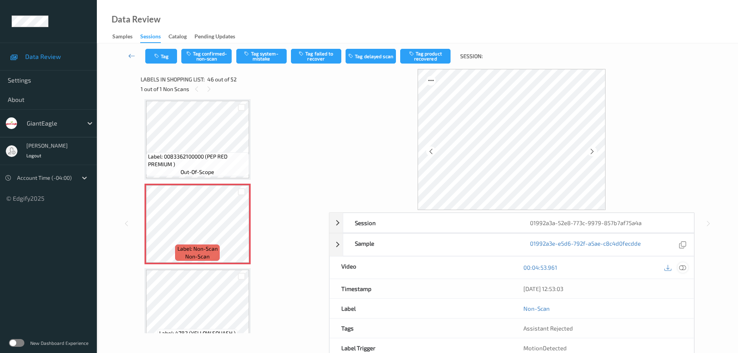
click at [684, 271] on div at bounding box center [682, 267] width 10 height 10
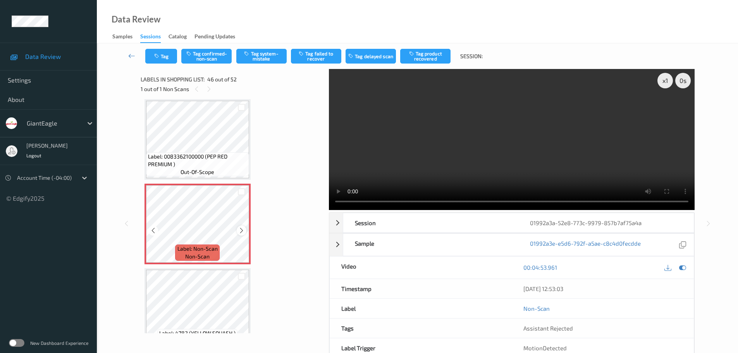
click at [243, 230] on icon at bounding box center [241, 230] width 7 height 7
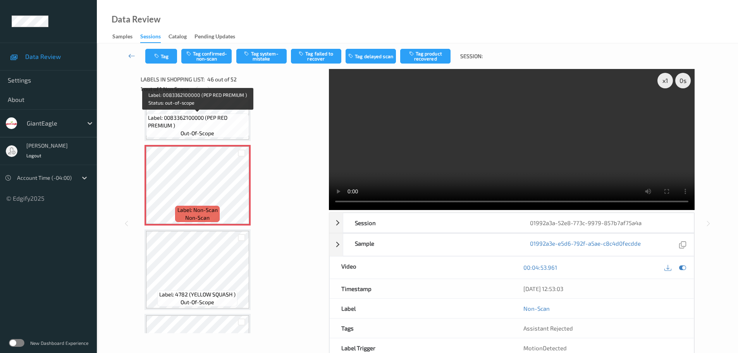
click at [224, 130] on div "Label: 0083362100000 (PEP RED PREMIUM ) out-of-scope" at bounding box center [197, 125] width 103 height 24
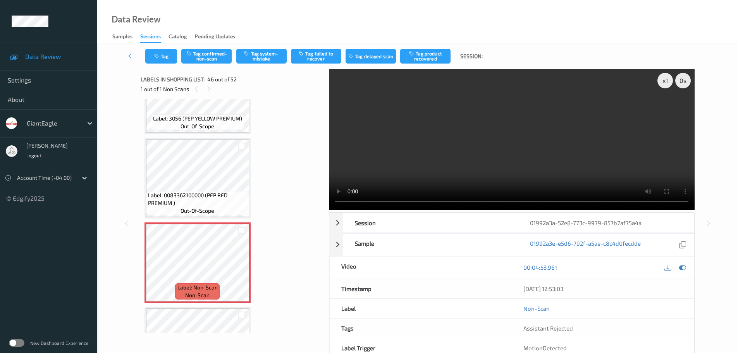
scroll to position [3642, 0]
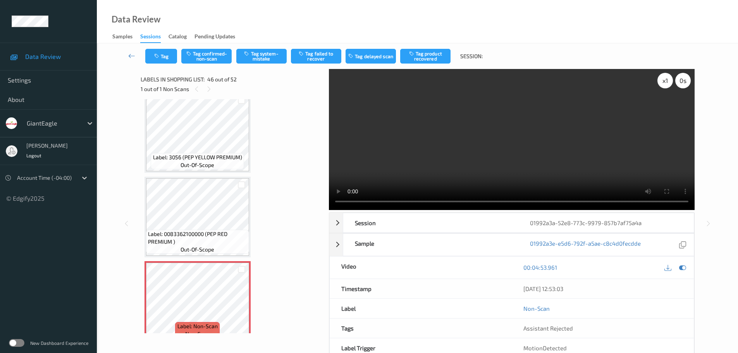
click at [667, 83] on div "x 1" at bounding box center [664, 80] width 15 height 15
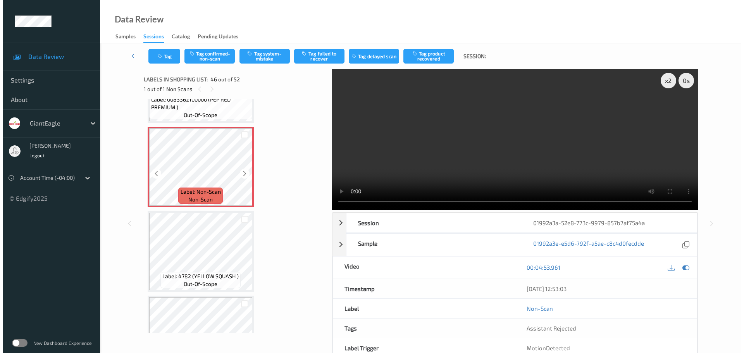
scroll to position [3797, 0]
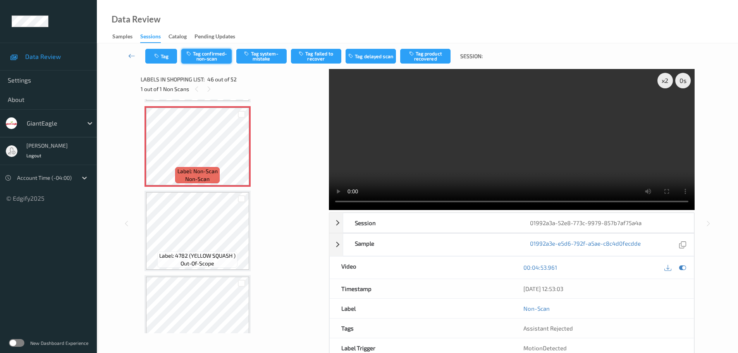
click at [213, 56] on button "Tag confirmed-non-scan" at bounding box center [206, 56] width 50 height 15
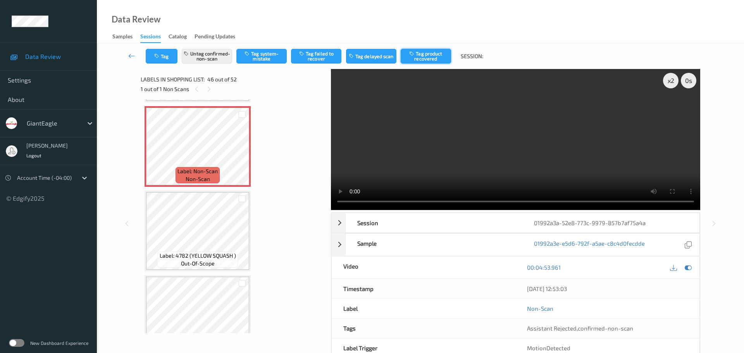
drag, startPoint x: 418, startPoint y: 56, endPoint x: 410, endPoint y: 60, distance: 8.7
click at [418, 55] on button "Tag product recovered" at bounding box center [426, 56] width 50 height 15
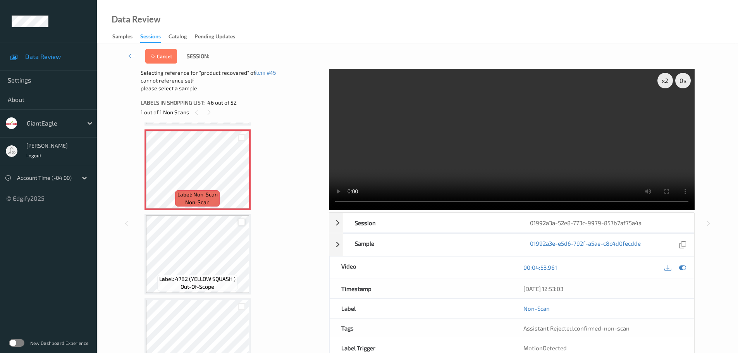
click at [242, 224] on div at bounding box center [241, 221] width 7 height 7
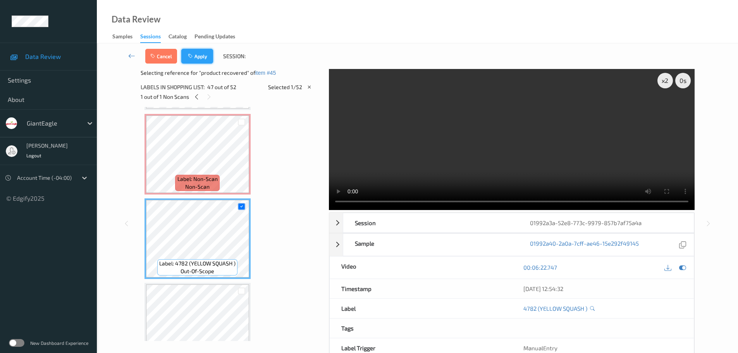
click at [202, 62] on button "Apply" at bounding box center [197, 56] width 32 height 15
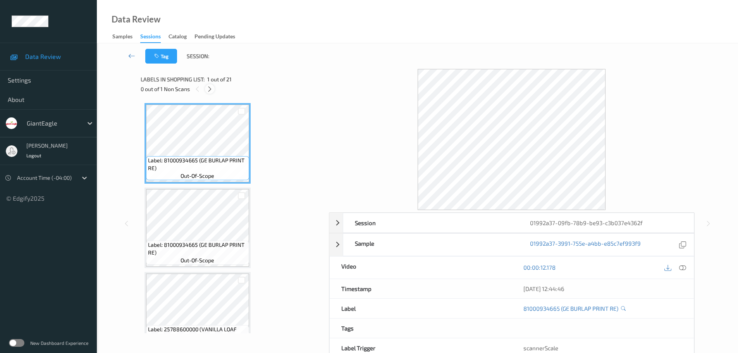
click at [208, 87] on icon at bounding box center [209, 89] width 7 height 7
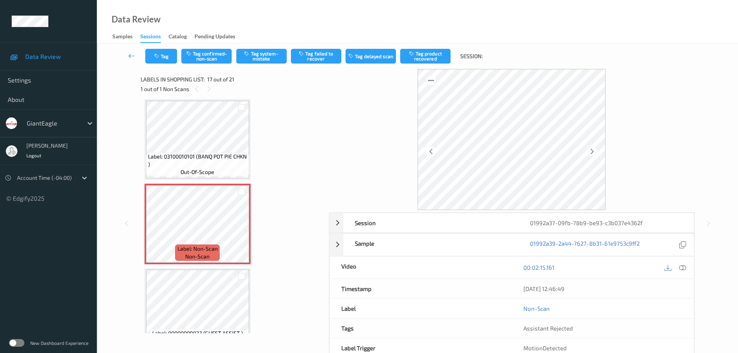
click at [680, 268] on icon at bounding box center [682, 267] width 7 height 7
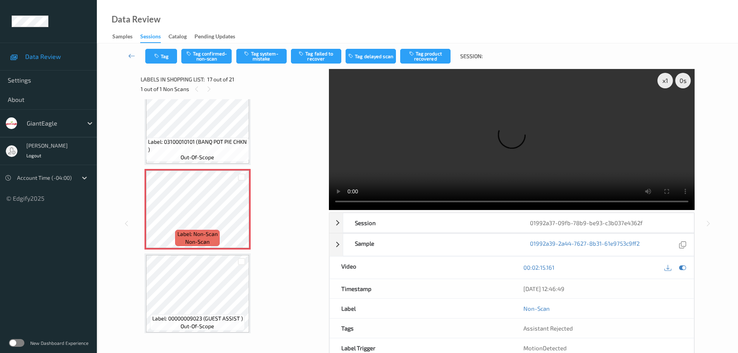
scroll to position [1278, 0]
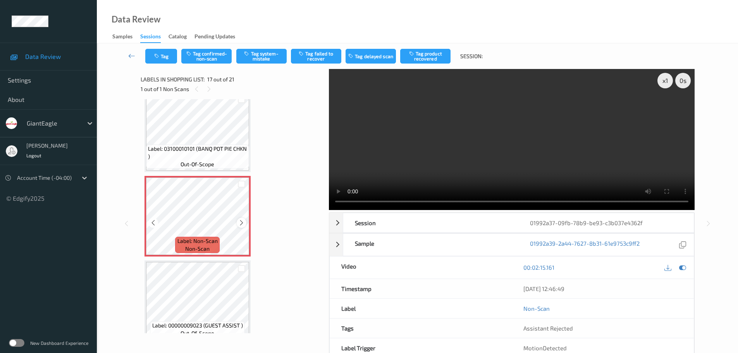
click at [243, 222] on icon at bounding box center [241, 222] width 7 height 7
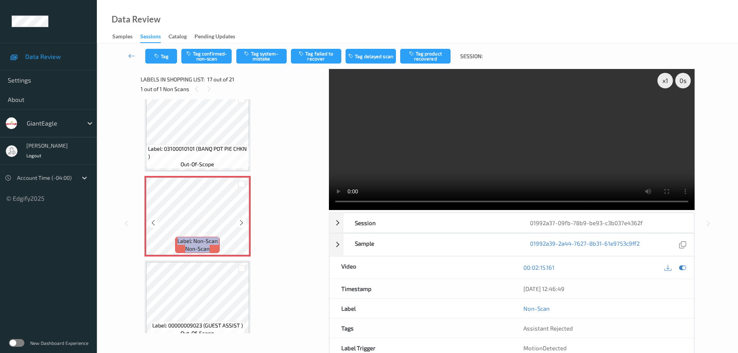
click at [243, 222] on icon at bounding box center [241, 222] width 7 height 7
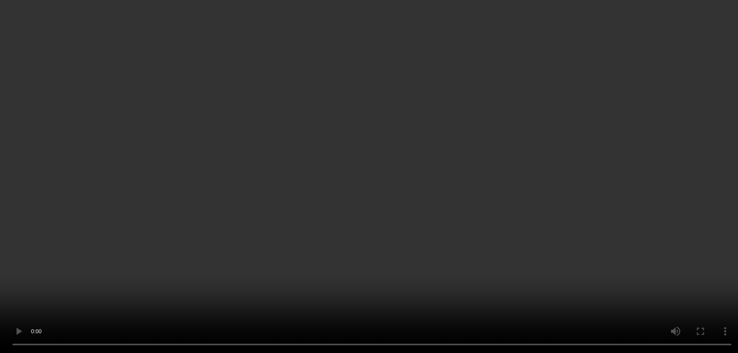
scroll to position [1272, 0]
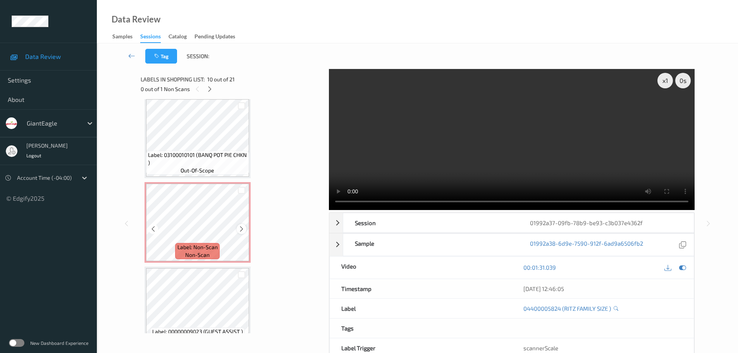
click at [241, 229] on icon at bounding box center [241, 228] width 7 height 7
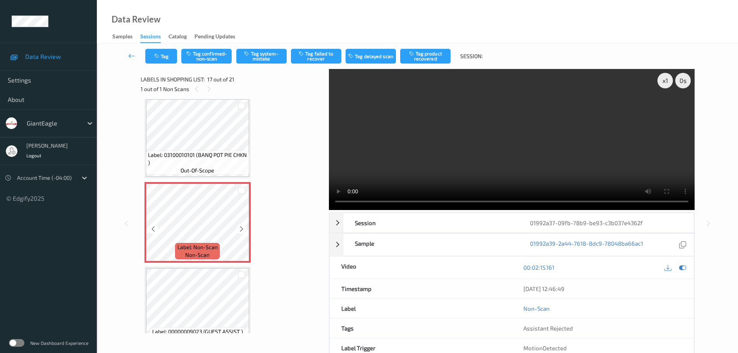
click at [241, 229] on icon at bounding box center [241, 228] width 7 height 7
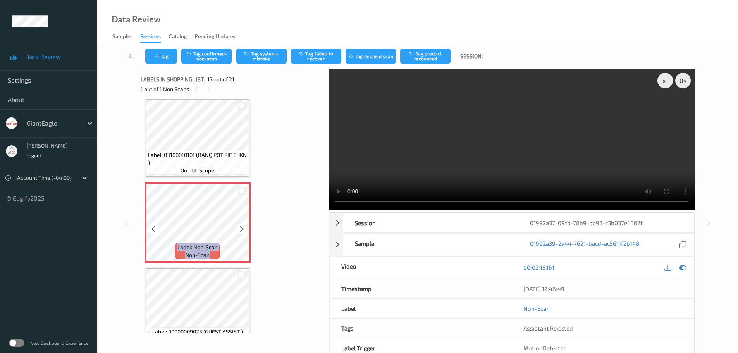
click at [241, 229] on icon at bounding box center [241, 228] width 7 height 7
click at [242, 230] on icon at bounding box center [241, 228] width 7 height 7
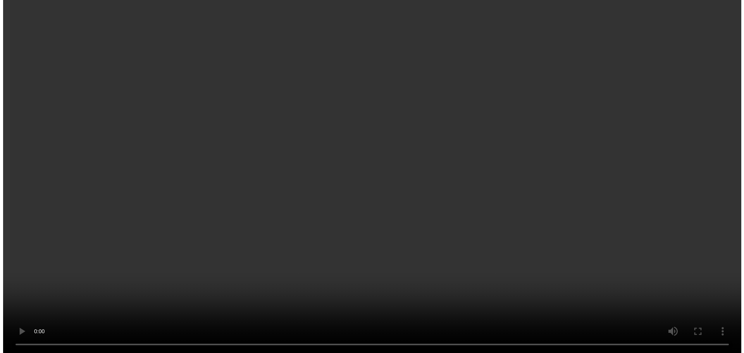
scroll to position [1350, 0]
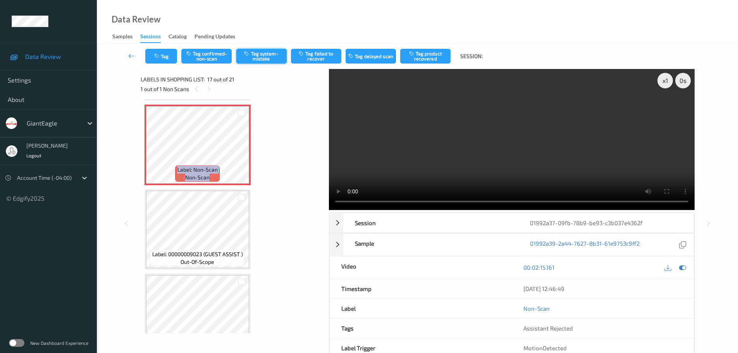
click at [253, 58] on button "Tag system-mistake" at bounding box center [261, 56] width 50 height 15
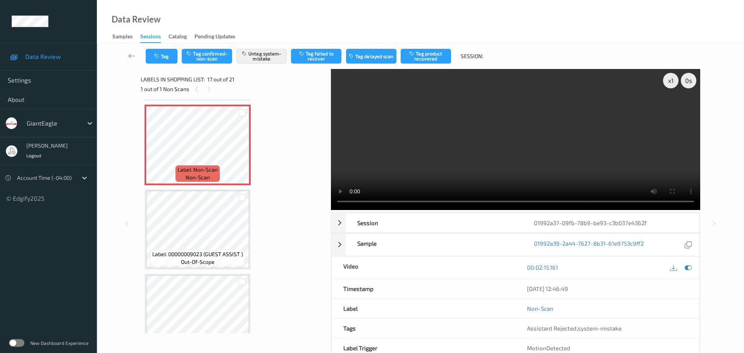
click at [160, 48] on div "Tag Tag confirmed-non-scan Untag system-mistake Tag failed to recover Tag delay…" at bounding box center [420, 56] width 615 height 26
click at [166, 60] on button "Tag" at bounding box center [162, 56] width 32 height 15
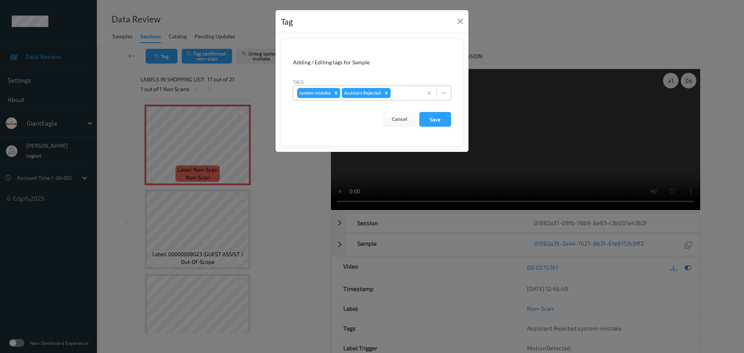
click at [413, 89] on div at bounding box center [405, 92] width 26 height 9
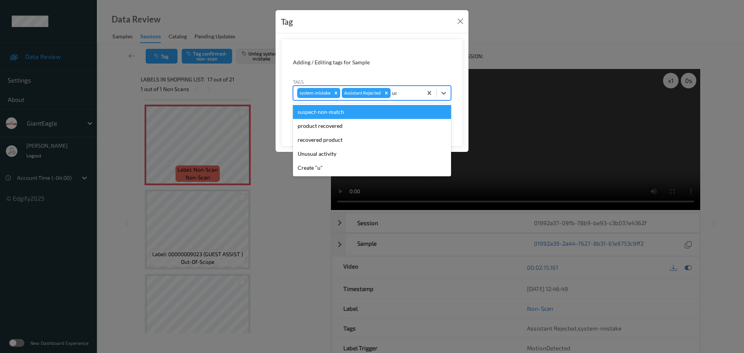
type input "unu"
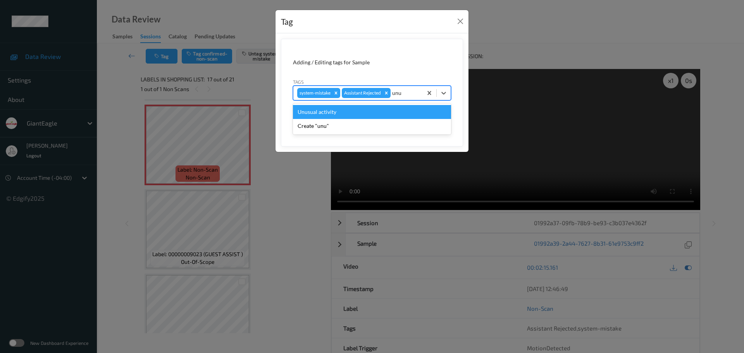
click at [391, 113] on div "Unusual activity" at bounding box center [372, 112] width 158 height 14
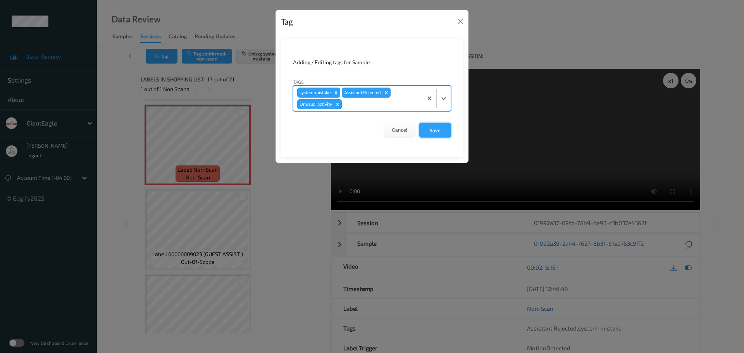
click at [431, 128] on button "Save" at bounding box center [435, 130] width 32 height 15
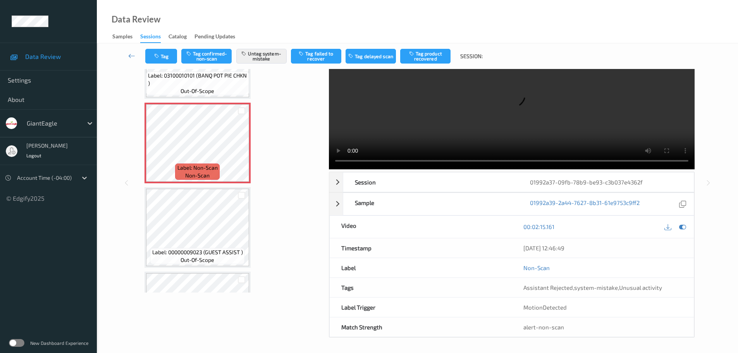
scroll to position [41, 0]
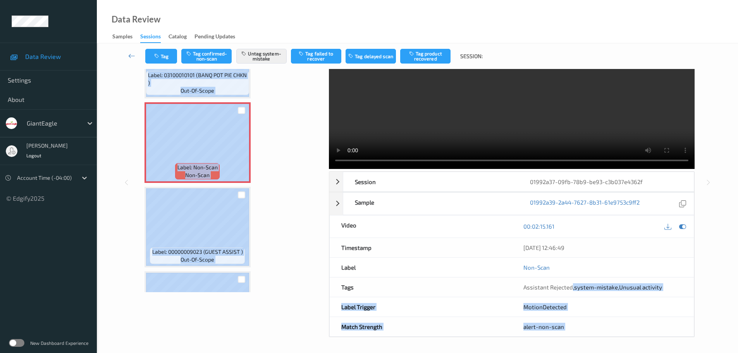
drag, startPoint x: 572, startPoint y: 287, endPoint x: 709, endPoint y: 297, distance: 137.9
click at [709, 297] on div "x 1 0 s Session 01992a37-09fb-78b9-be93-c3b037e4362f Session ID 01992a37-09fb-7…" at bounding box center [417, 182] width 609 height 309
click at [641, 306] on div "MotionDetected" at bounding box center [603, 306] width 182 height 19
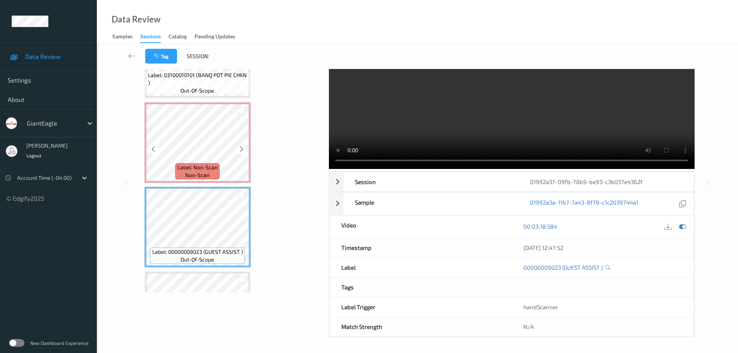
click at [195, 170] on span "Label: Non-Scan" at bounding box center [197, 167] width 40 height 8
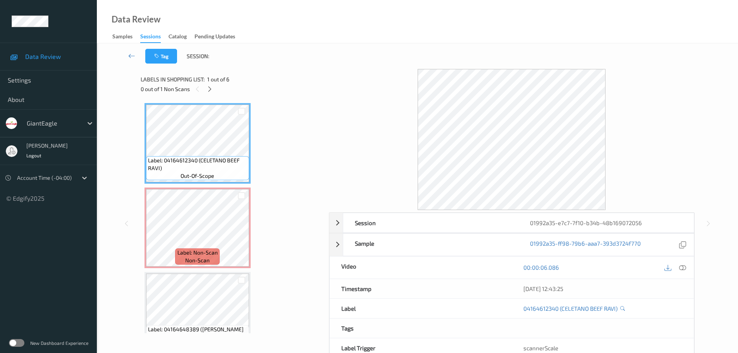
click at [208, 92] on icon at bounding box center [209, 89] width 7 height 7
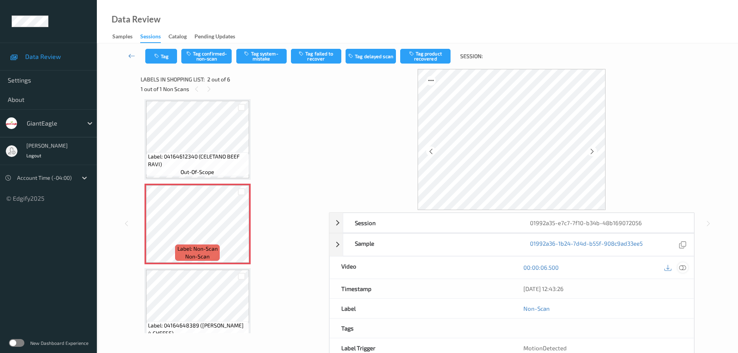
click at [681, 269] on icon at bounding box center [682, 267] width 7 height 7
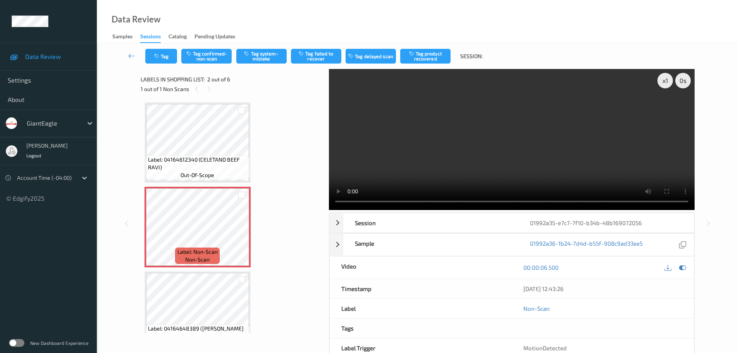
scroll to position [0, 0]
click at [237, 235] on div at bounding box center [242, 234] width 10 height 10
click at [238, 235] on div at bounding box center [242, 234] width 10 height 10
click at [238, 235] on icon at bounding box center [241, 234] width 7 height 7
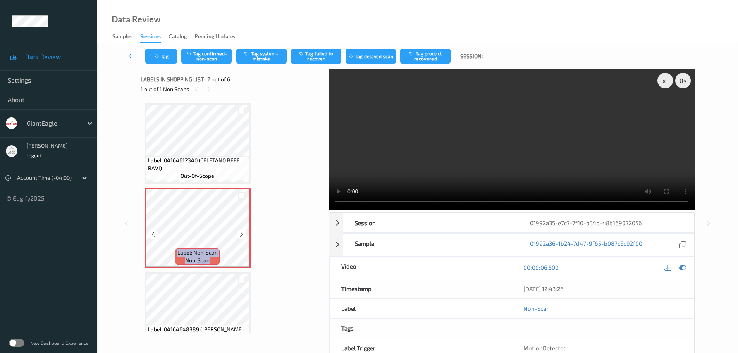
click at [238, 235] on icon at bounding box center [241, 234] width 7 height 7
click at [239, 235] on icon at bounding box center [241, 234] width 7 height 7
click at [242, 234] on icon at bounding box center [241, 234] width 7 height 7
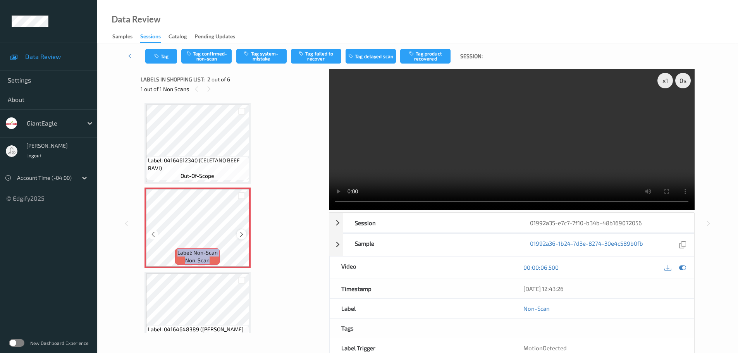
click at [242, 233] on icon at bounding box center [241, 234] width 7 height 7
click at [238, 234] on div at bounding box center [242, 234] width 10 height 10
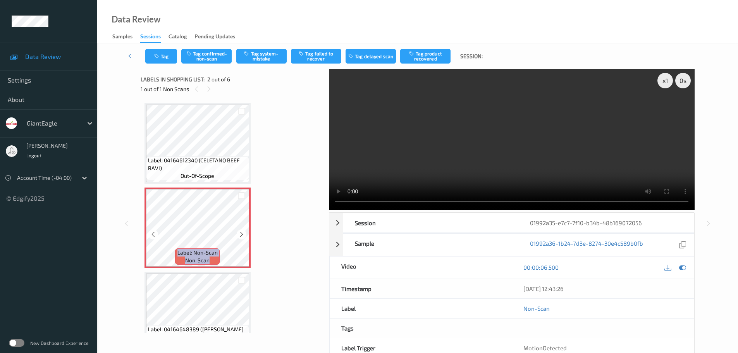
click at [238, 234] on div at bounding box center [242, 234] width 10 height 10
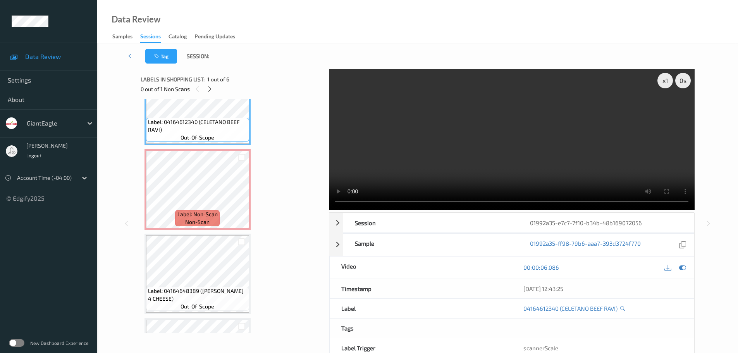
scroll to position [39, 0]
click at [238, 194] on icon at bounding box center [241, 195] width 7 height 7
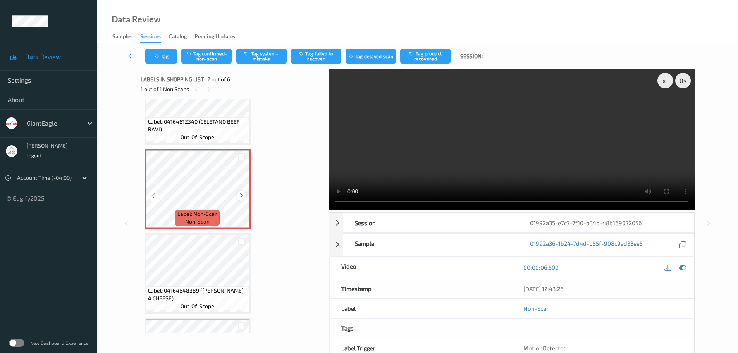
click at [240, 194] on icon at bounding box center [241, 195] width 7 height 7
click at [241, 194] on icon at bounding box center [241, 195] width 7 height 7
click at [265, 57] on button "Tag system-mistake" at bounding box center [261, 56] width 50 height 15
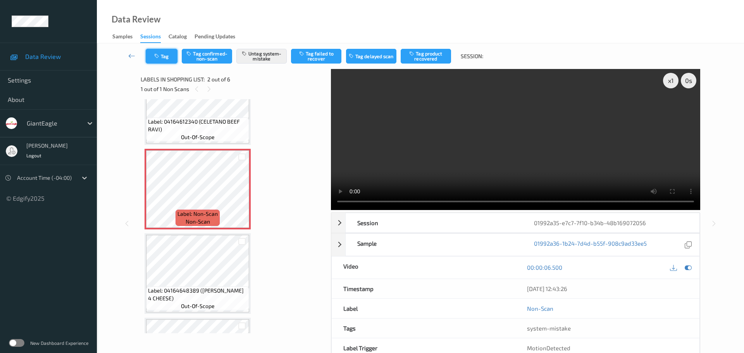
click at [164, 56] on button "Tag" at bounding box center [162, 56] width 32 height 15
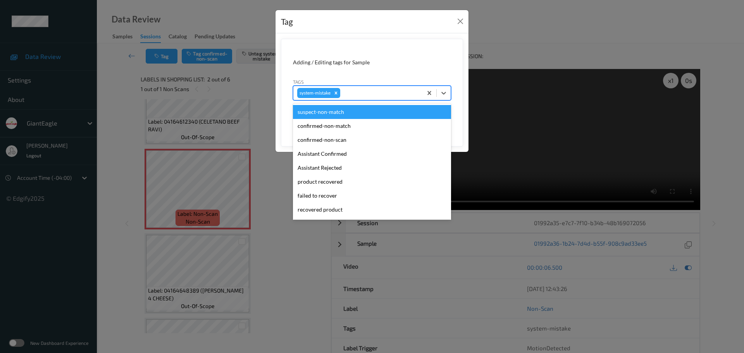
click at [358, 94] on div at bounding box center [380, 92] width 77 height 9
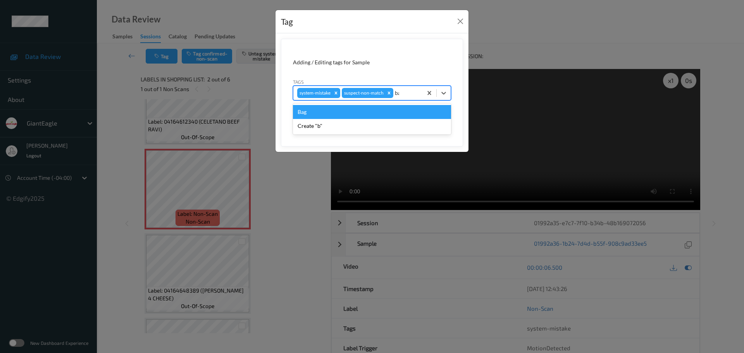
type input "bag"
click at [326, 117] on div "Bag" at bounding box center [372, 112] width 158 height 14
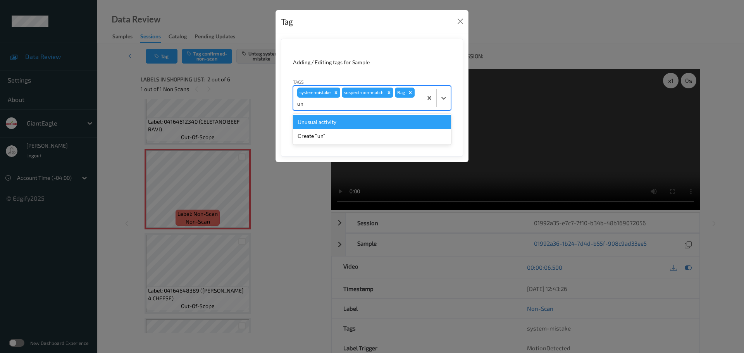
type input "unu"
click at [316, 124] on div "Unusual activity" at bounding box center [372, 122] width 158 height 14
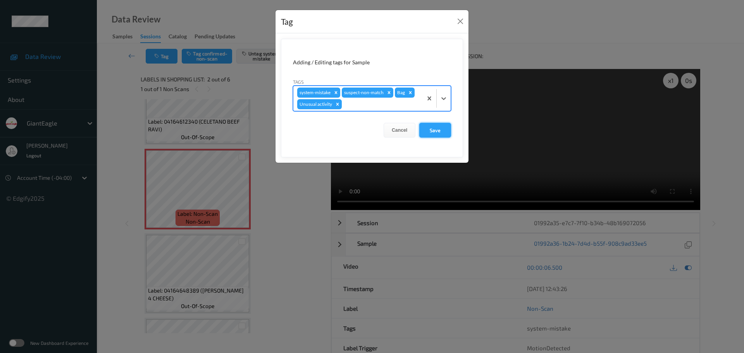
click at [426, 130] on button "Save" at bounding box center [435, 130] width 32 height 15
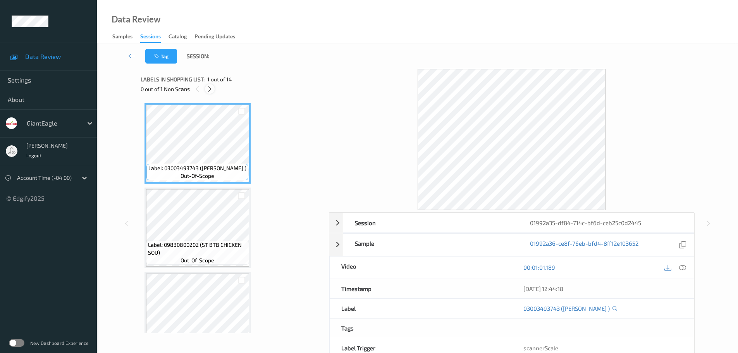
click at [211, 89] on icon at bounding box center [209, 89] width 7 height 7
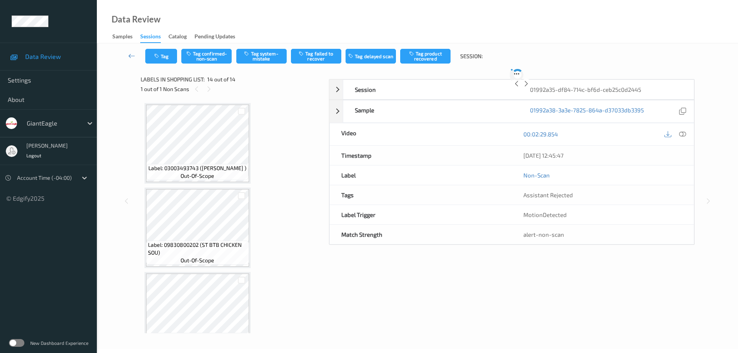
scroll to position [952, 0]
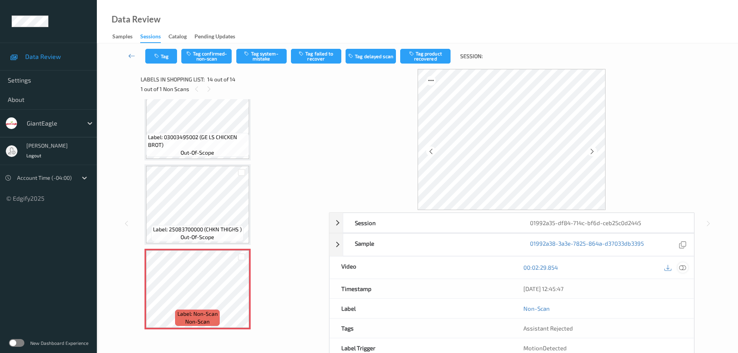
click at [682, 269] on icon at bounding box center [682, 267] width 7 height 7
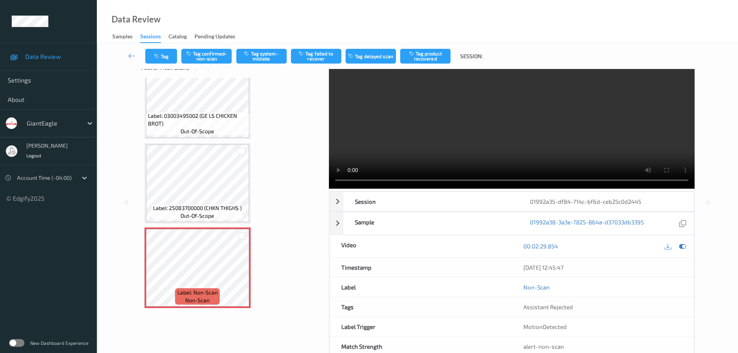
scroll to position [41, 0]
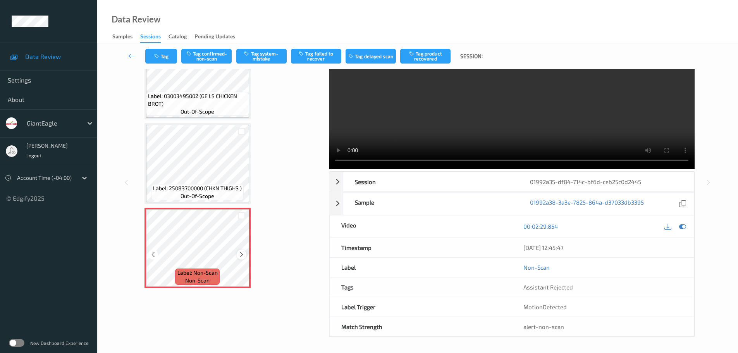
click at [241, 256] on icon at bounding box center [241, 254] width 7 height 7
click at [239, 256] on icon at bounding box center [241, 254] width 7 height 7
click at [239, 254] on icon at bounding box center [241, 254] width 7 height 7
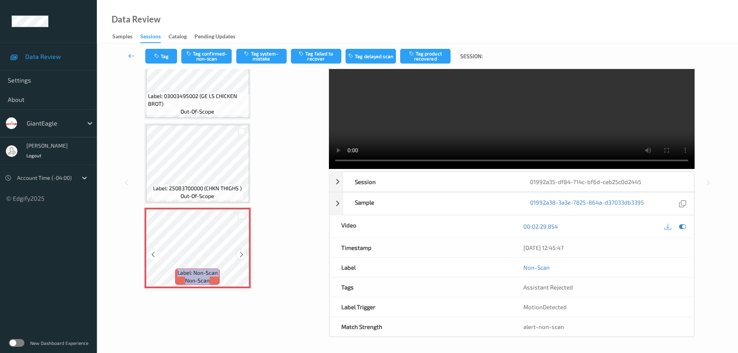
click at [239, 254] on icon at bounding box center [241, 254] width 7 height 7
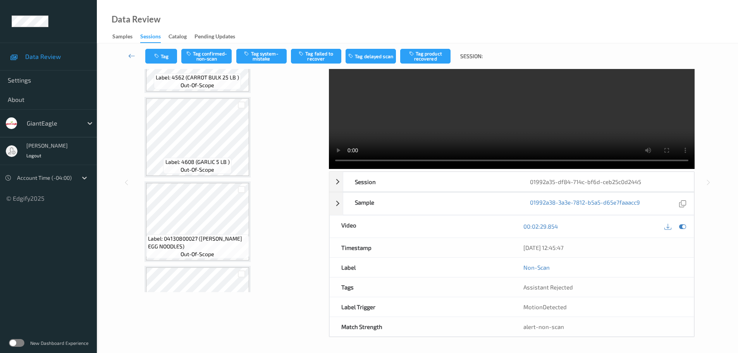
scroll to position [504, 0]
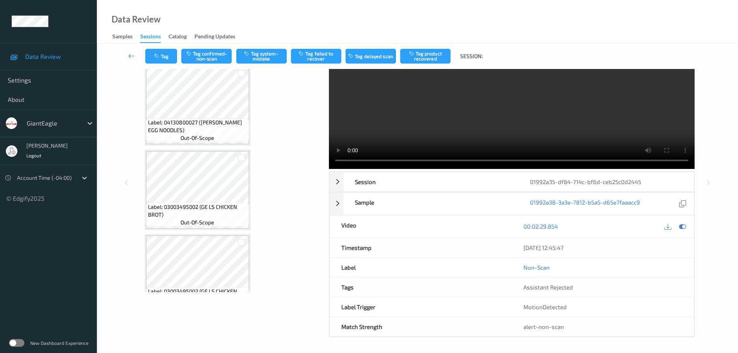
click at [206, 123] on span "Label: 04130800027 ([PERSON_NAME] EGG NOODLES)" at bounding box center [197, 126] width 99 height 15
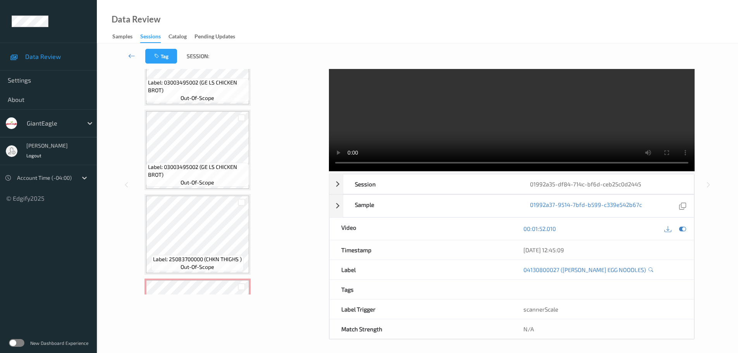
scroll to position [952, 0]
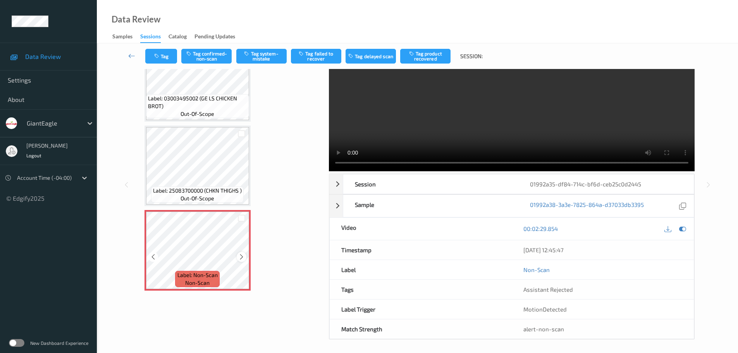
click at [241, 259] on icon at bounding box center [241, 256] width 7 height 7
click at [242, 258] on icon at bounding box center [241, 256] width 7 height 7
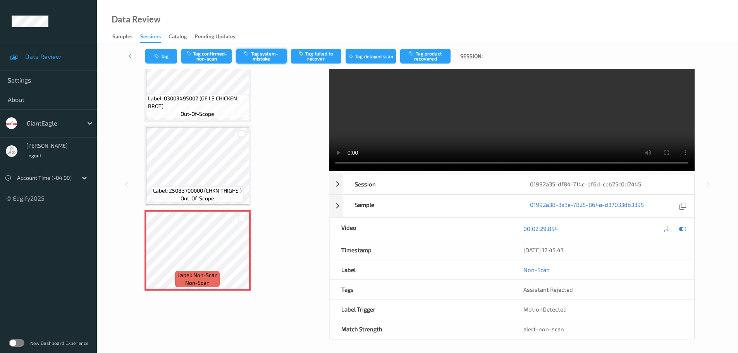
click at [277, 56] on button "Tag system-mistake" at bounding box center [261, 56] width 50 height 15
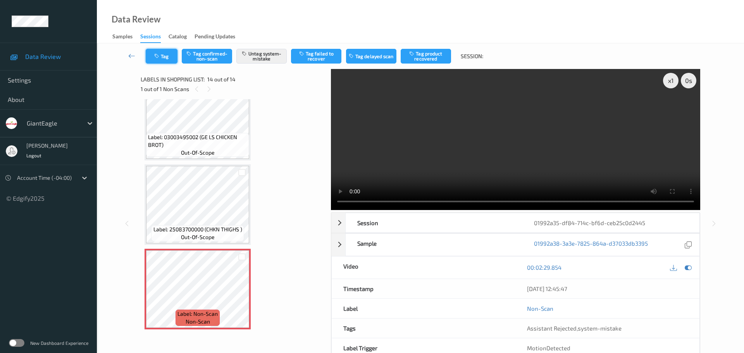
click at [167, 50] on button "Tag" at bounding box center [162, 56] width 32 height 15
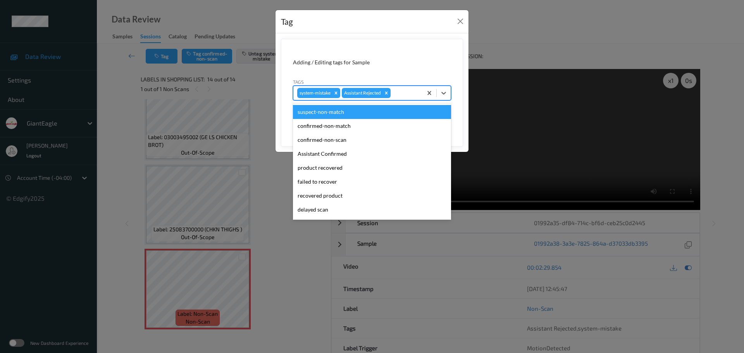
click at [407, 96] on div at bounding box center [405, 92] width 26 height 9
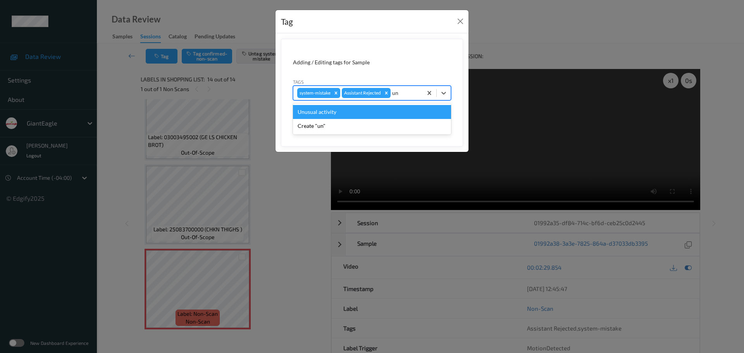
type input "unu"
click at [393, 118] on div "Unusual activity" at bounding box center [372, 112] width 158 height 14
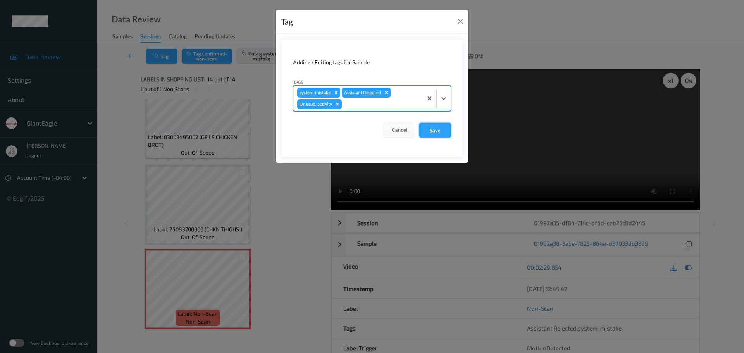
click at [435, 129] on button "Save" at bounding box center [435, 130] width 32 height 15
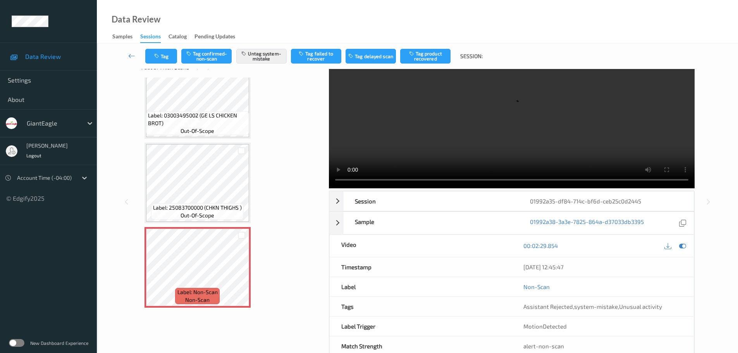
scroll to position [41, 0]
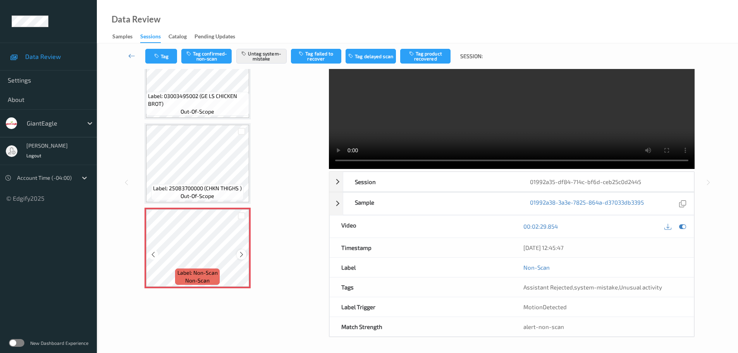
click at [243, 258] on div at bounding box center [242, 254] width 10 height 10
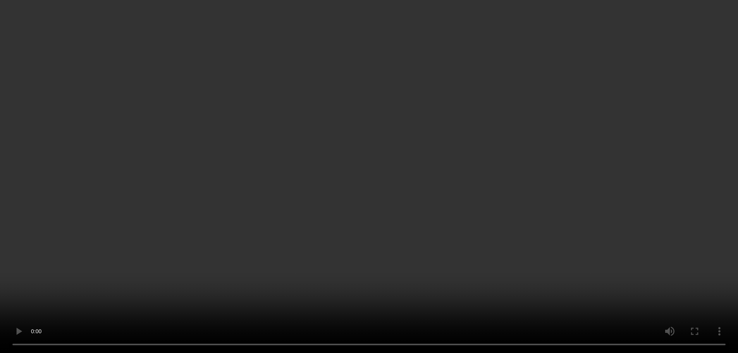
scroll to position [887, 0]
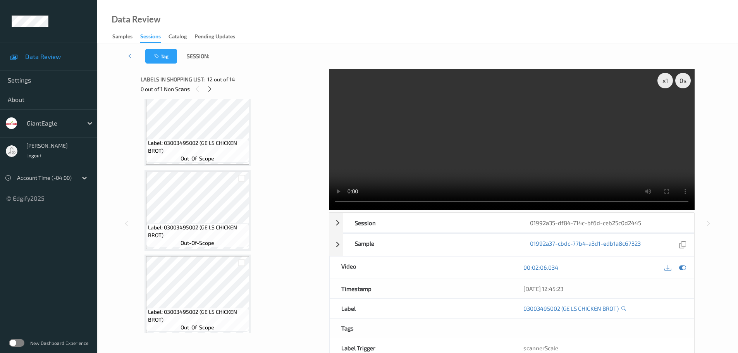
click at [211, 223] on span "Label: 03003495002 (GE LS CHICKEN BROT)" at bounding box center [197, 230] width 99 height 15
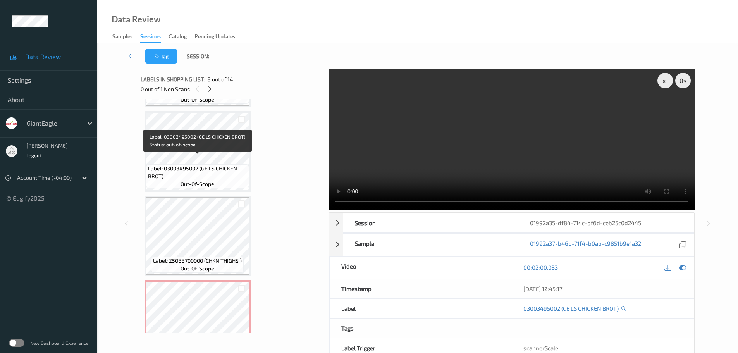
scroll to position [952, 0]
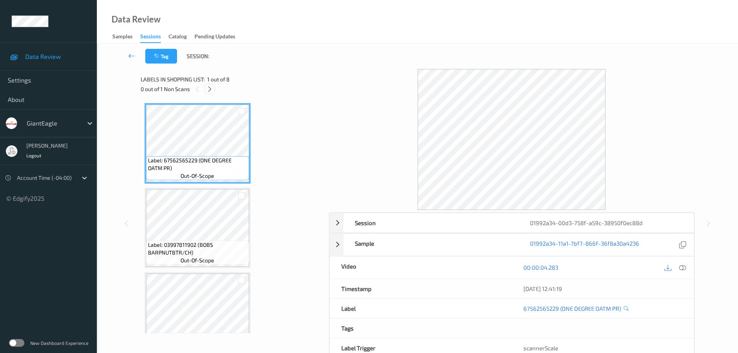
click at [213, 91] on div at bounding box center [210, 89] width 10 height 10
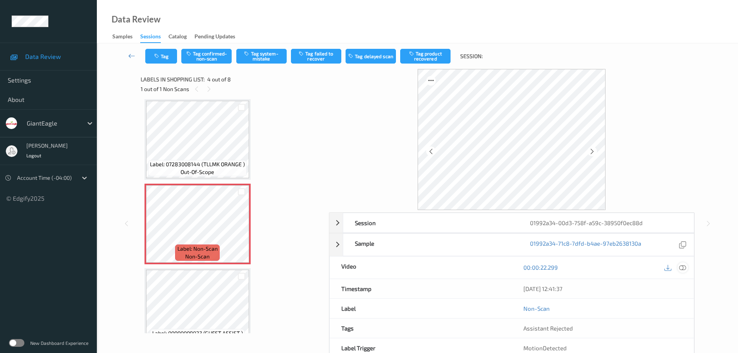
click at [681, 268] on icon at bounding box center [682, 267] width 7 height 7
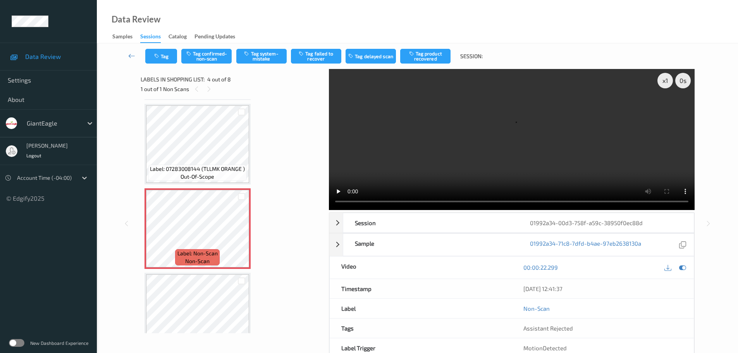
scroll to position [232, 0]
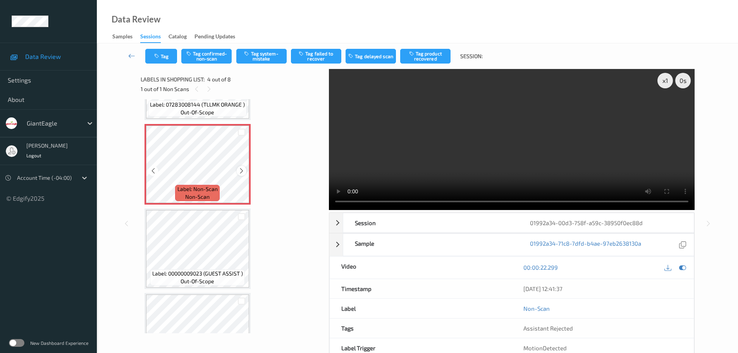
click at [242, 172] on icon at bounding box center [241, 170] width 7 height 7
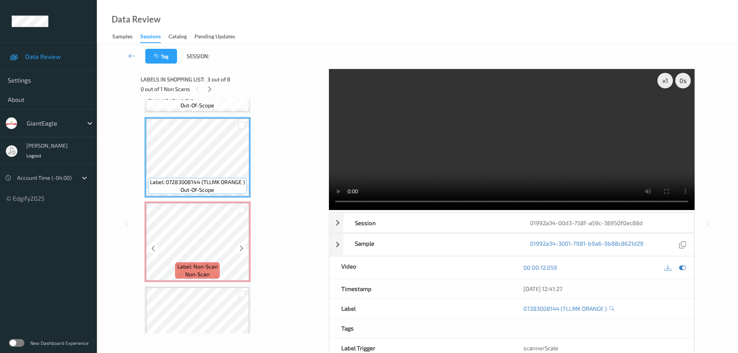
scroll to position [194, 0]
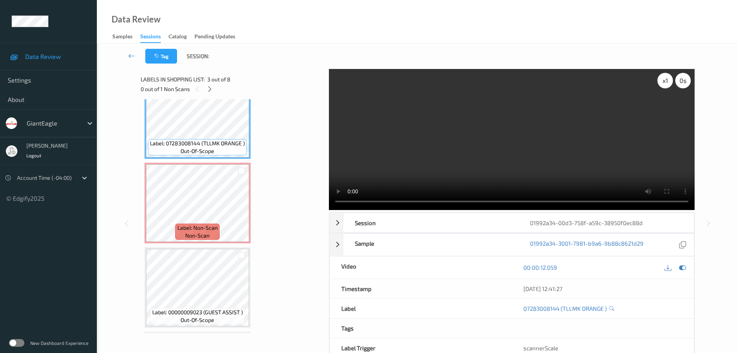
click at [660, 86] on div "x 1" at bounding box center [664, 80] width 15 height 15
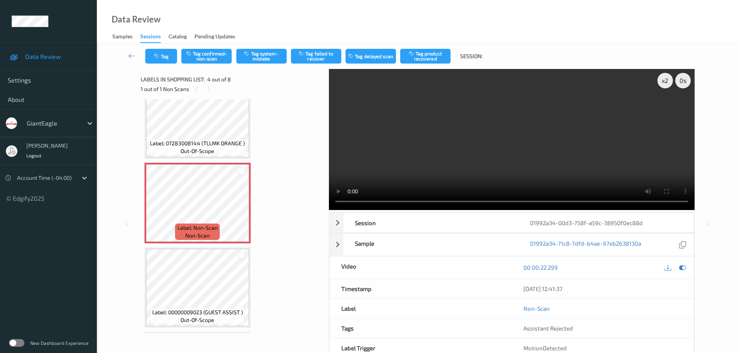
click at [261, 64] on div "Tag Tag confirmed-non-scan Tag system-mistake Tag failed to recover Tag delayed…" at bounding box center [417, 56] width 609 height 26
click at [266, 56] on button "Tag system-mistake" at bounding box center [261, 56] width 50 height 15
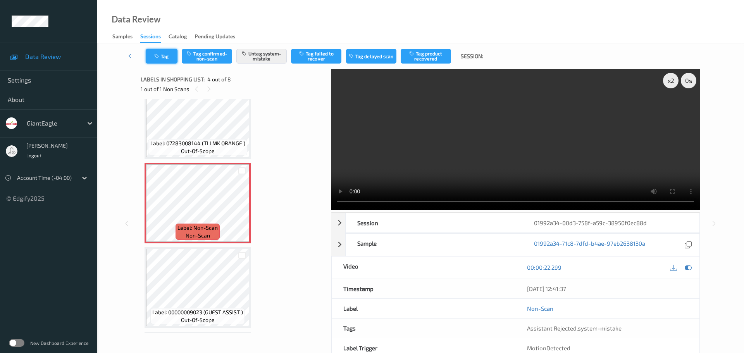
click at [158, 58] on icon "button" at bounding box center [157, 55] width 7 height 5
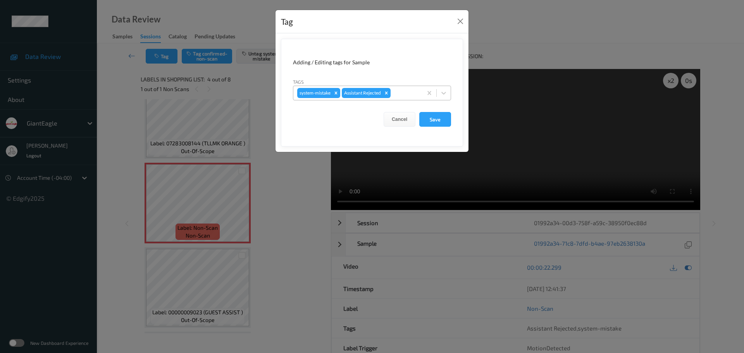
click at [401, 90] on div at bounding box center [405, 92] width 26 height 9
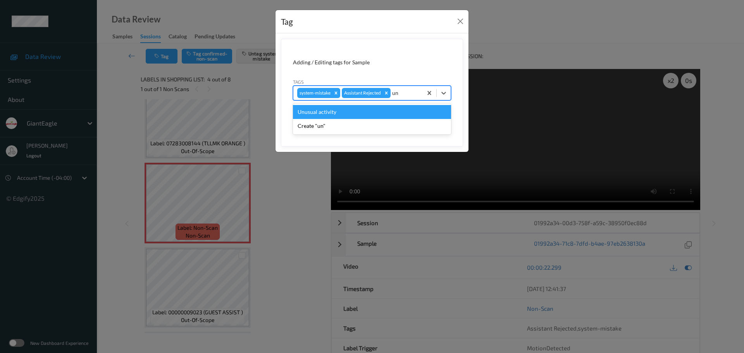
type input "unu"
click at [370, 112] on div "Unusual activity" at bounding box center [372, 112] width 158 height 14
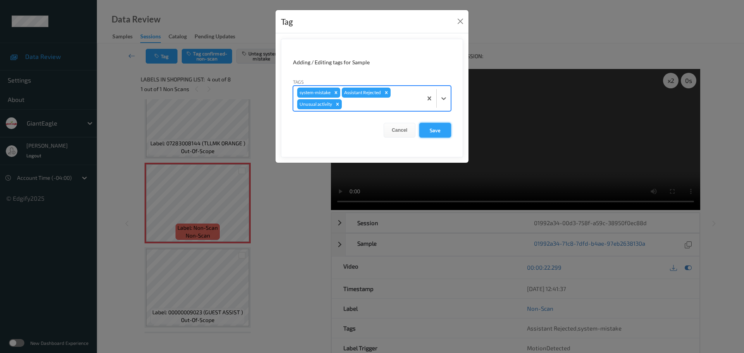
click at [434, 131] on button "Save" at bounding box center [435, 130] width 32 height 15
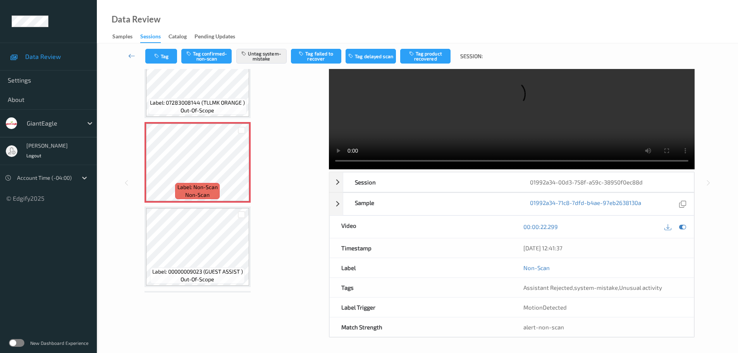
scroll to position [41, 0]
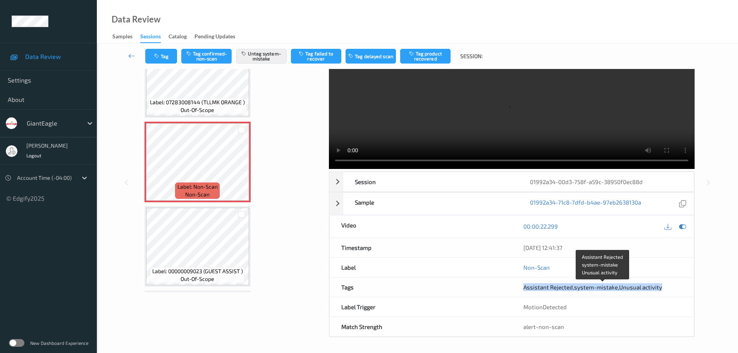
drag, startPoint x: 520, startPoint y: 292, endPoint x: 678, endPoint y: 284, distance: 158.6
click at [678, 284] on div "Assistant Rejected , system-mistake , Unusual activity" at bounding box center [603, 286] width 182 height 19
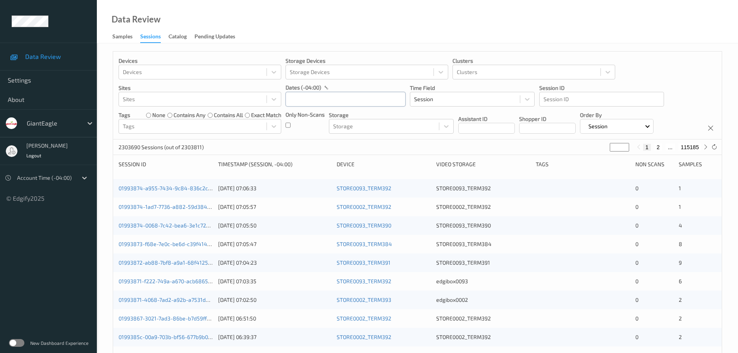
click at [315, 96] on input "text" at bounding box center [345, 99] width 120 height 15
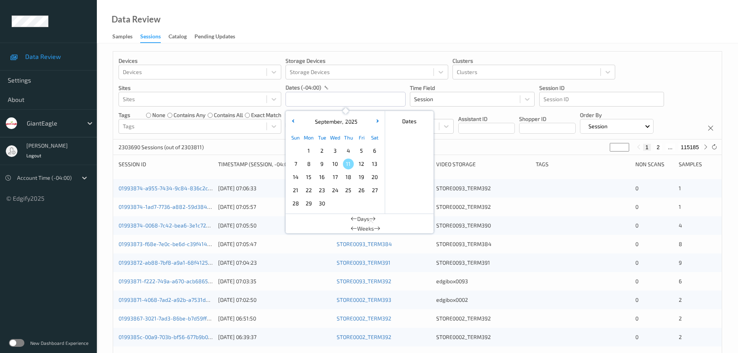
click at [311, 163] on span "8" at bounding box center [308, 163] width 11 height 11
type input "[DATE] 00:00 -> [DATE] 23:59"
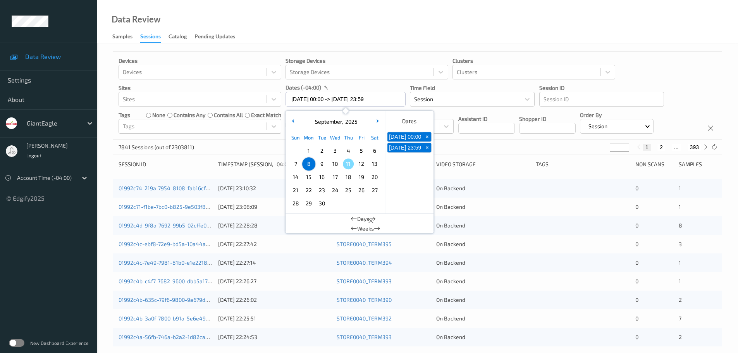
click at [320, 41] on div "Data Review Samples Sessions Catalog Pending Updates" at bounding box center [417, 21] width 641 height 43
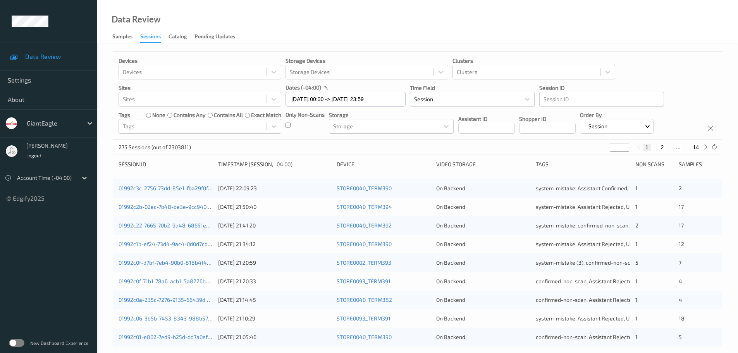
type input "*"
click at [621, 146] on input "*" at bounding box center [619, 147] width 19 height 9
click at [703, 148] on icon at bounding box center [706, 147] width 6 height 6
type input "*"
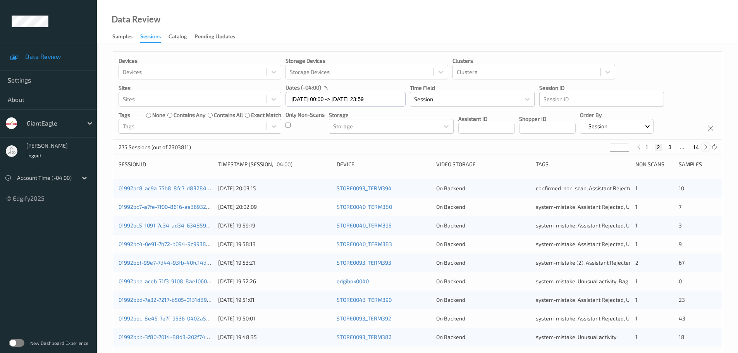
type input "*"
click at [703, 148] on icon at bounding box center [706, 147] width 6 height 6
type input "*"
click at [703, 148] on icon at bounding box center [706, 147] width 6 height 6
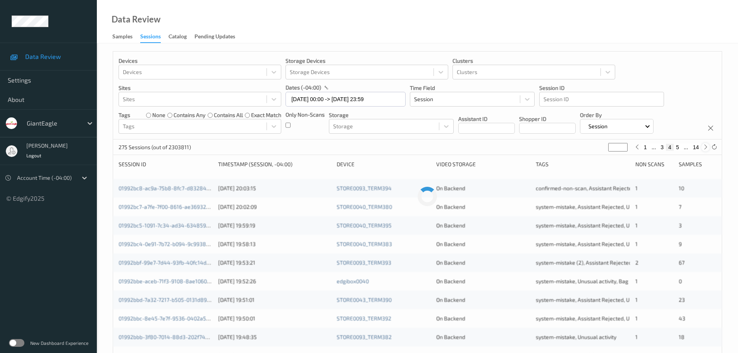
type input "*"
click at [703, 148] on icon at bounding box center [706, 147] width 6 height 6
type input "*"
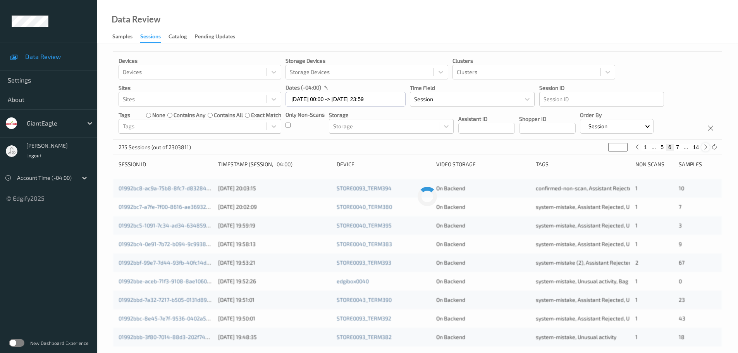
click at [703, 148] on icon at bounding box center [706, 147] width 6 height 6
type input "*"
click at [703, 148] on icon at bounding box center [706, 147] width 6 height 6
type input "*"
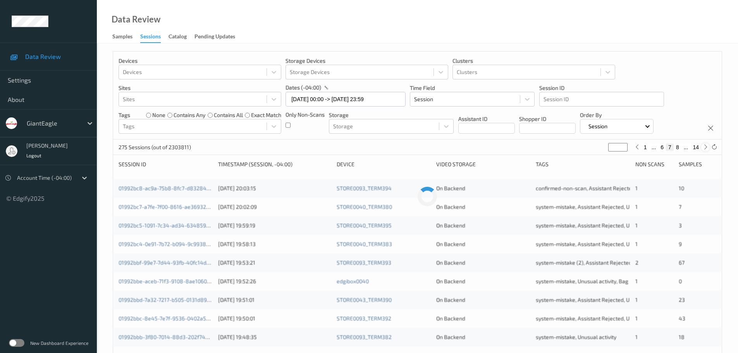
type input "*"
click at [703, 148] on icon at bounding box center [706, 147] width 6 height 6
type input "*"
click at [703, 148] on icon at bounding box center [706, 147] width 6 height 6
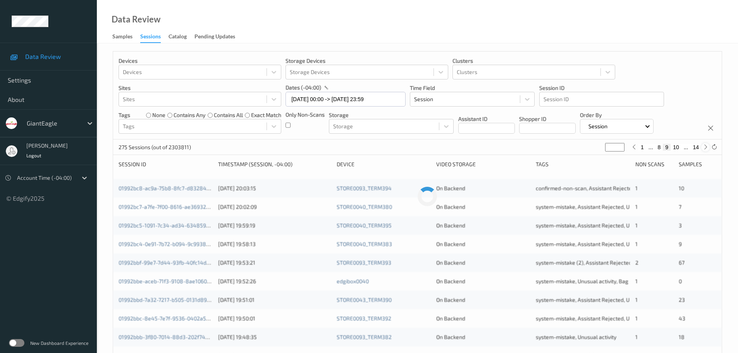
type input "**"
click at [703, 148] on icon at bounding box center [706, 147] width 6 height 6
type input "**"
